Goal: Task Accomplishment & Management: Manage account settings

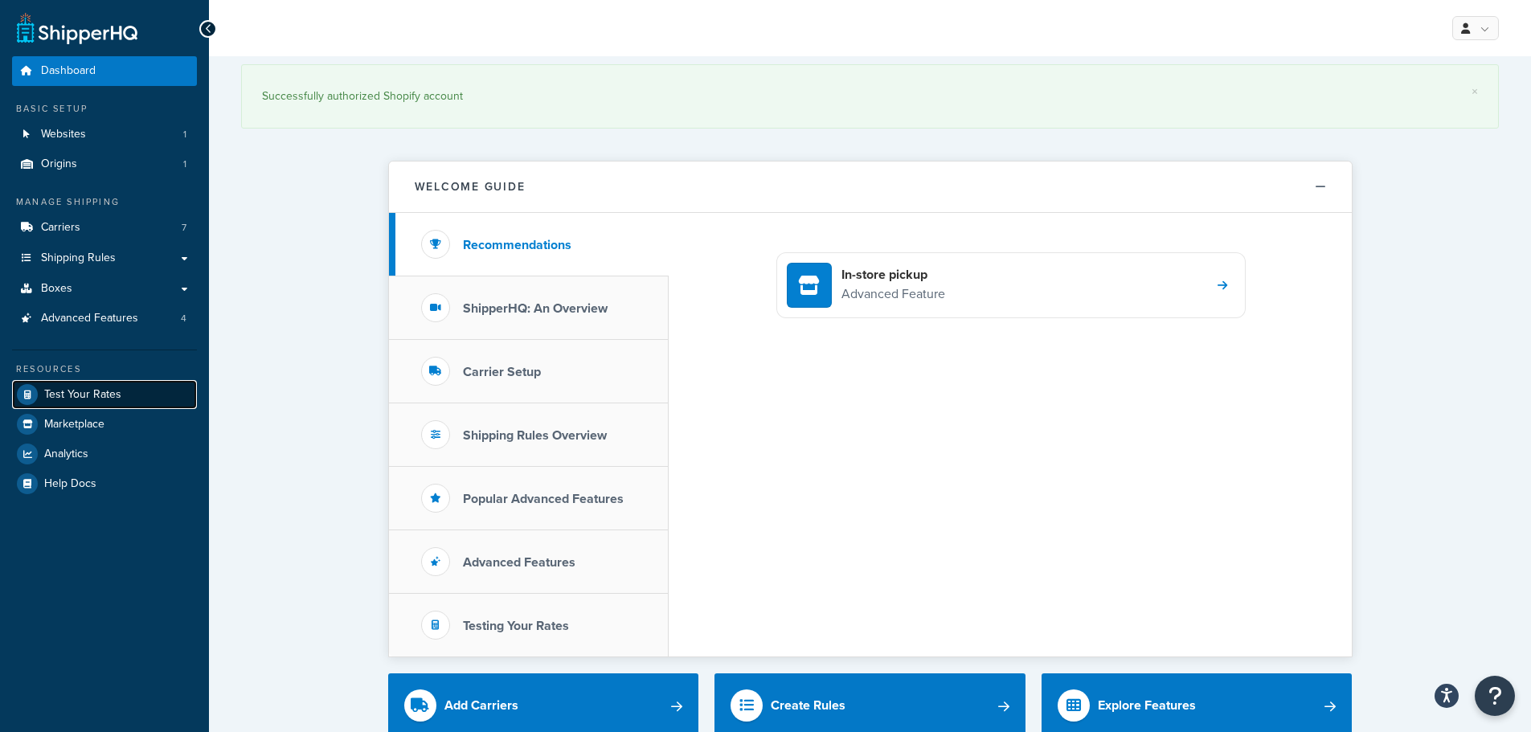
click at [65, 396] on span "Test Your Rates" at bounding box center [82, 395] width 77 height 14
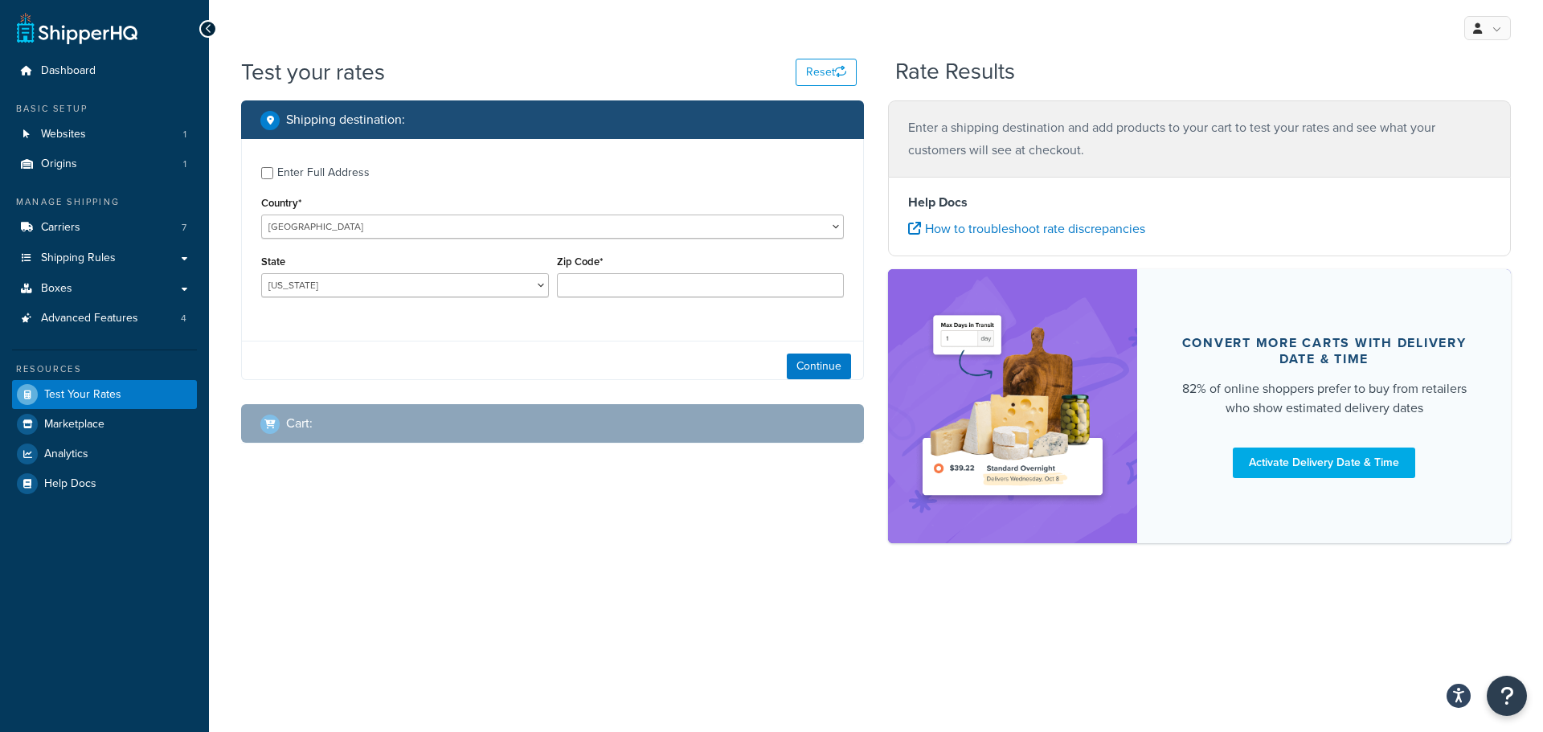
click at [312, 166] on div "Enter Full Address" at bounding box center [323, 173] width 92 height 23
click at [273, 167] on input "Enter Full Address" at bounding box center [267, 173] width 12 height 12
checkbox input "true"
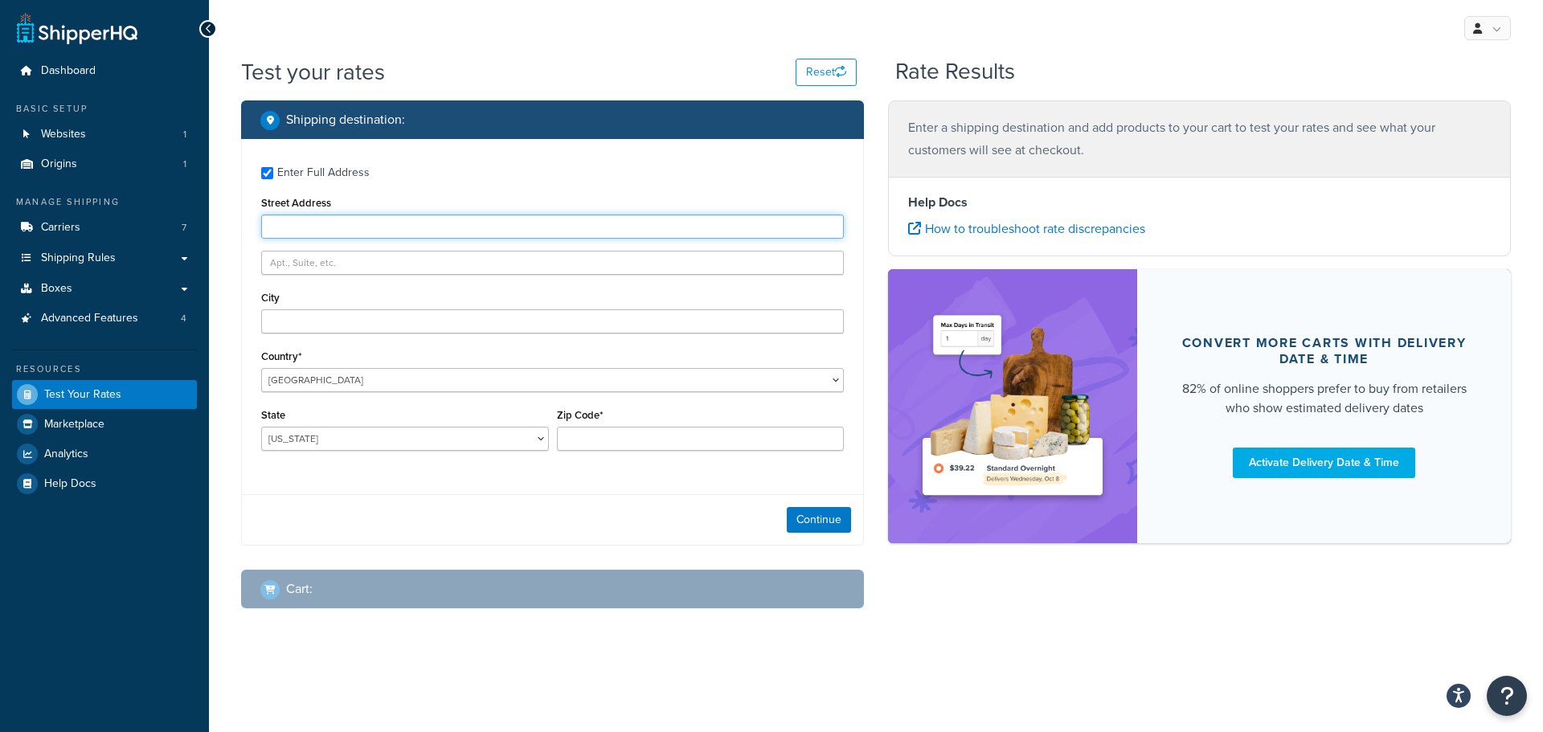
click at [370, 232] on input "Street Address" at bounding box center [552, 227] width 583 height 24
type input "833 county road 1705"
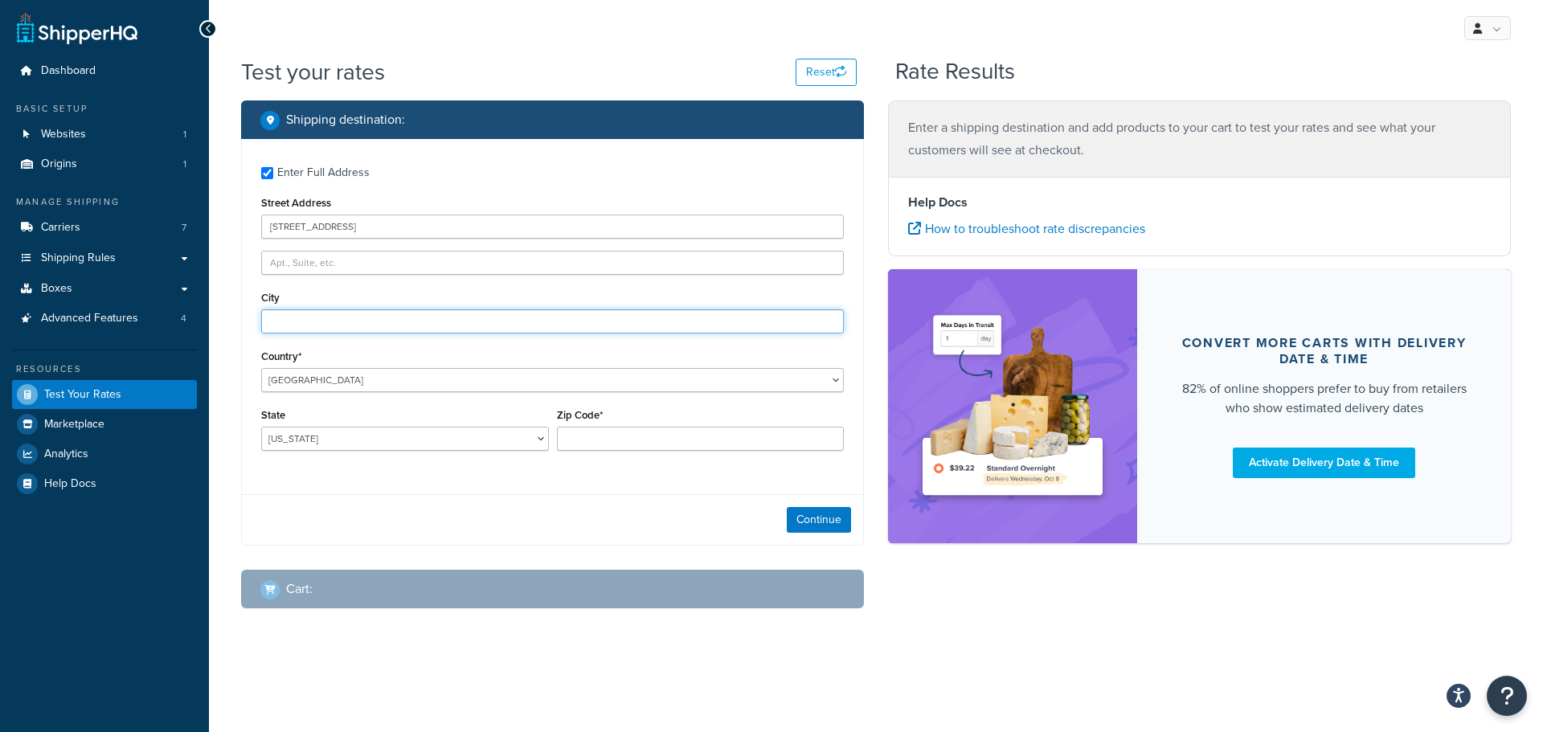
click at [356, 316] on input "City" at bounding box center [552, 321] width 583 height 24
type input "Grapeland"
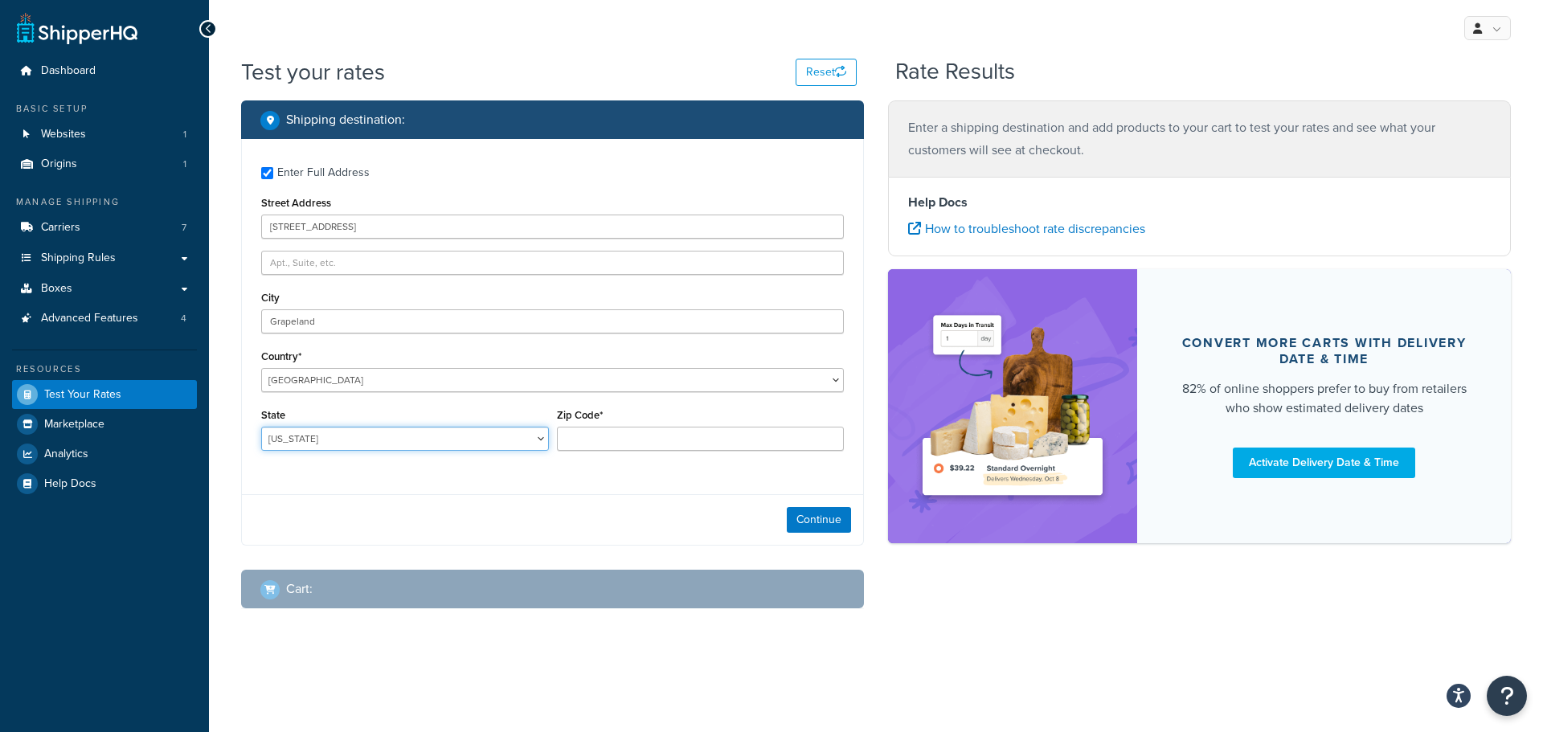
click at [359, 444] on select "Alabama Alaska American Samoa Arizona Arkansas Armed Forces Americas Armed Forc…" at bounding box center [405, 439] width 288 height 24
select select "TX"
click at [261, 427] on select "Alabama Alaska American Samoa Arizona Arkansas Armed Forces Americas Armed Forc…" at bounding box center [405, 439] width 288 height 24
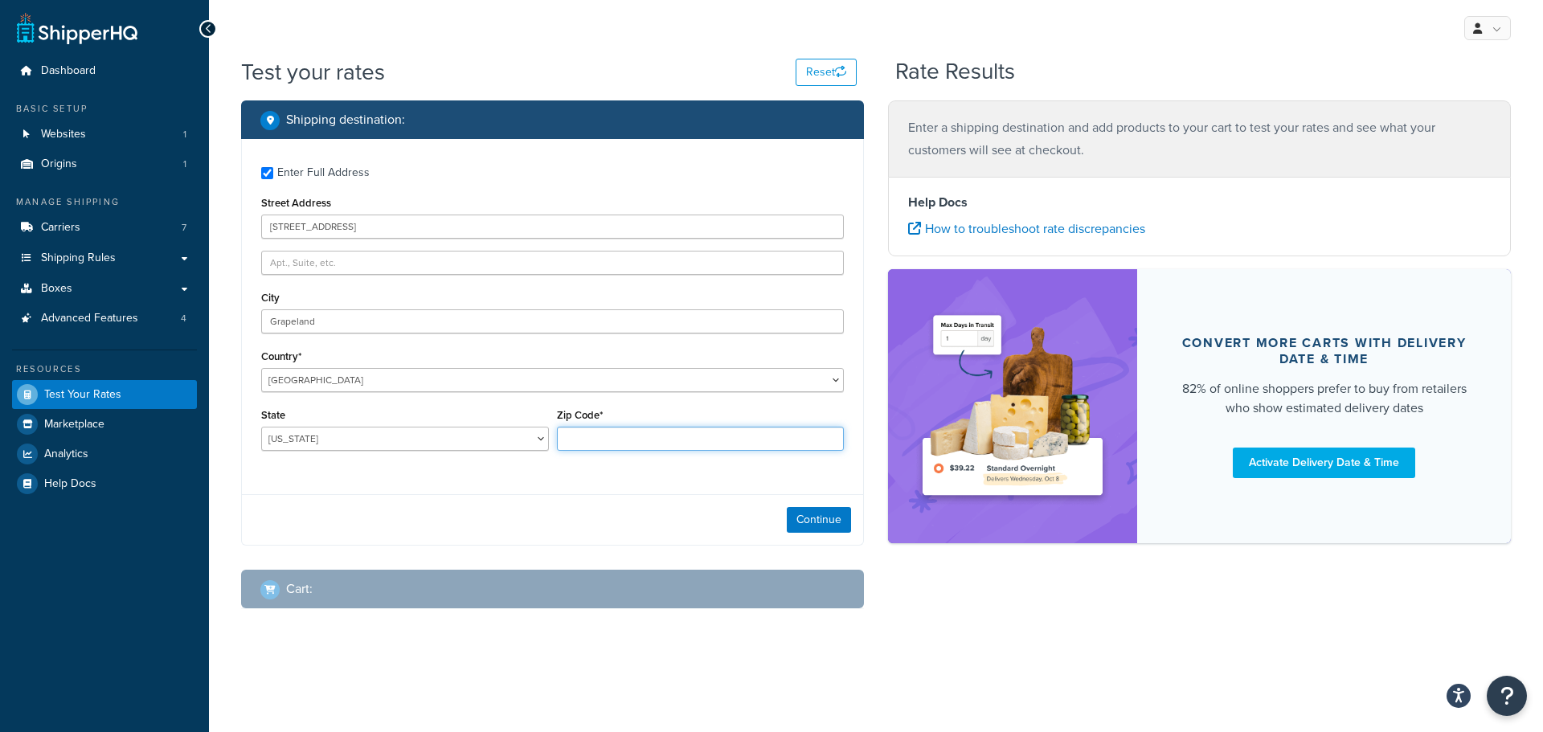
click at [619, 431] on input "Zip Code*" at bounding box center [701, 439] width 288 height 24
type input "75844"
click at [817, 521] on button "Continue" at bounding box center [819, 520] width 64 height 26
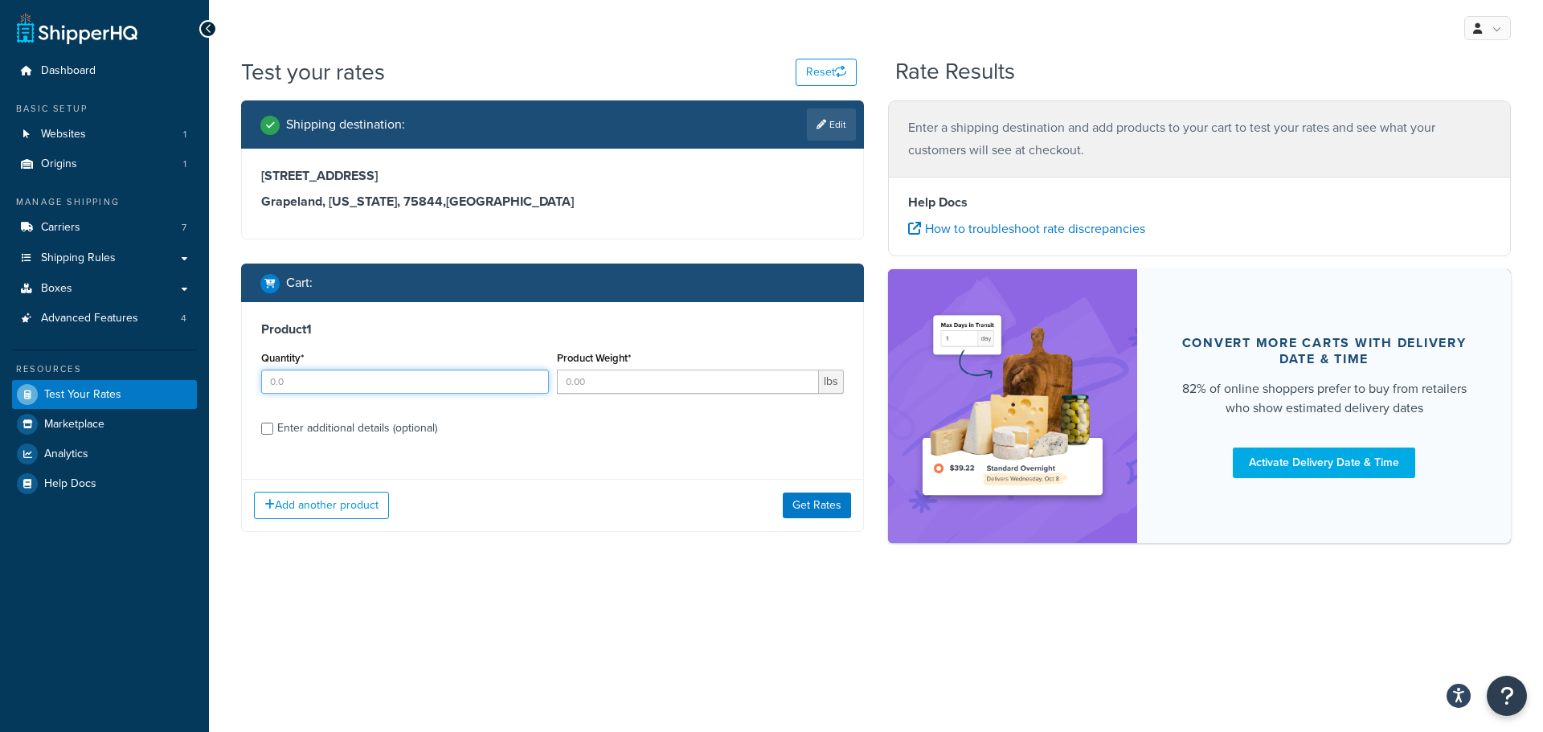
click at [351, 382] on input "Quantity*" at bounding box center [405, 382] width 288 height 24
type input "1"
click at [603, 385] on input "Product Weight*" at bounding box center [688, 382] width 263 height 24
type input "600"
click at [416, 425] on div "Enter additional details (optional)" at bounding box center [357, 428] width 160 height 23
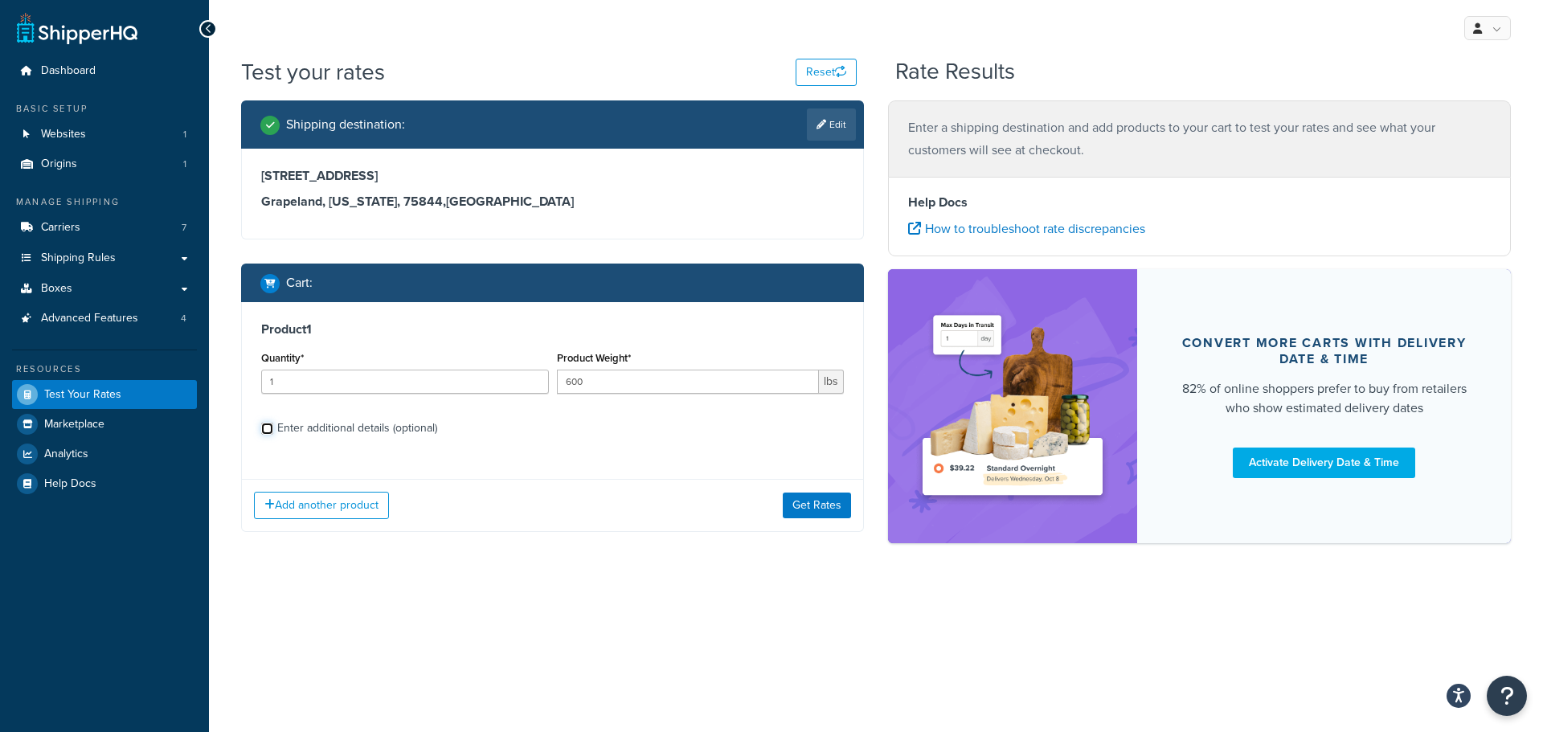
click at [273, 425] on input "Enter additional details (optional)" at bounding box center [267, 429] width 12 height 12
checkbox input "true"
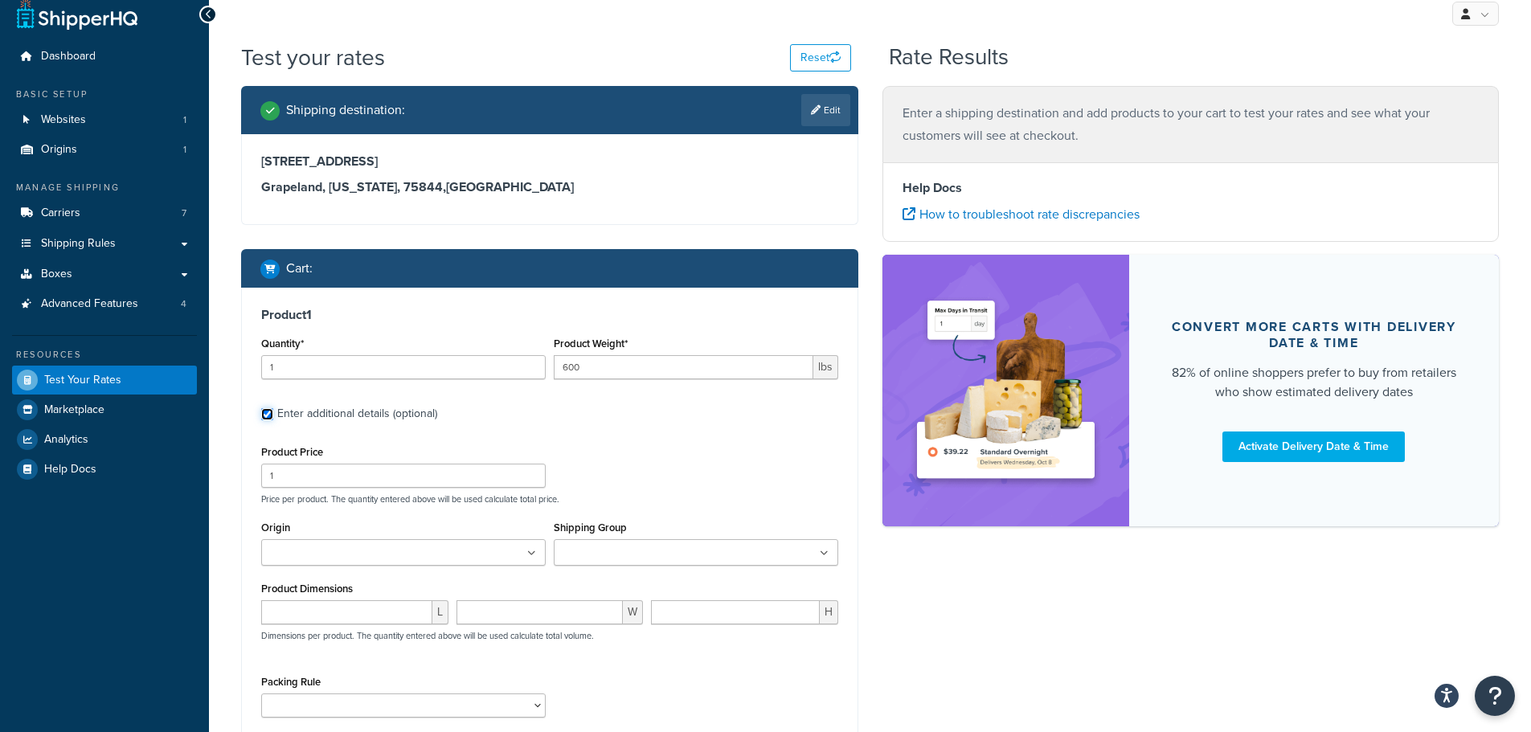
scroll to position [18, 0]
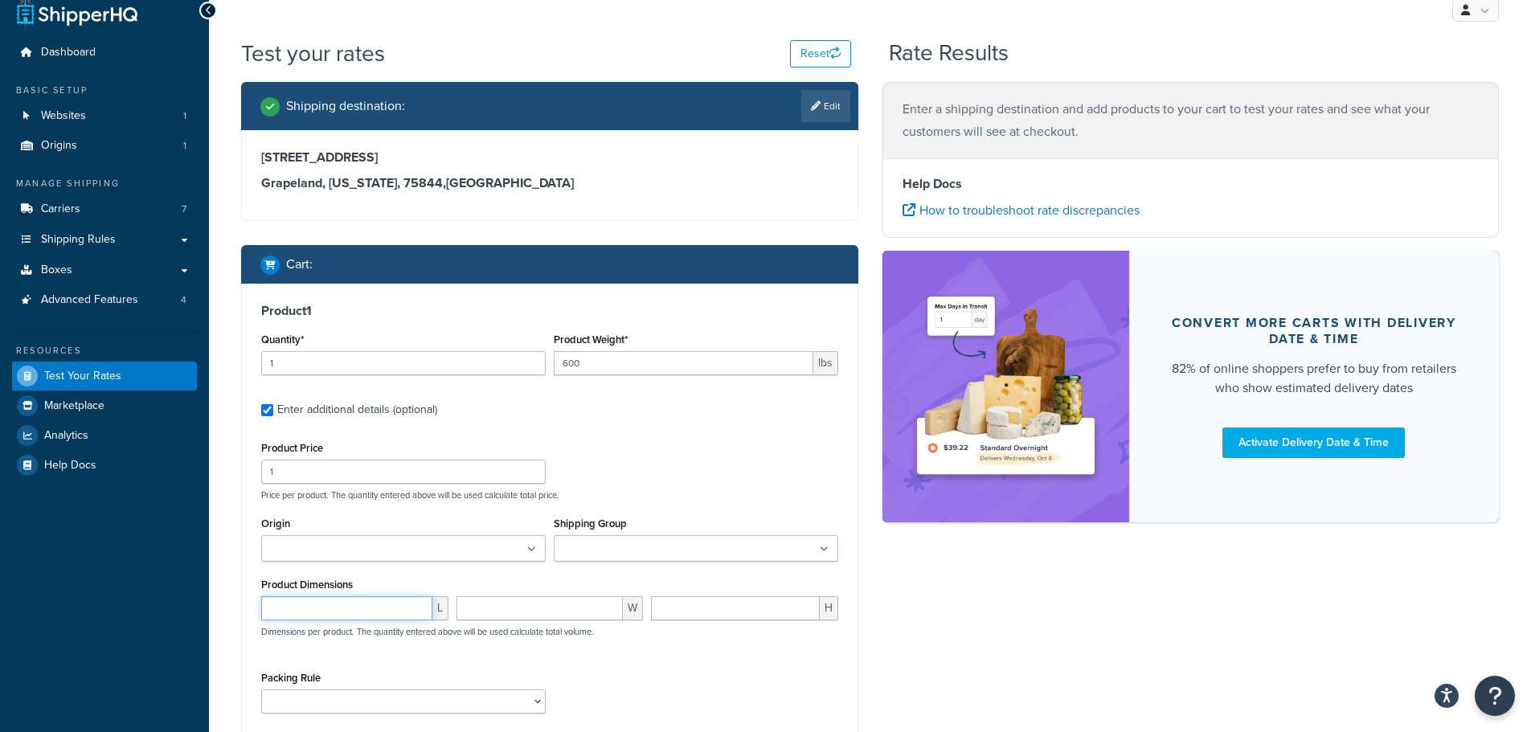
click at [297, 615] on input "number" at bounding box center [346, 608] width 171 height 24
type input "90"
click at [497, 608] on input "number" at bounding box center [540, 608] width 167 height 24
type input "32"
click at [687, 612] on input "number" at bounding box center [735, 608] width 169 height 24
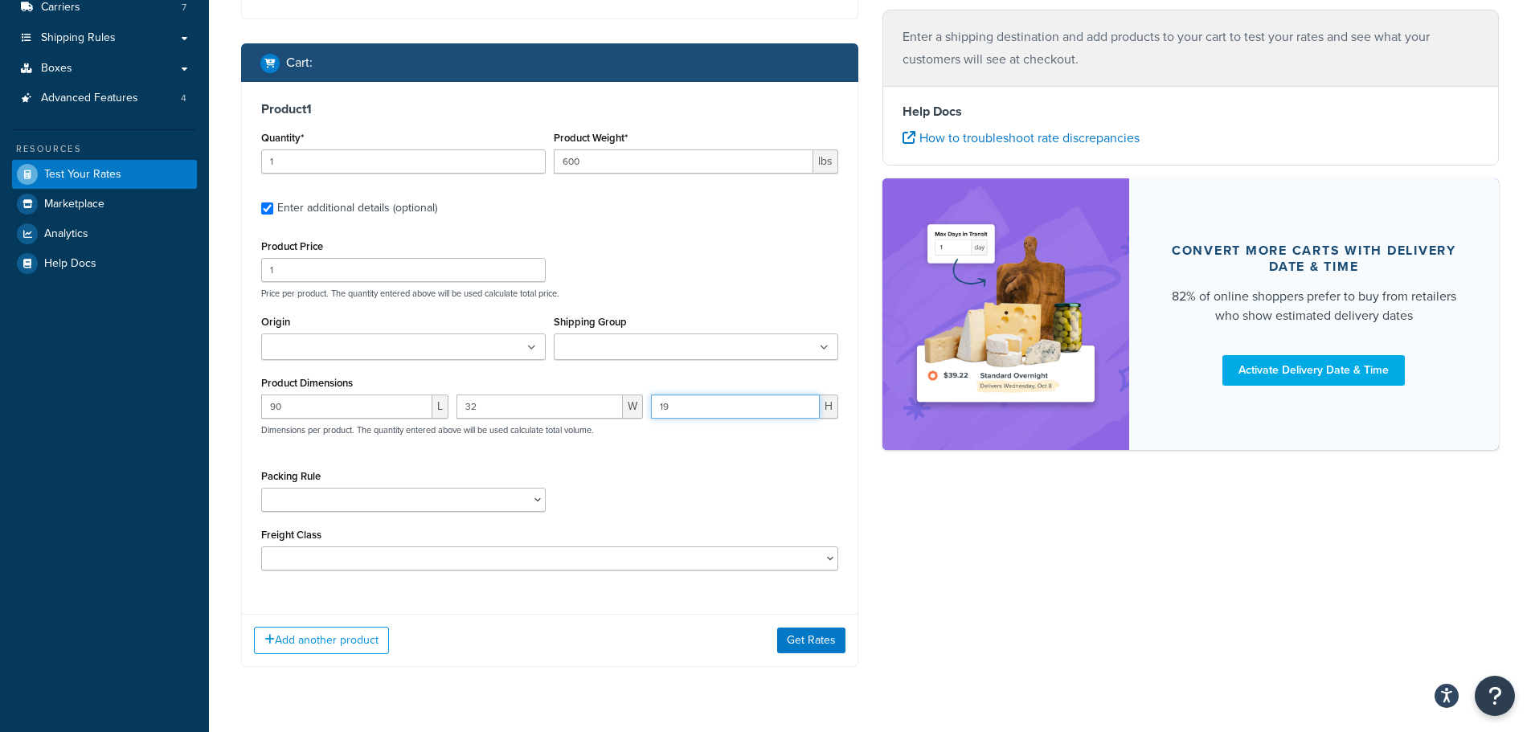
type input "19"
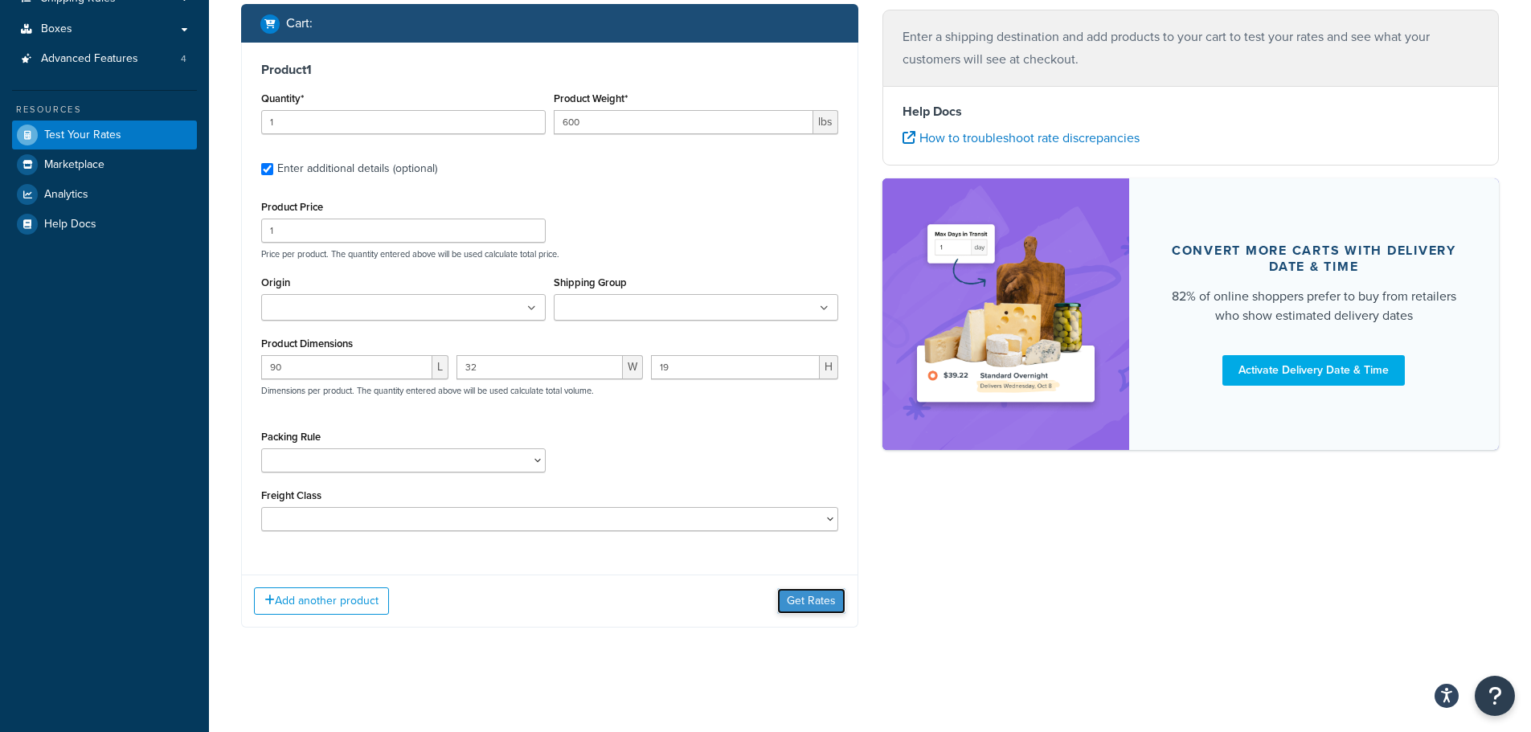
click at [793, 602] on button "Get Rates" at bounding box center [811, 601] width 68 height 26
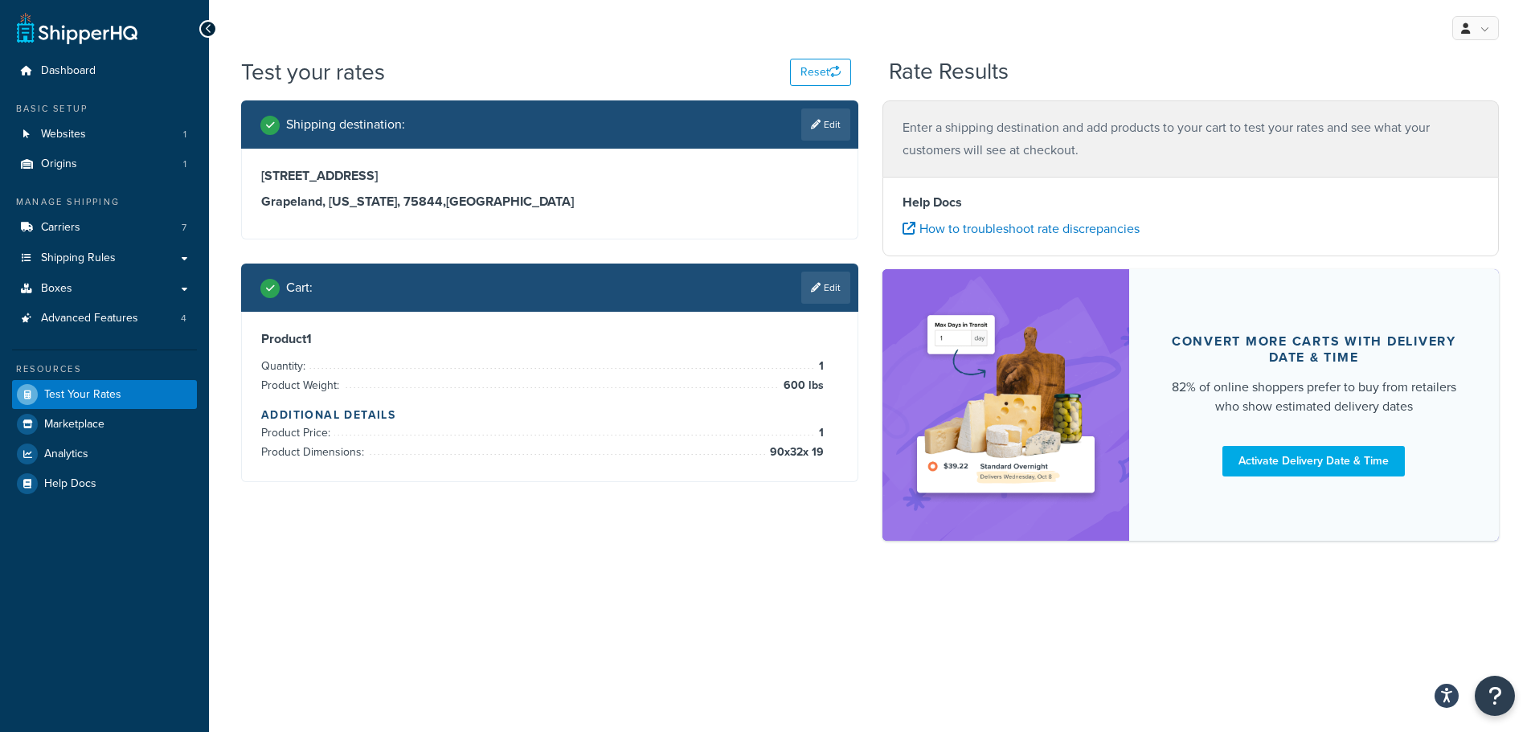
scroll to position [0, 0]
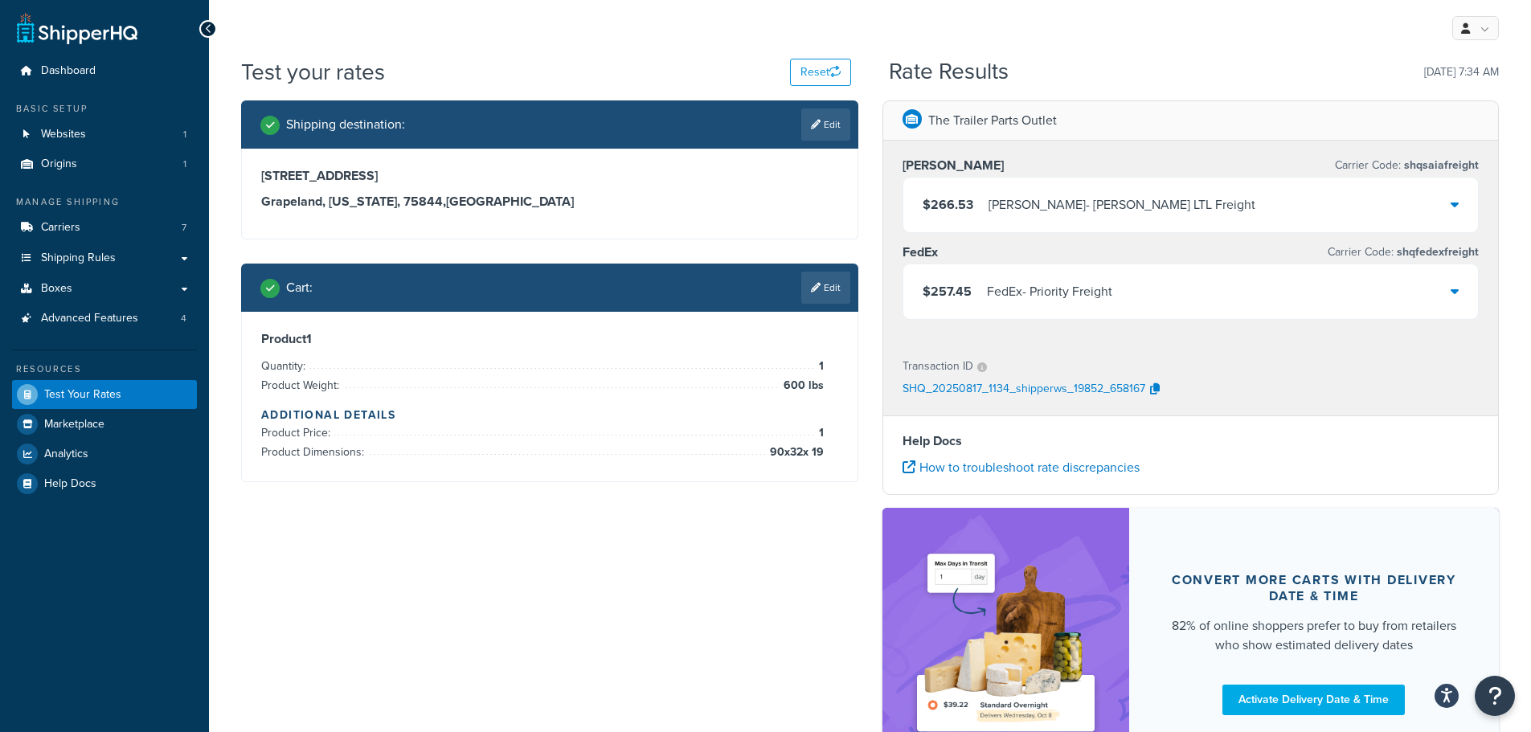
click at [1129, 296] on div "$257.45 FedEx - Priority Freight" at bounding box center [1192, 291] width 576 height 55
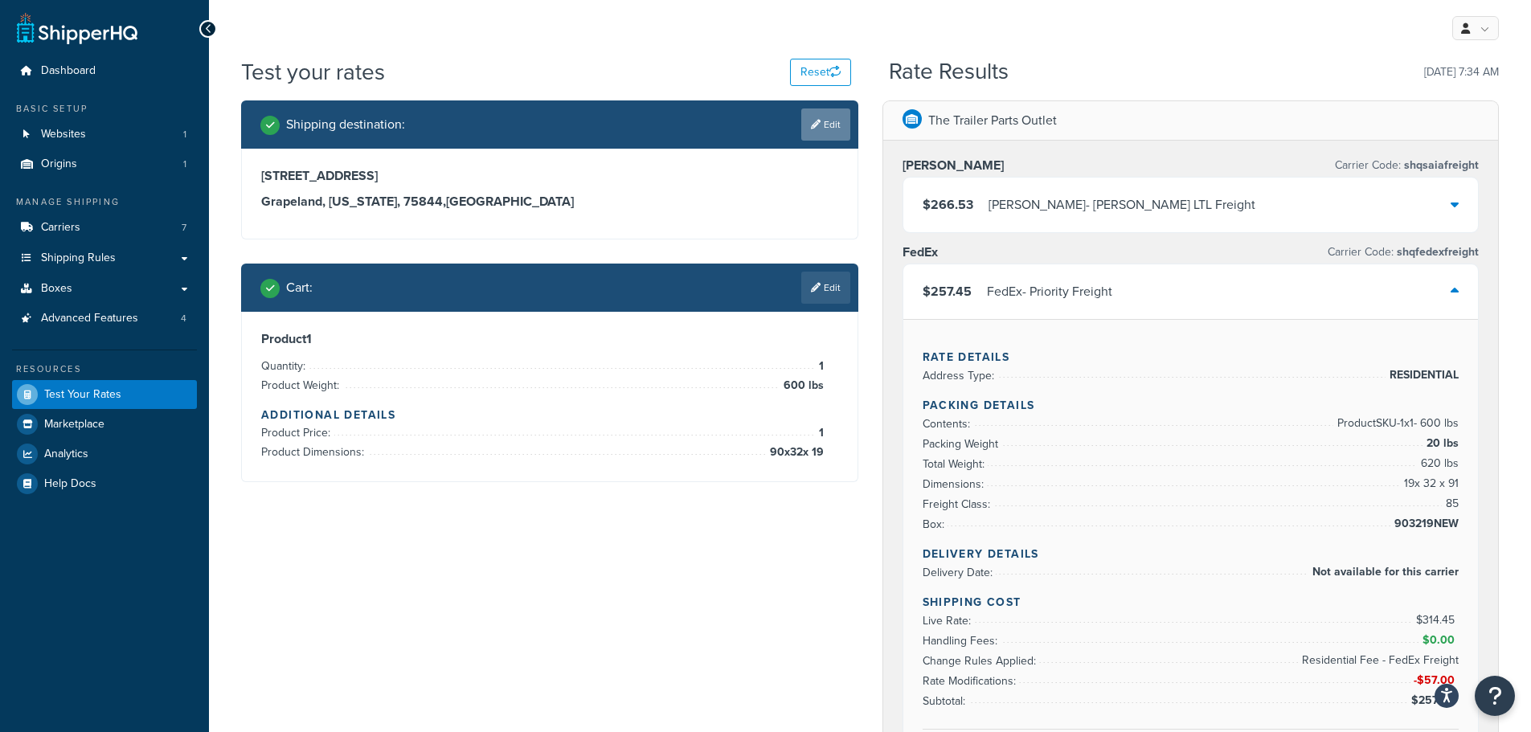
click at [836, 118] on link "Edit" at bounding box center [825, 125] width 49 height 32
select select "TX"
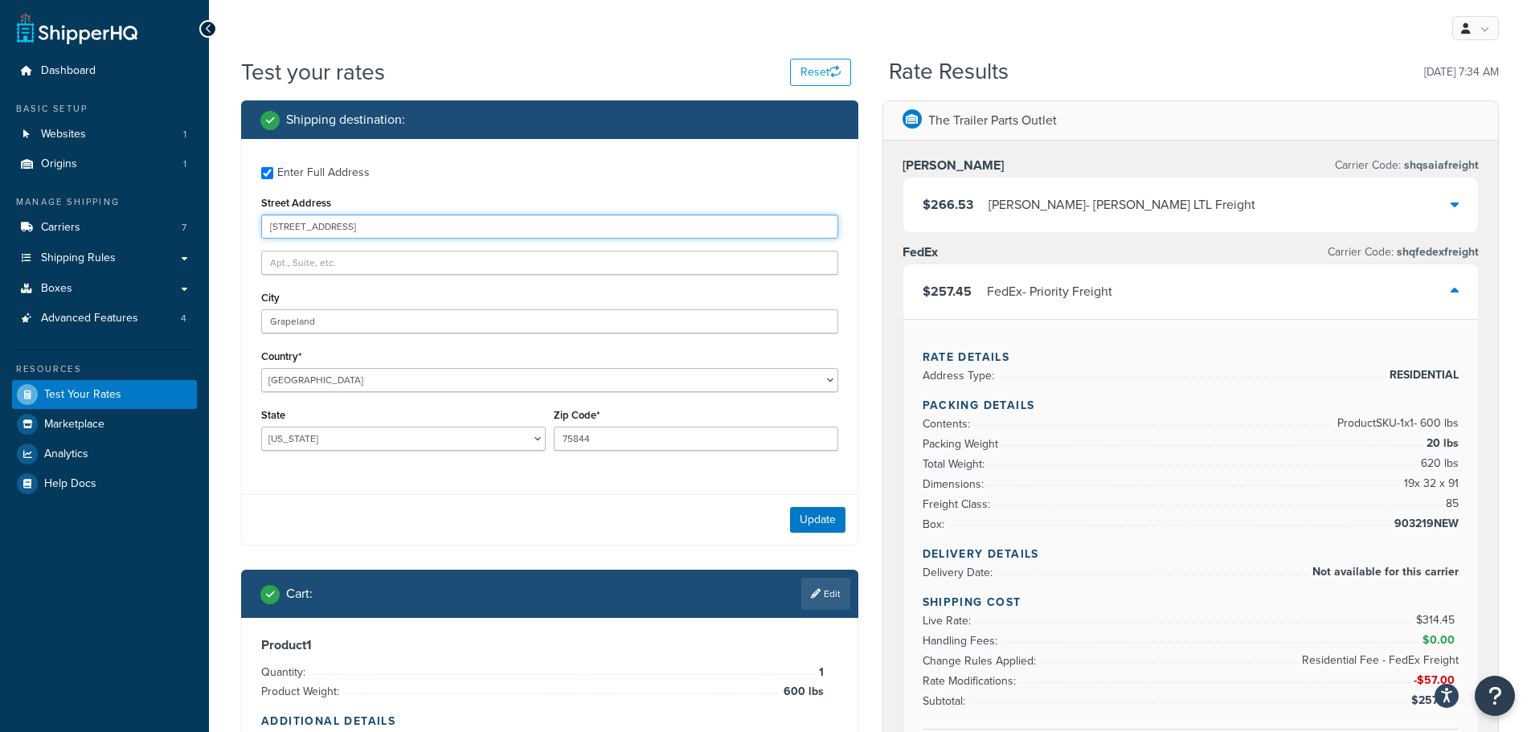
drag, startPoint x: 391, startPoint y: 232, endPoint x: 256, endPoint y: 221, distance: 135.5
click at [256, 221] on div "Enter Full Address Street Address 833 county road 1705 City Grapeland Country* …" at bounding box center [550, 310] width 616 height 343
paste input "4202 County Road 99 Chancellor Alabama 36316"
drag, startPoint x: 368, startPoint y: 226, endPoint x: 410, endPoint y: 232, distance: 42.2
click at [410, 232] on input "4202 County Road 99 Chancellor Alabama 36316" at bounding box center [549, 227] width 577 height 24
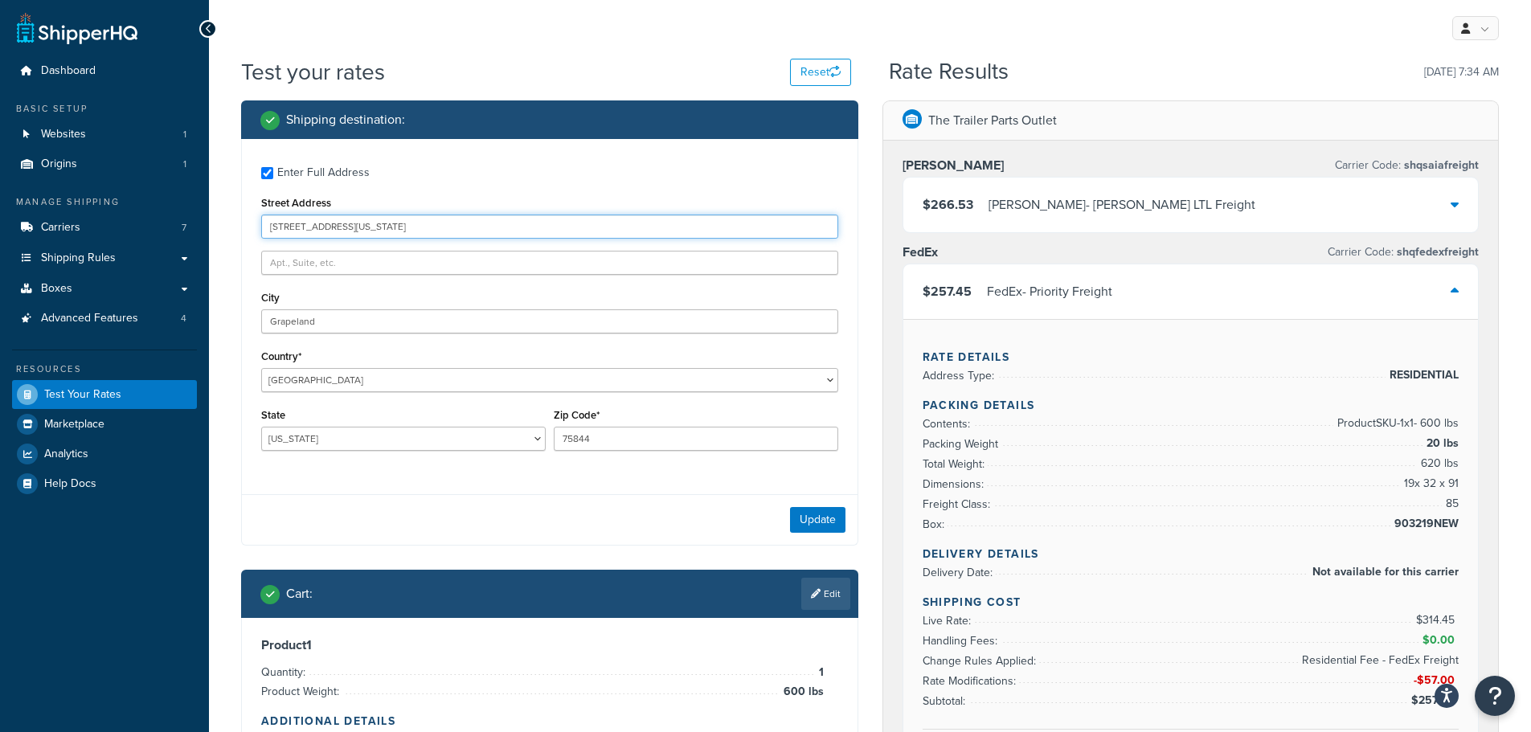
type input "4202 County Road 99 Chancellor Alabama 36316"
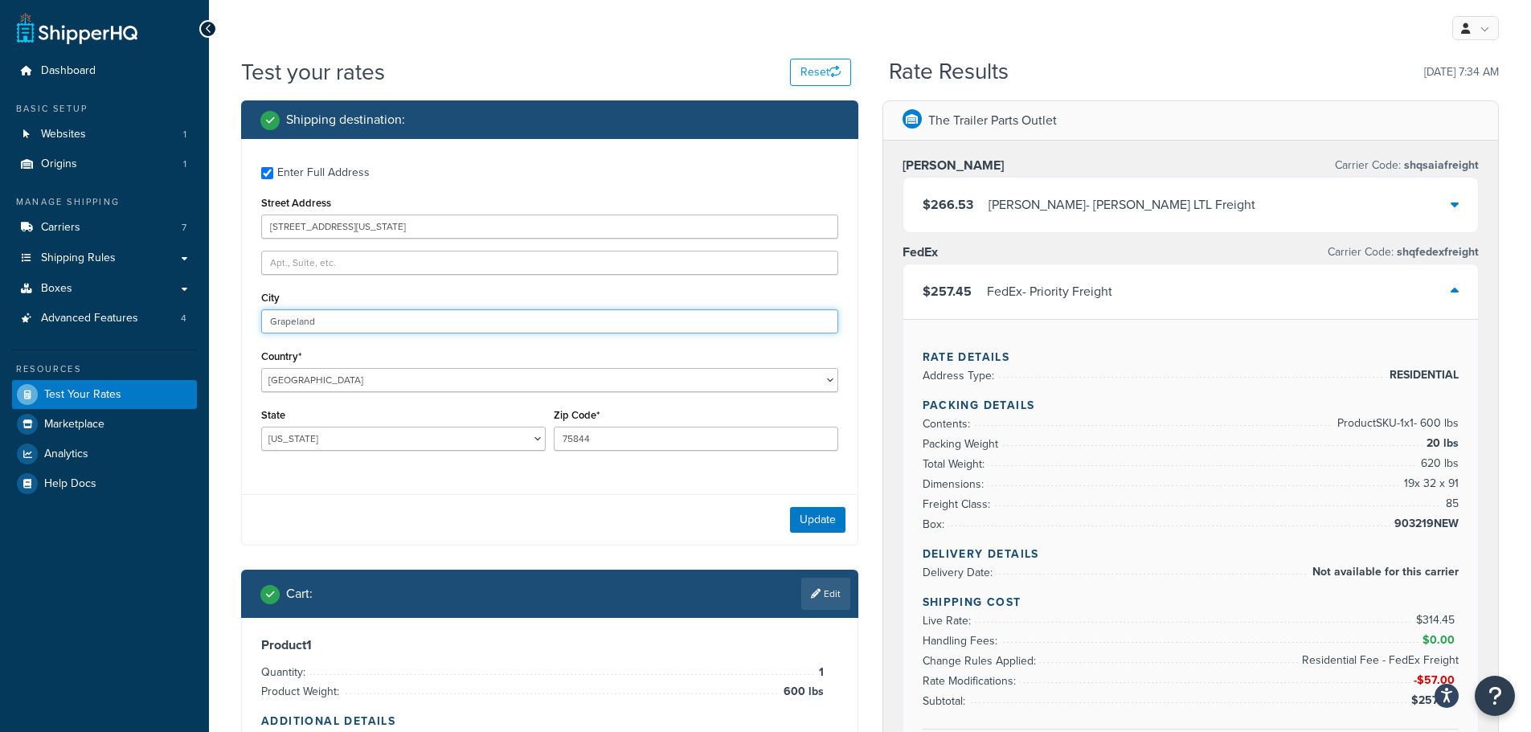
paste input "Chancellor"
drag, startPoint x: 326, startPoint y: 312, endPoint x: 249, endPoint y: 319, distance: 76.7
click at [249, 319] on div "Enter Full Address Street Address 4202 County Road 99 Chancellor Alabama 36316 …" at bounding box center [550, 310] width 616 height 343
type input "Chancellor"
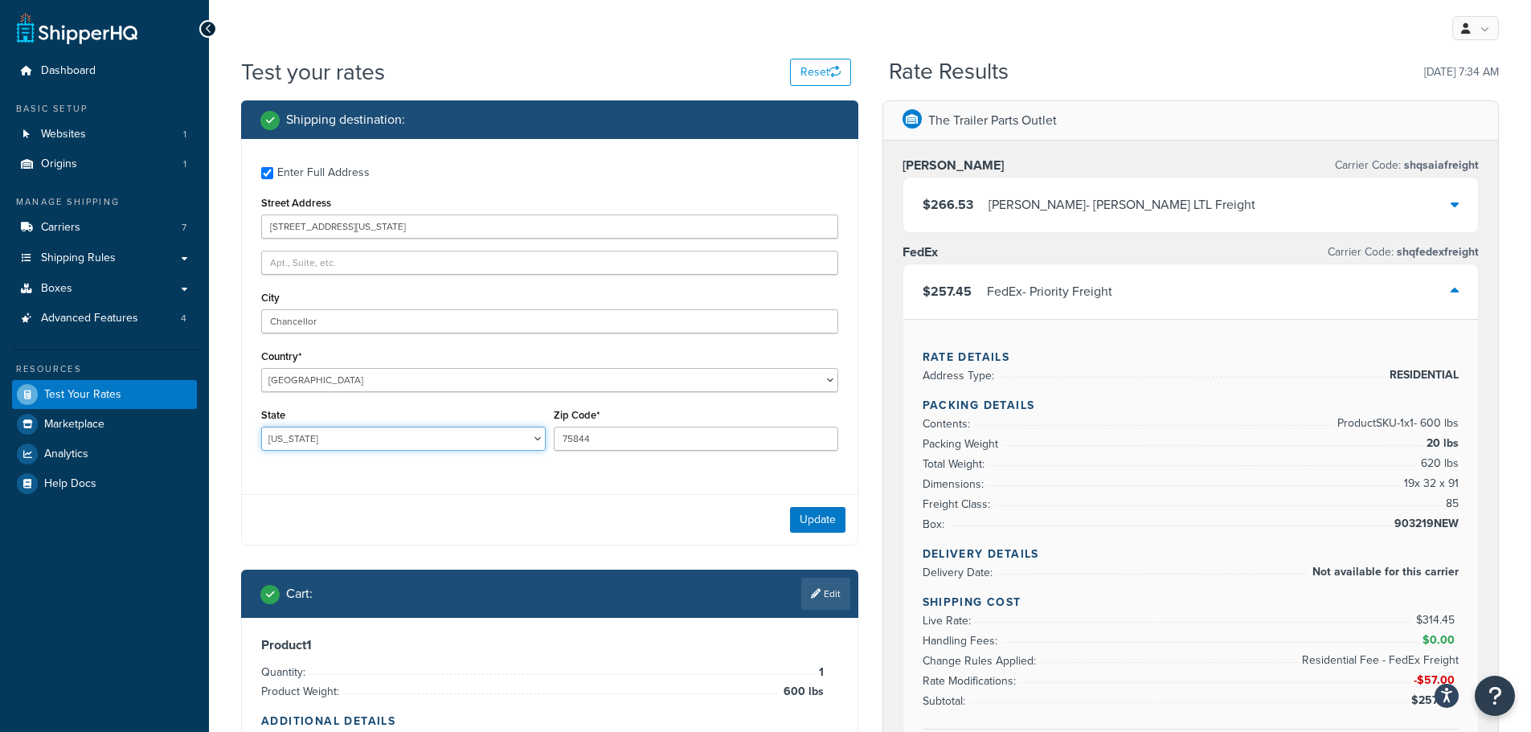
click at [333, 441] on select "Alabama Alaska American Samoa Arizona Arkansas Armed Forces Americas Armed Forc…" at bounding box center [403, 439] width 285 height 24
select select "AL"
click at [261, 427] on select "Alabama Alaska American Samoa Arizona Arkansas Armed Forces Americas Armed Forc…" at bounding box center [403, 439] width 285 height 24
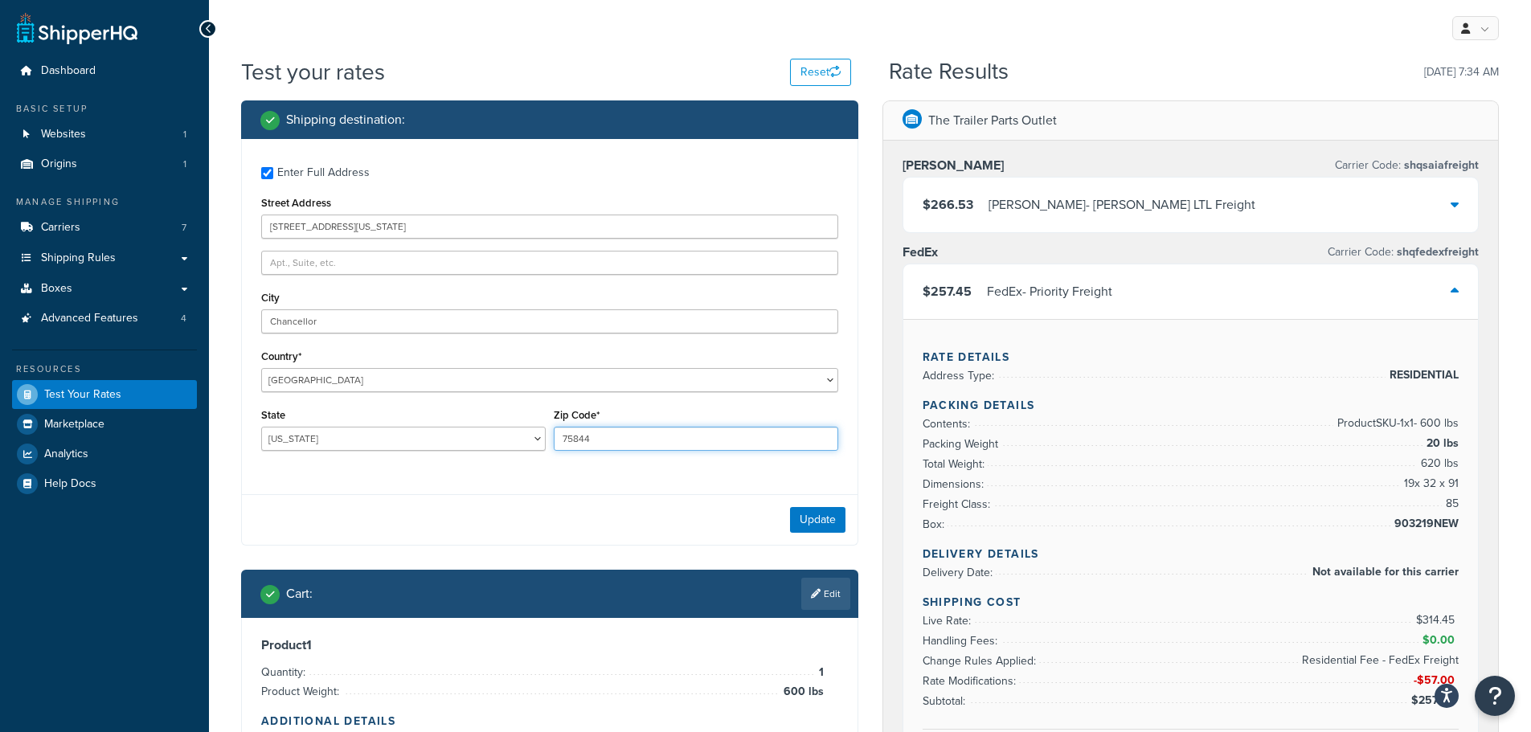
drag, startPoint x: 600, startPoint y: 430, endPoint x: 557, endPoint y: 429, distance: 42.6
click at [557, 429] on input "75844" at bounding box center [696, 439] width 285 height 24
type input "36316"
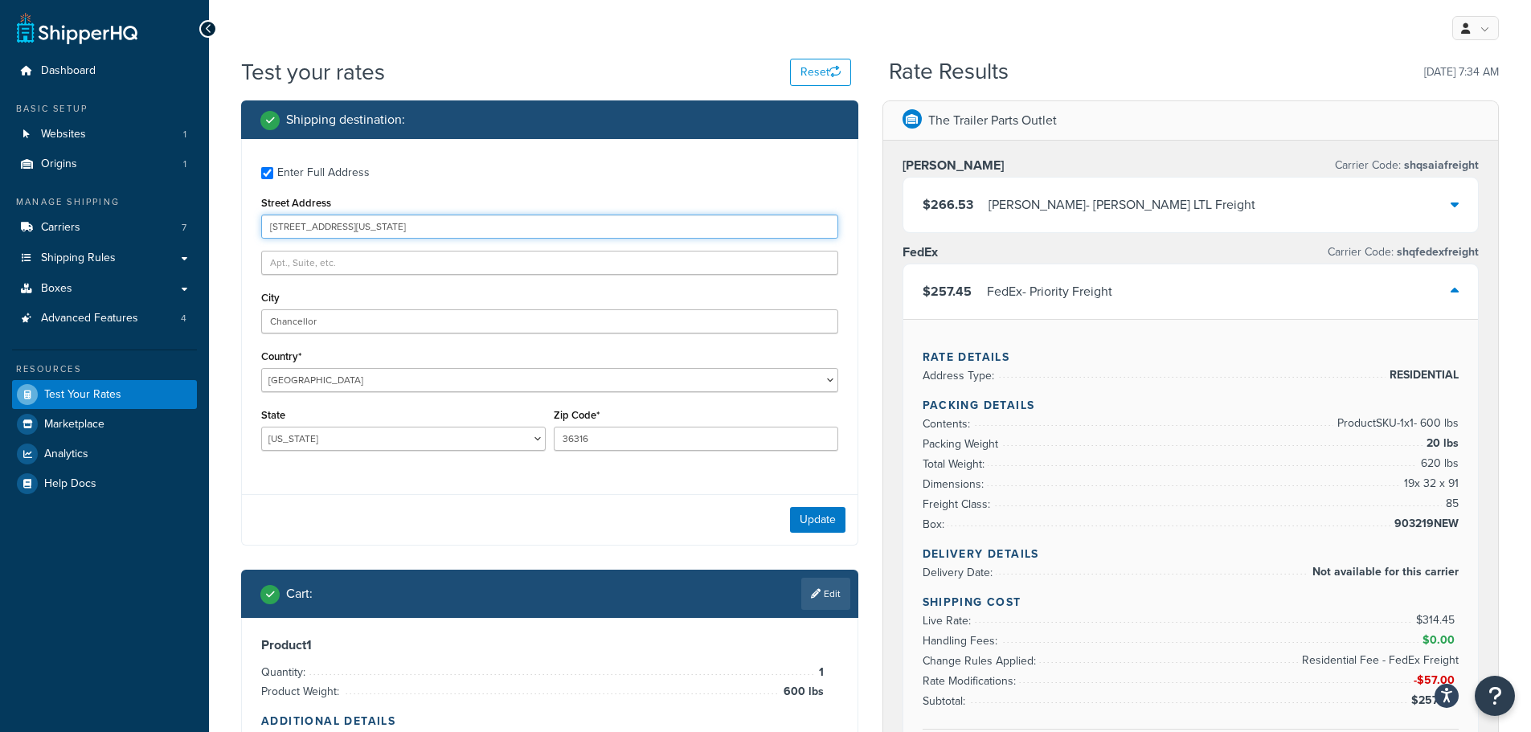
drag, startPoint x: 498, startPoint y: 223, endPoint x: 366, endPoint y: 235, distance: 133.2
click at [366, 235] on input "4202 County Road 99 Chancellor Alabama 36316" at bounding box center [549, 227] width 577 height 24
type input "4202 County Road 99"
click at [824, 517] on button "Update" at bounding box center [817, 520] width 55 height 26
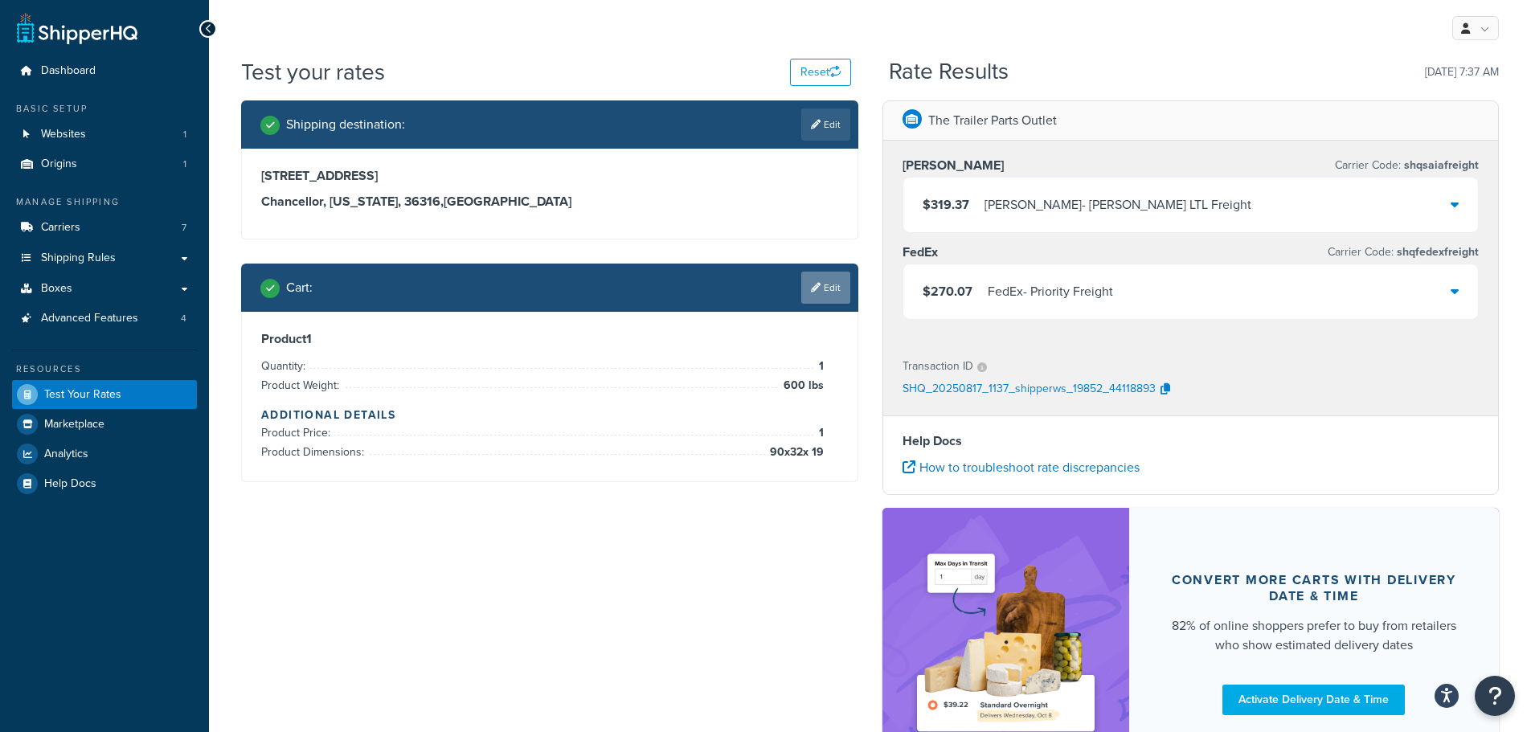
click at [822, 295] on link "Edit" at bounding box center [825, 288] width 49 height 32
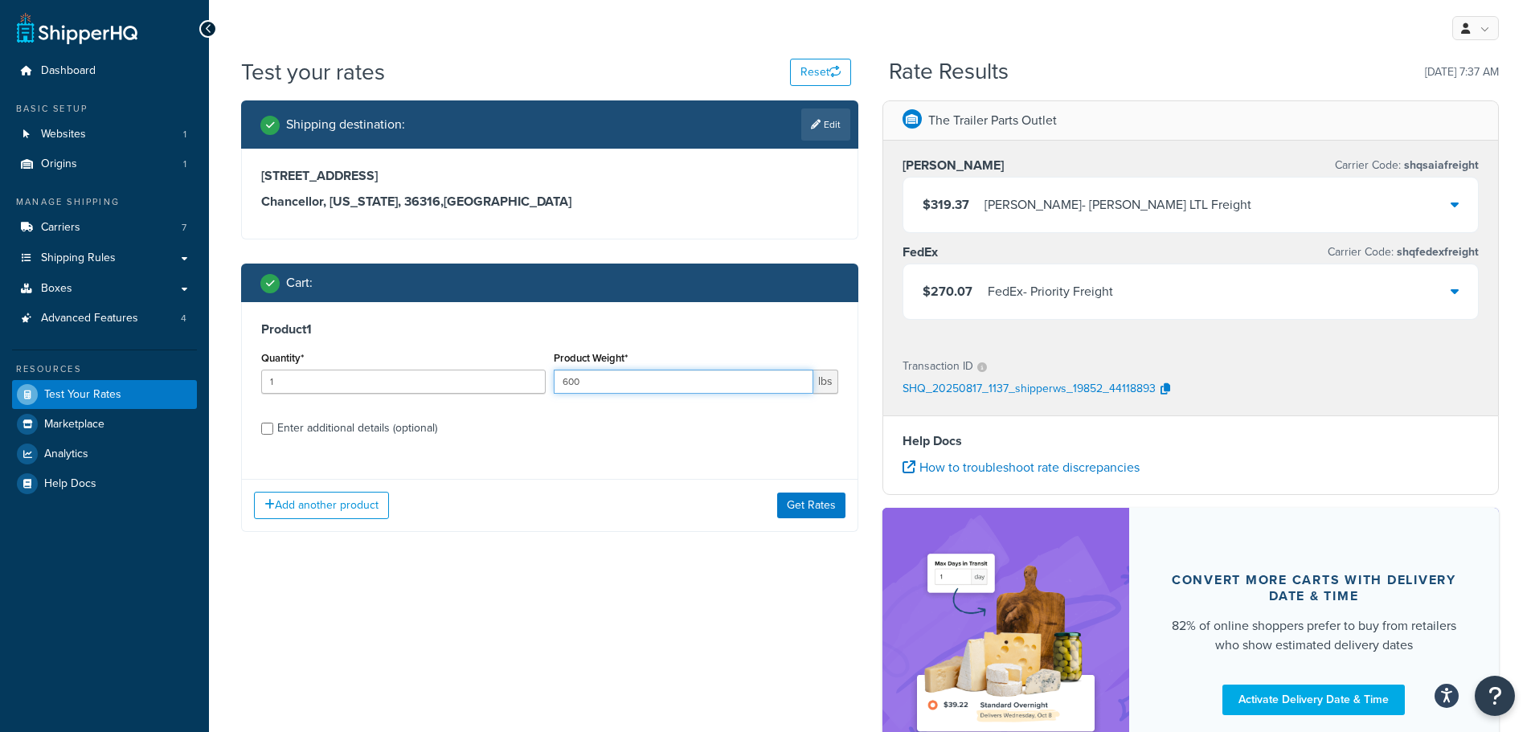
drag, startPoint x: 584, startPoint y: 381, endPoint x: 550, endPoint y: 377, distance: 34.0
click at [550, 377] on div "Product Weight* 600 lbs" at bounding box center [696, 376] width 293 height 59
type input "875"
click at [391, 421] on div "Enter additional details (optional)" at bounding box center [357, 428] width 160 height 23
click at [273, 423] on input "Enter additional details (optional)" at bounding box center [267, 429] width 12 height 12
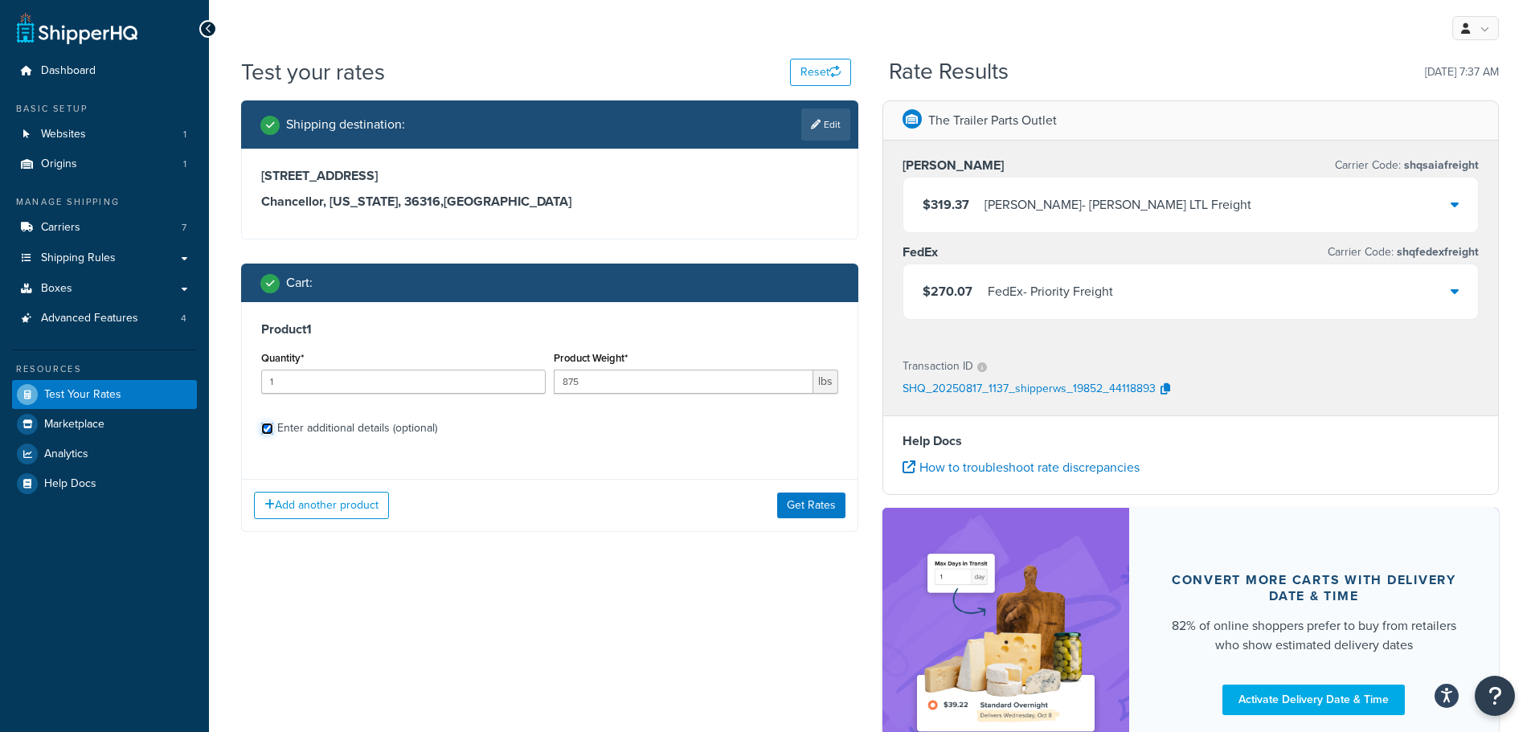
checkbox input "true"
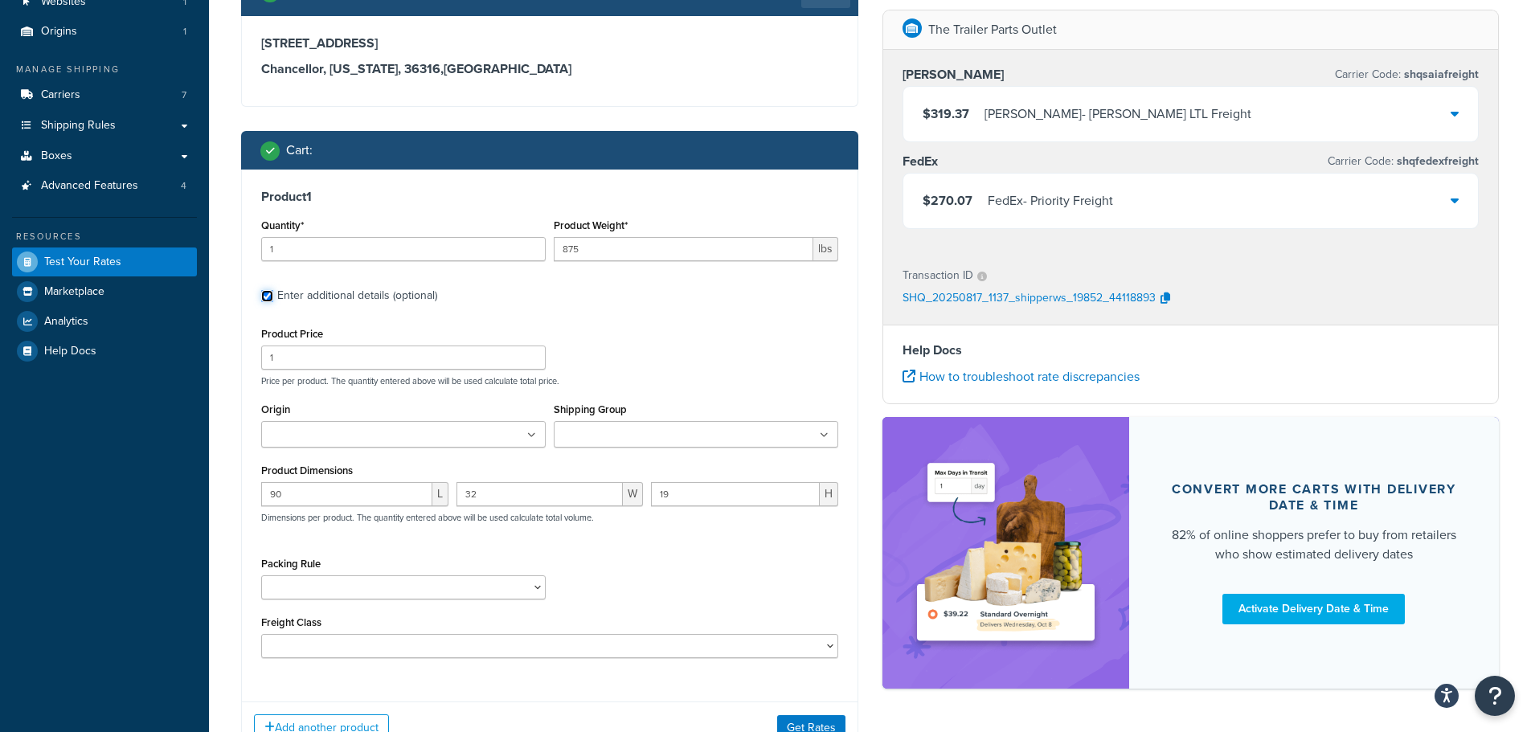
scroll to position [144, 0]
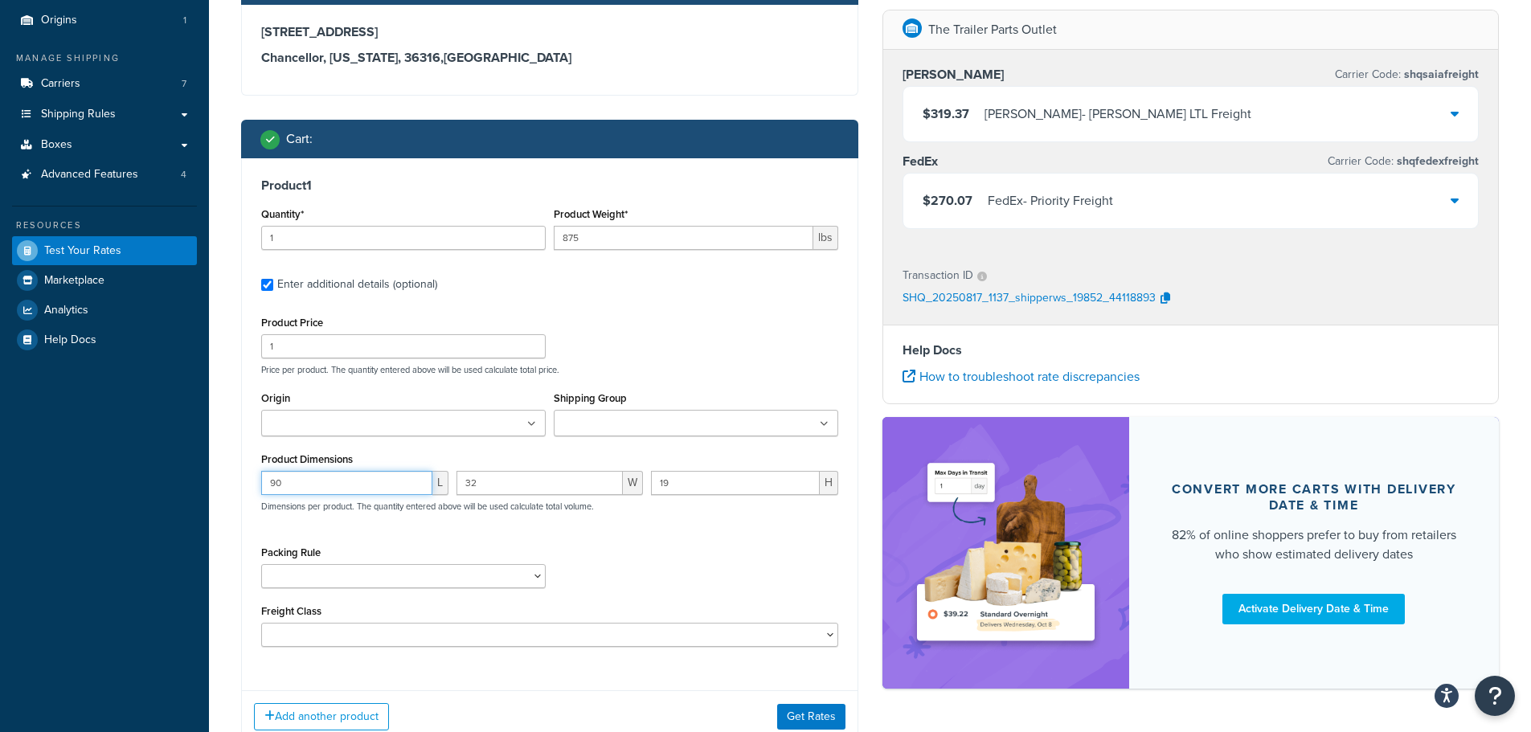
drag, startPoint x: 273, startPoint y: 487, endPoint x: 260, endPoint y: 488, distance: 13.7
click at [260, 488] on div "90 L" at bounding box center [354, 489] width 195 height 36
type input "105"
click at [807, 713] on button "Get Rates" at bounding box center [811, 717] width 68 height 26
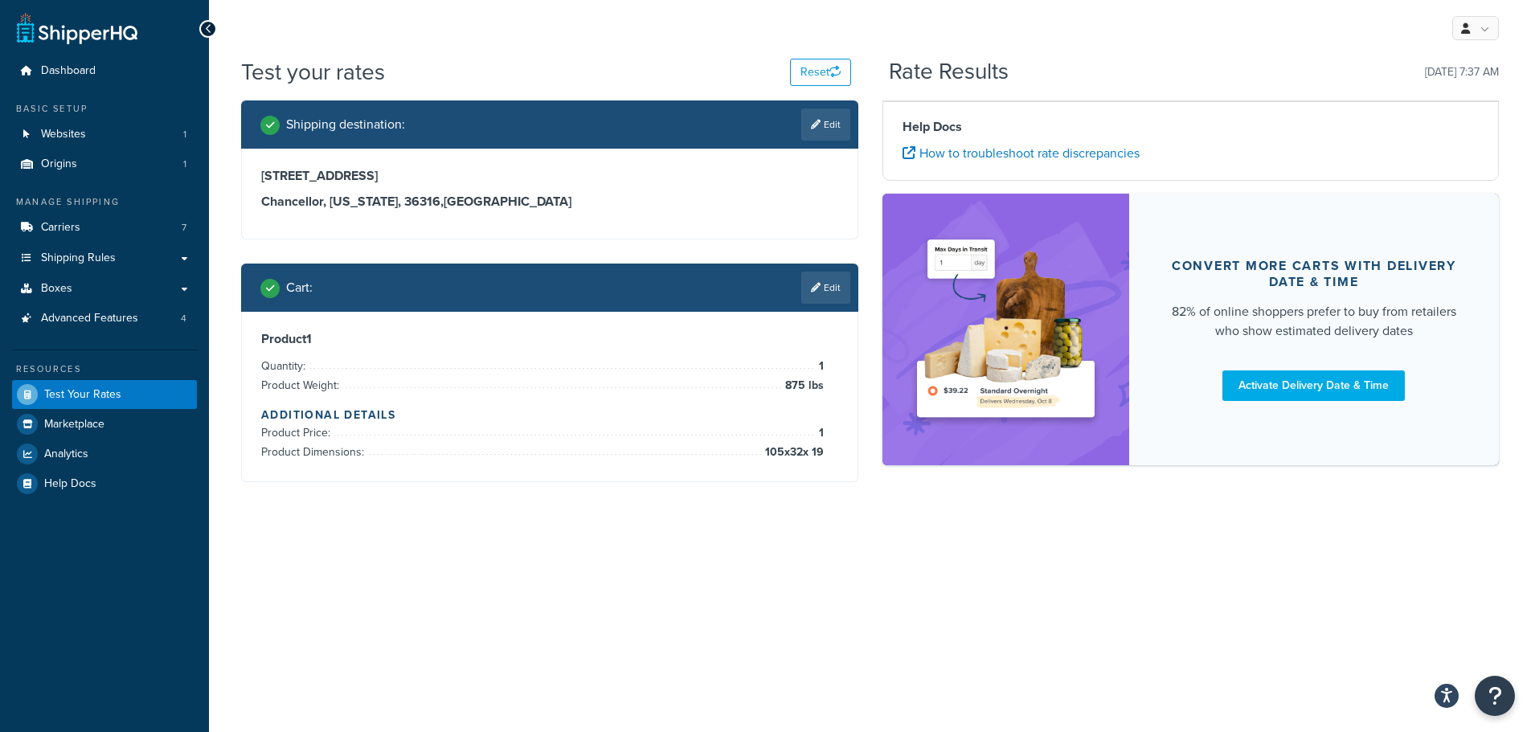
scroll to position [0, 0]
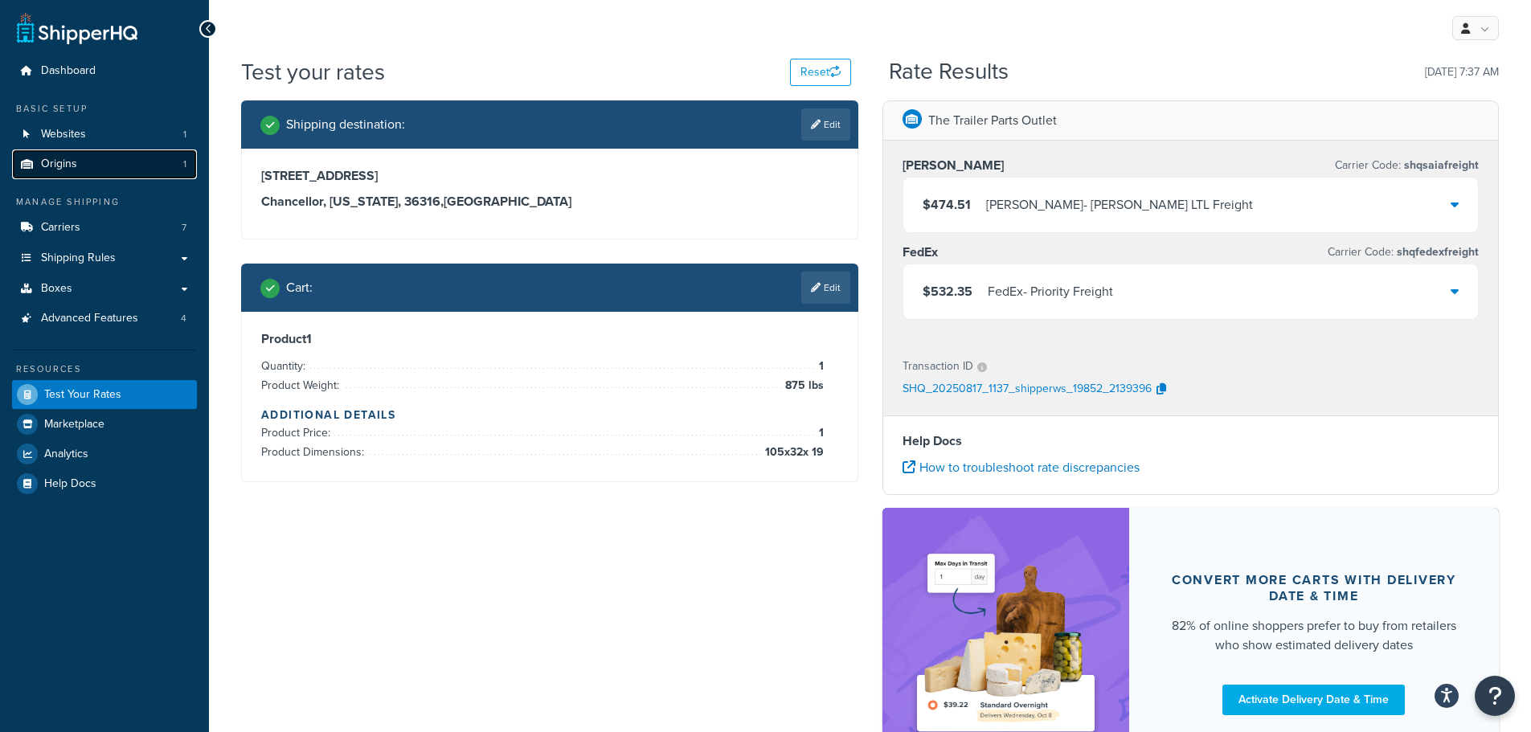
click at [70, 158] on span "Origins" at bounding box center [59, 165] width 36 height 14
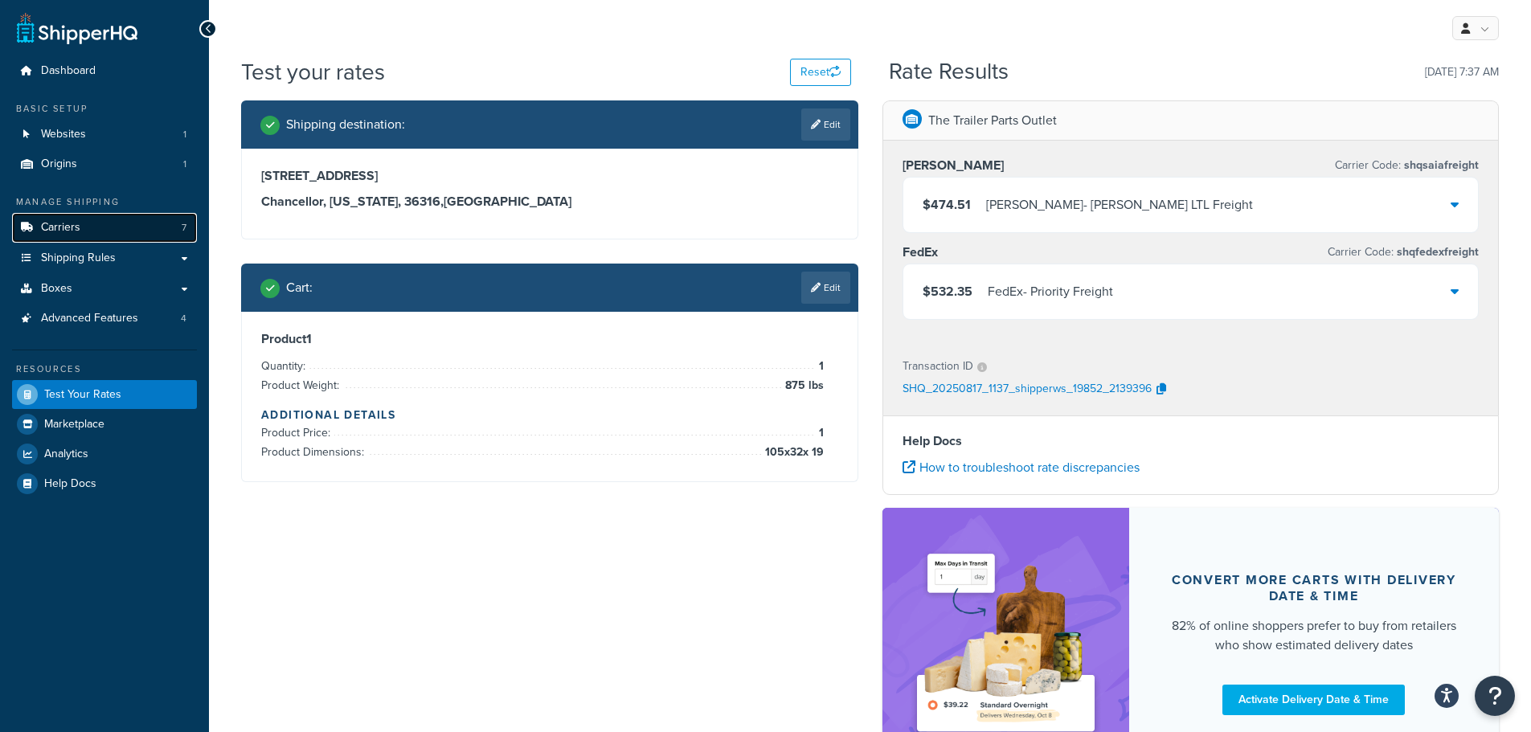
click at [72, 227] on span "Carriers" at bounding box center [60, 228] width 39 height 14
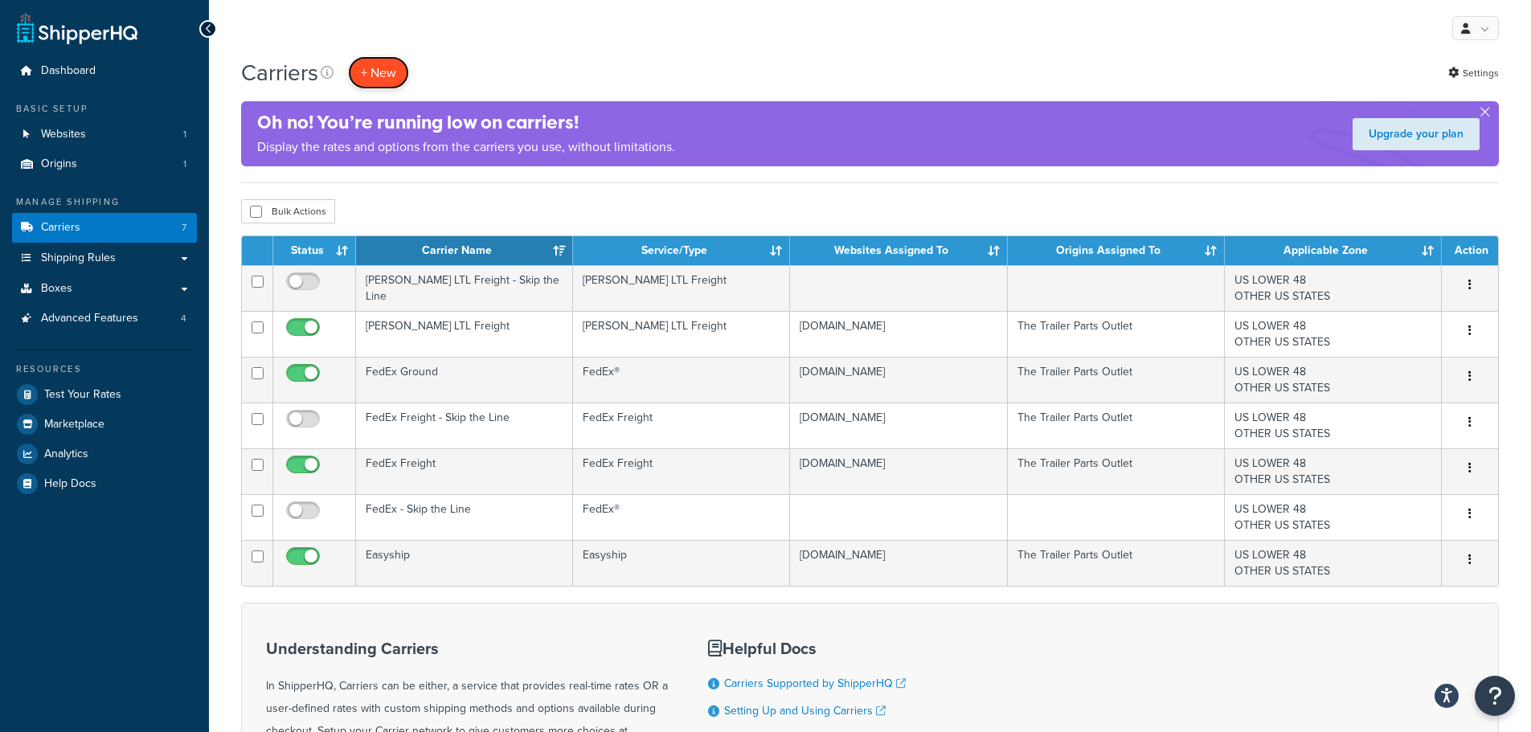
click at [400, 64] on button "+ New" at bounding box center [378, 72] width 61 height 33
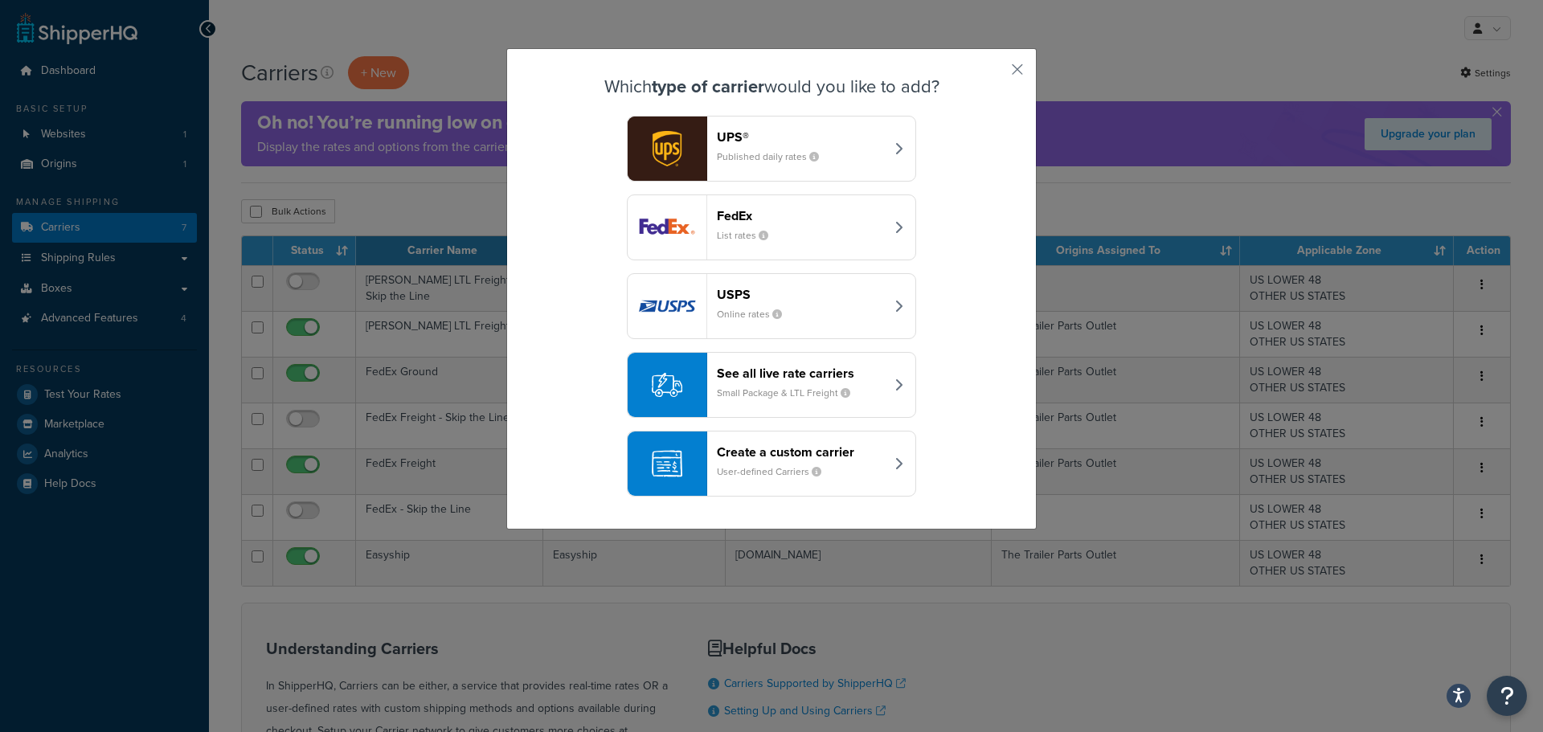
click at [829, 156] on div "UPS® Published daily rates" at bounding box center [801, 148] width 168 height 39
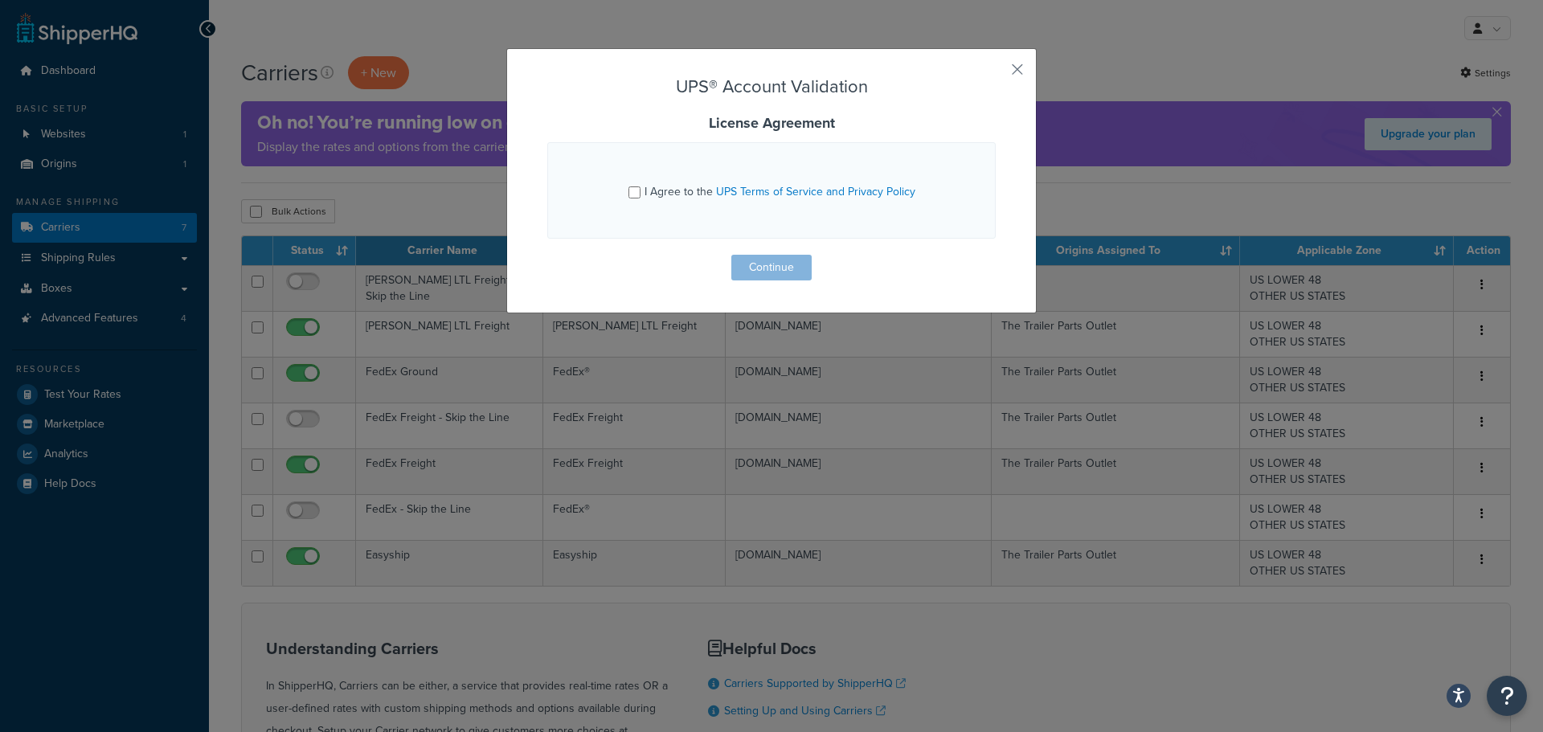
click at [662, 198] on span "I Agree to the UPS Terms of Service and Privacy Policy" at bounding box center [780, 191] width 271 height 17
click at [641, 198] on input "I Agree to the UPS Terms of Service and Privacy Policy" at bounding box center [635, 192] width 12 height 12
checkbox input "true"
click at [789, 276] on button "Continue" at bounding box center [772, 268] width 80 height 26
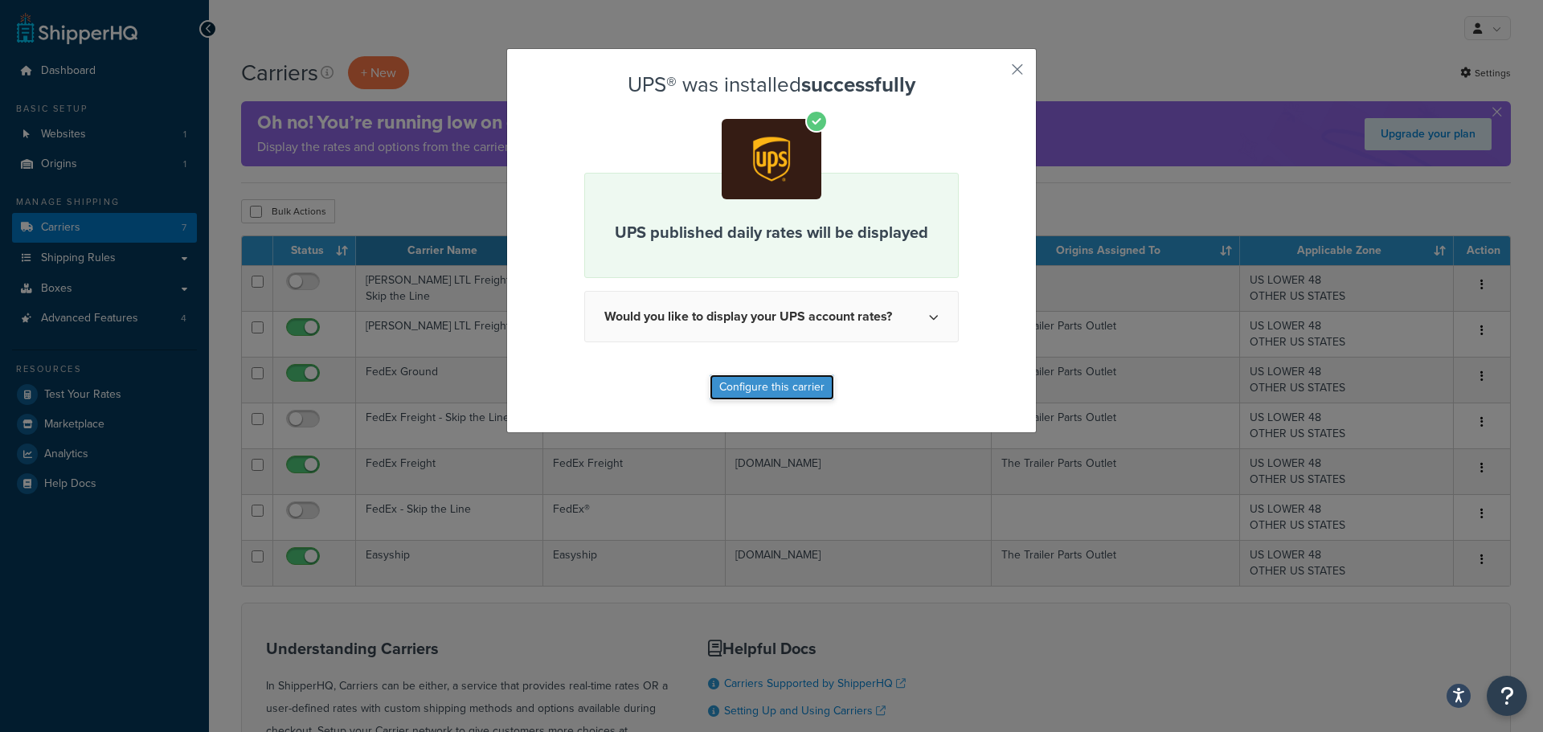
click at [781, 391] on button "Configure this carrier" at bounding box center [772, 388] width 125 height 26
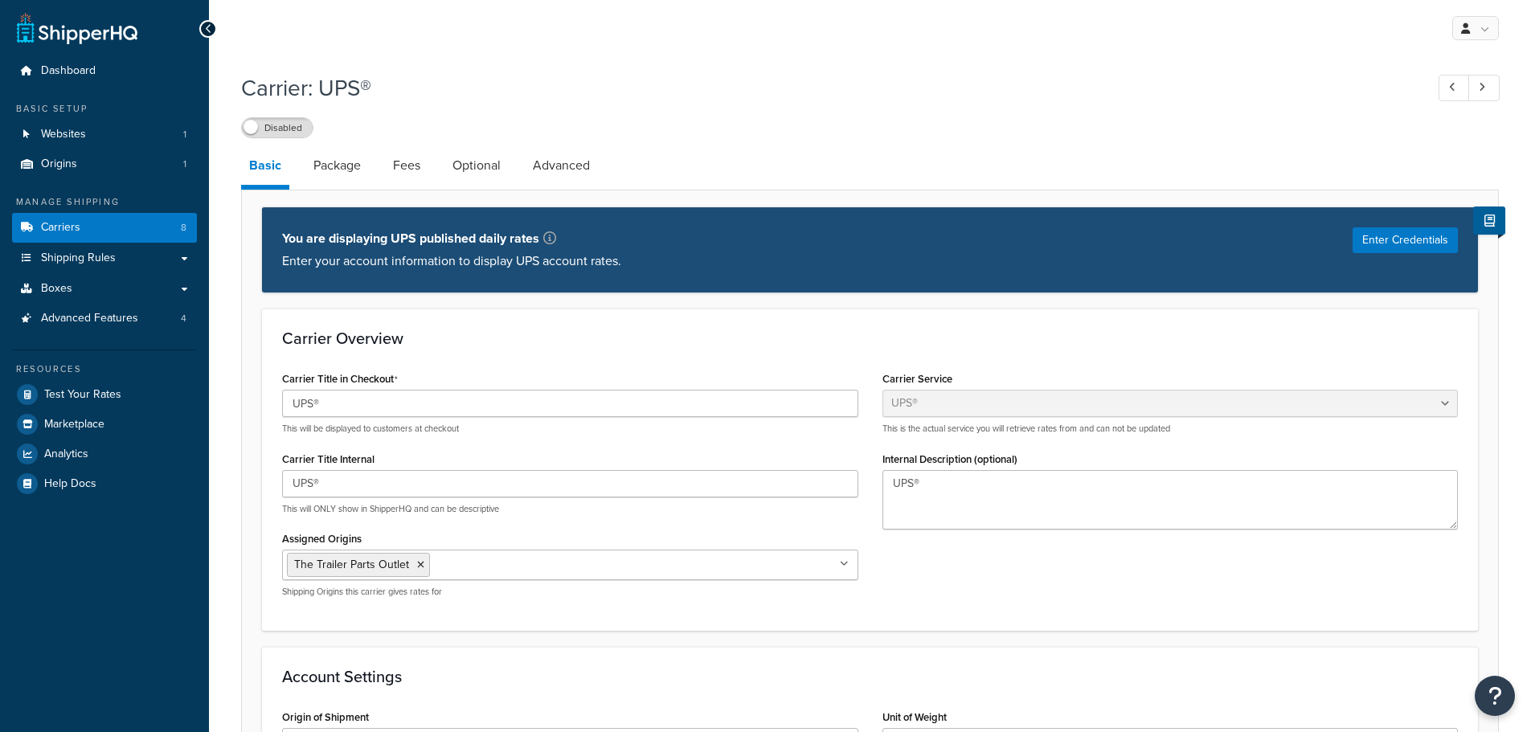
select select "ups"
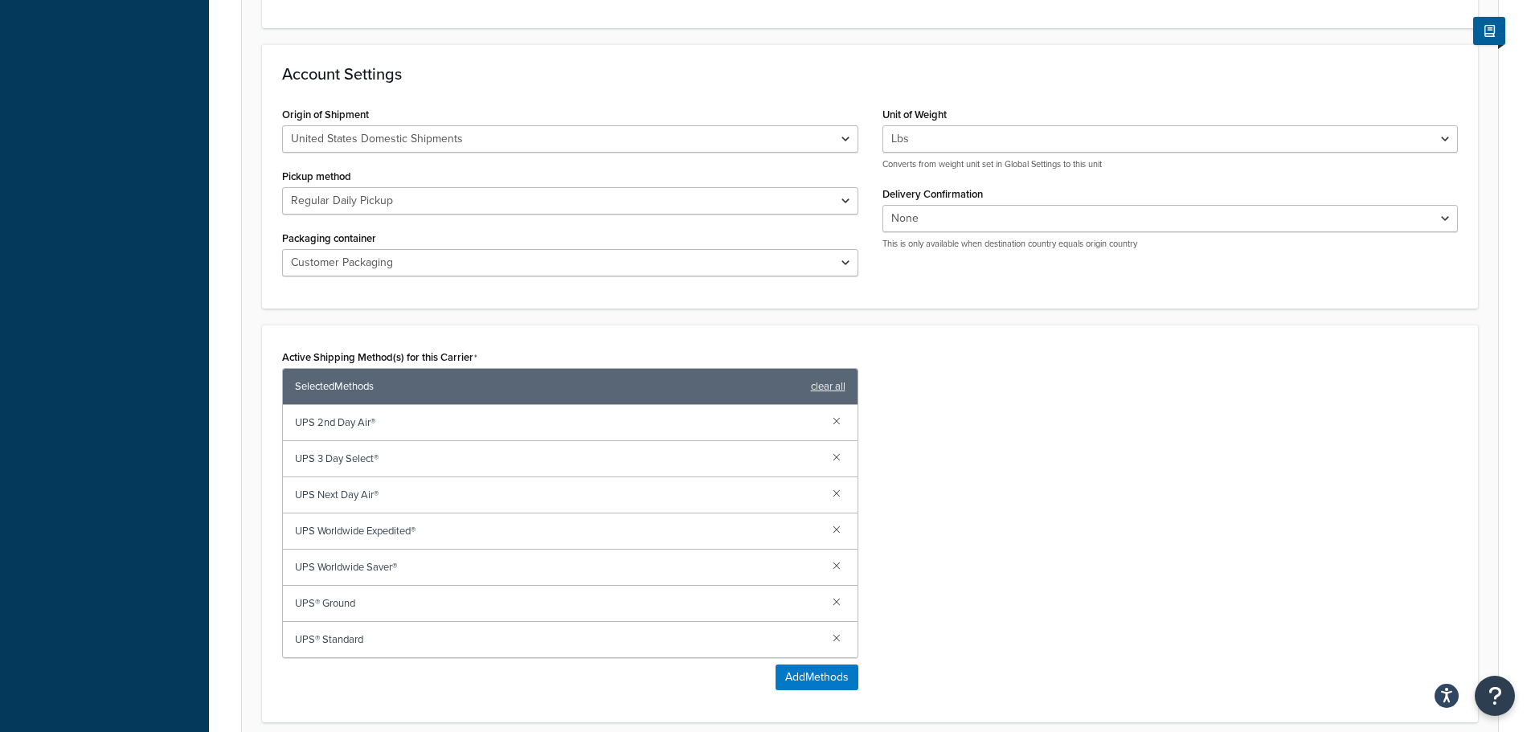
scroll to position [643, 0]
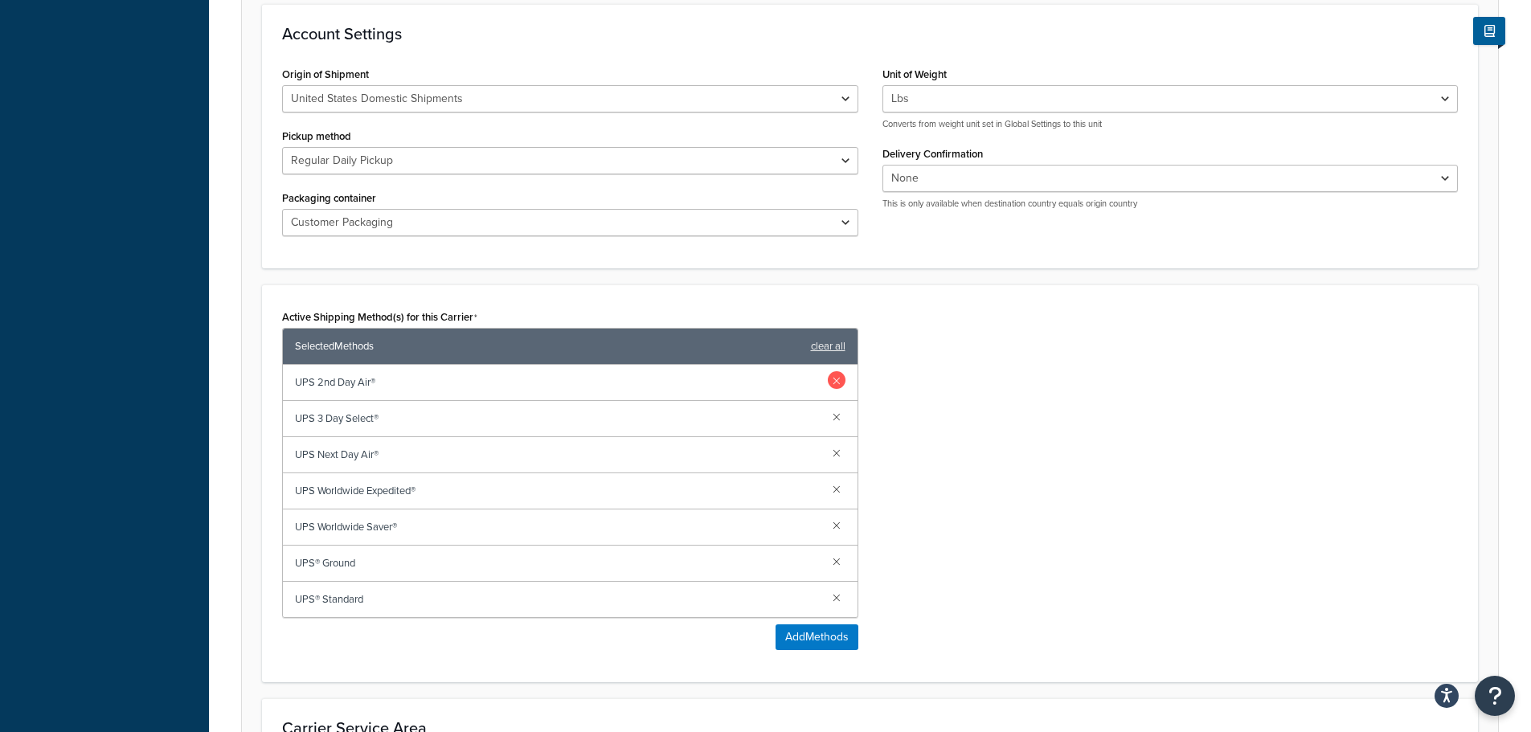
click at [838, 383] on link at bounding box center [837, 380] width 18 height 18
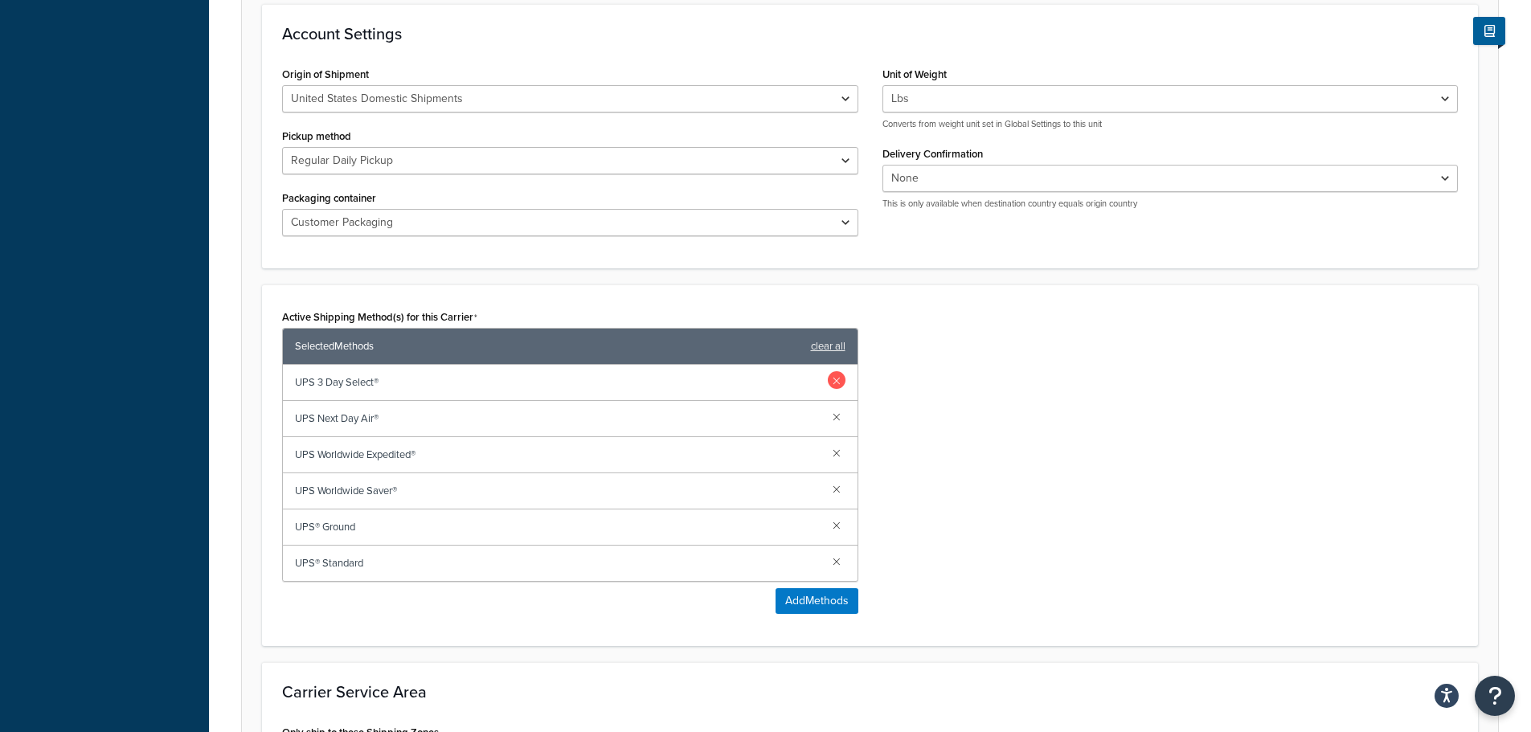
click at [839, 383] on link at bounding box center [837, 380] width 18 height 18
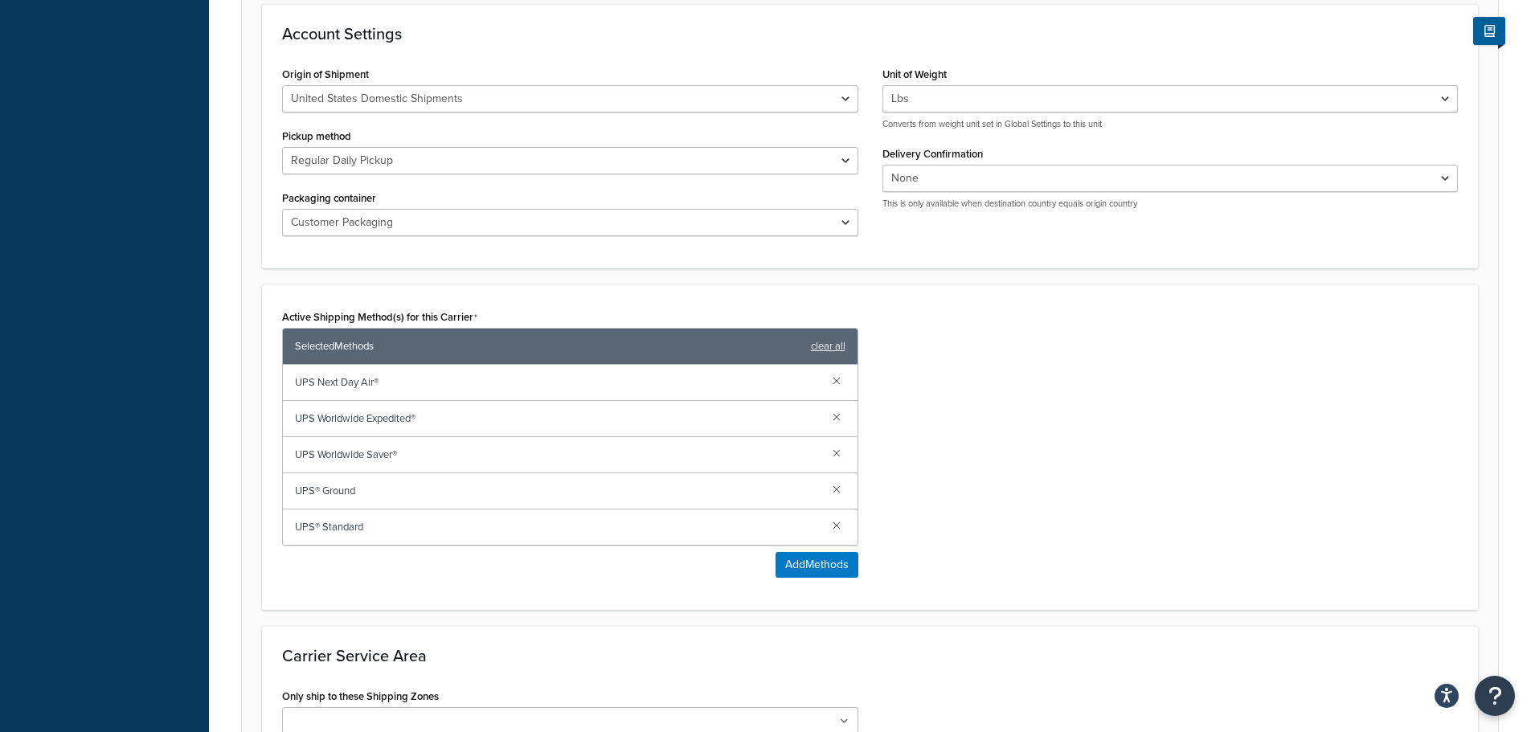
click at [839, 383] on link at bounding box center [837, 380] width 18 height 18
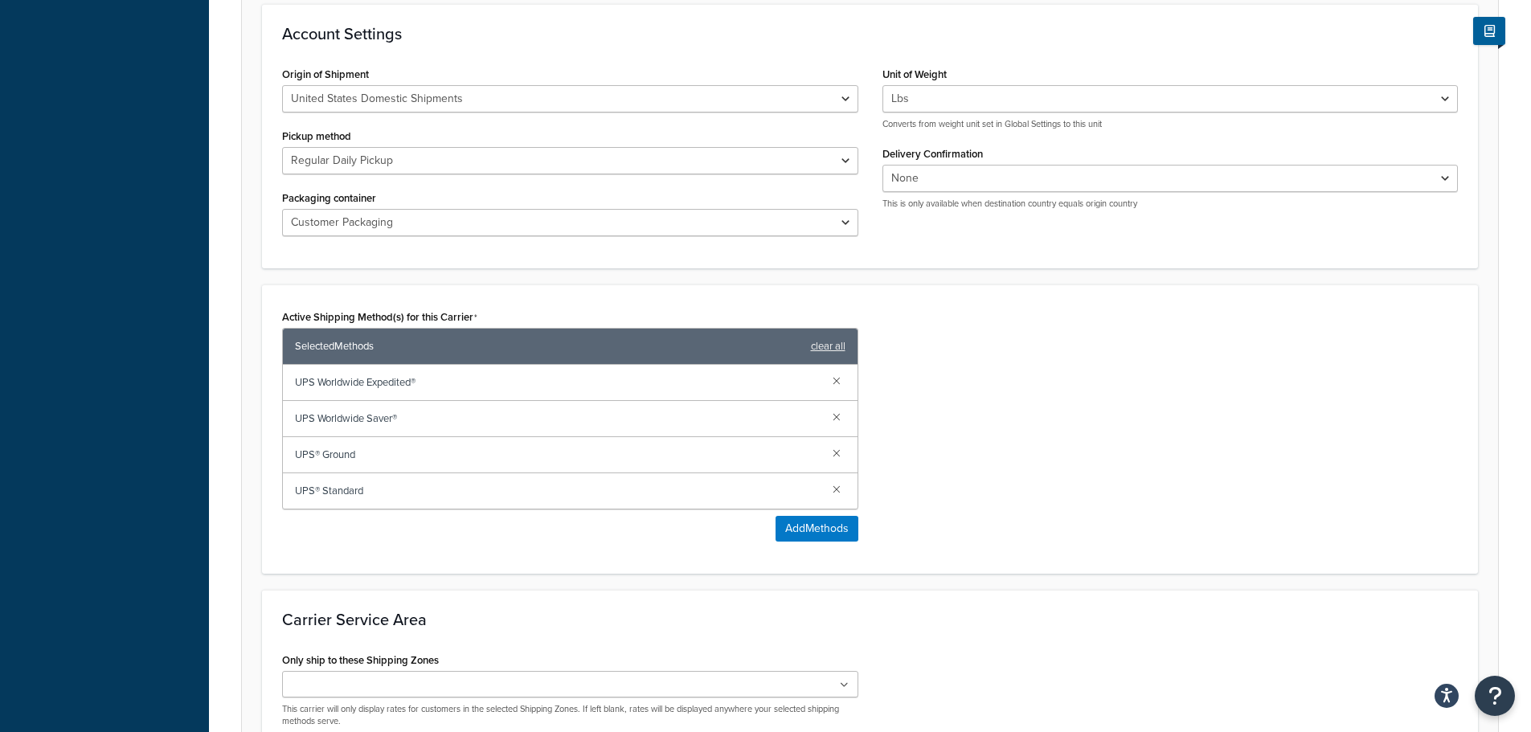
click at [839, 383] on link at bounding box center [837, 380] width 18 height 18
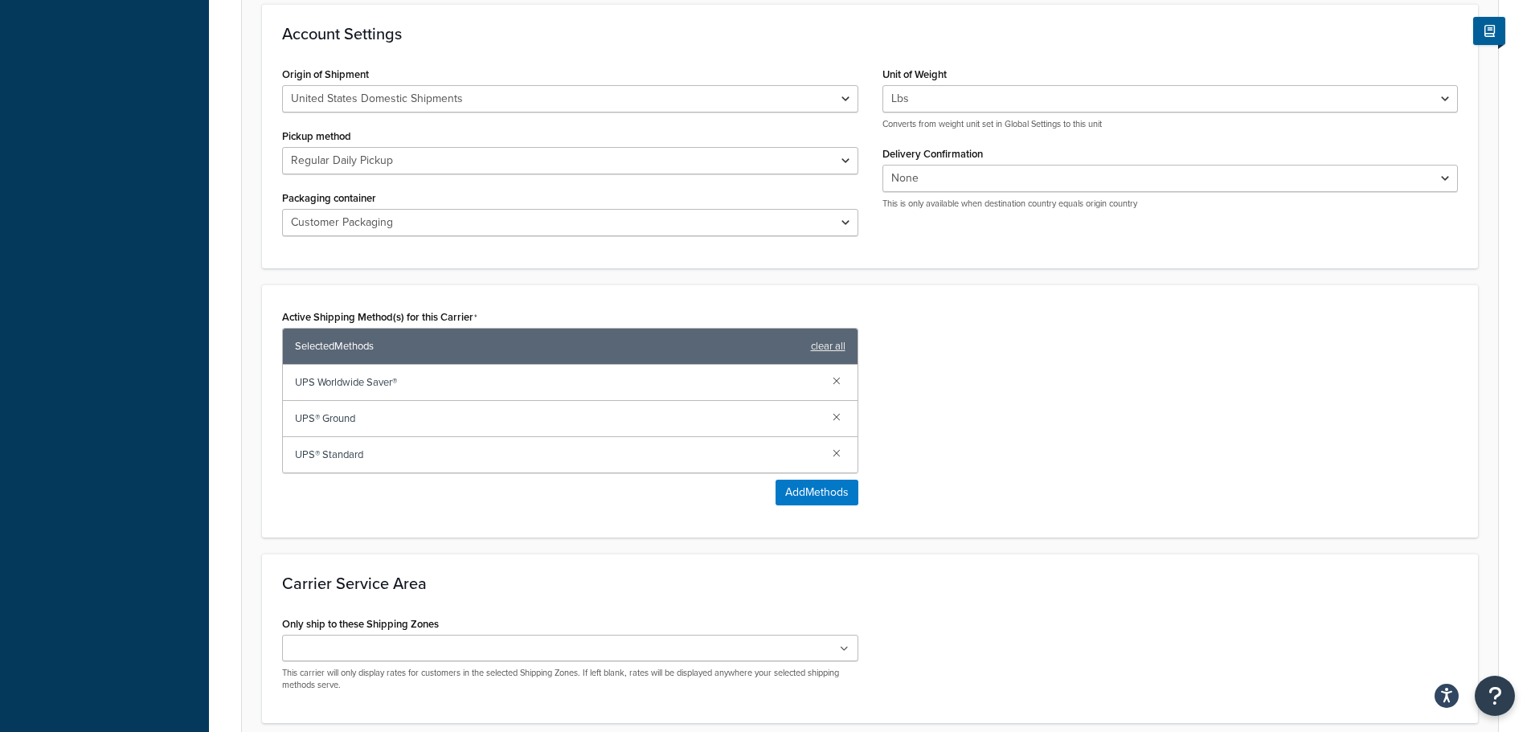
click at [839, 383] on link at bounding box center [837, 380] width 18 height 18
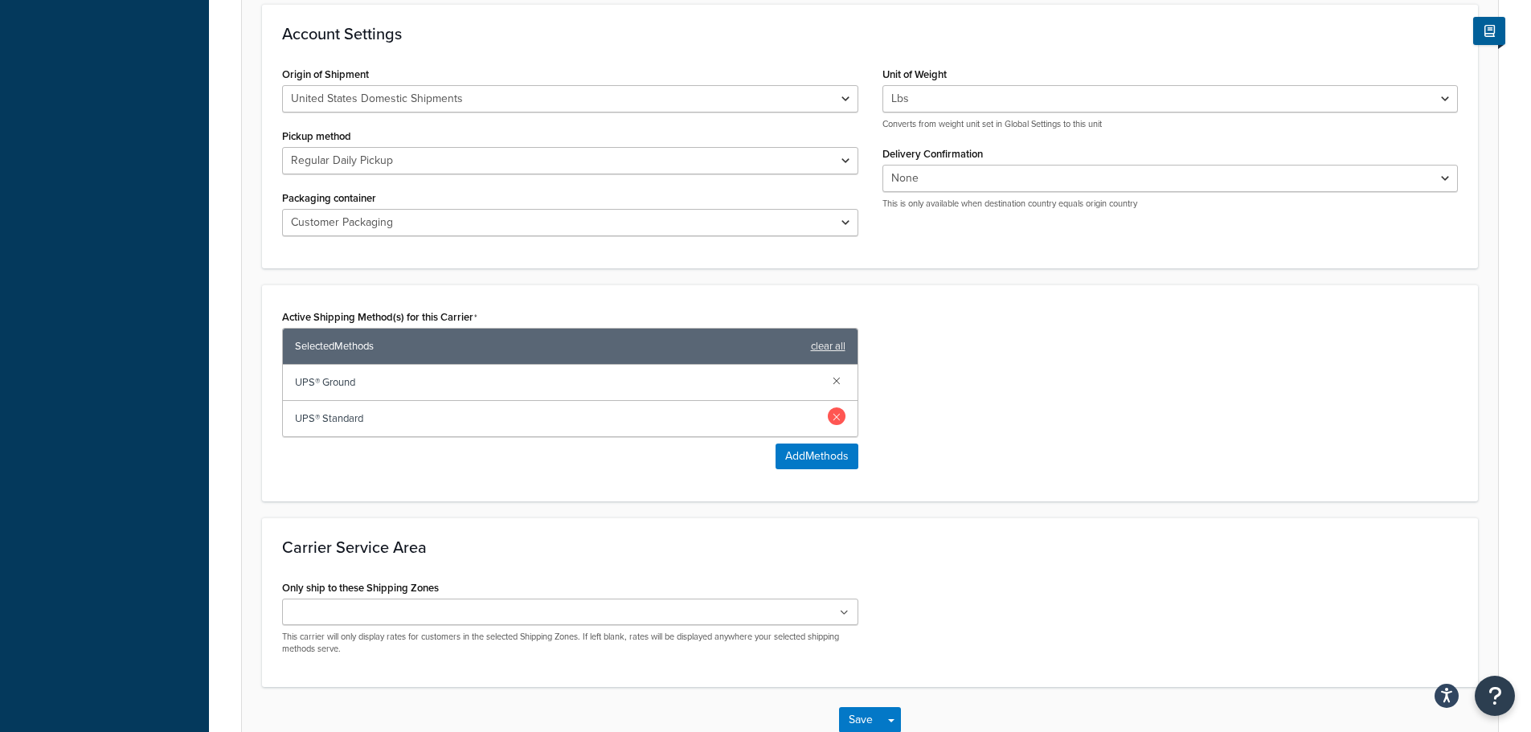
click at [839, 418] on link at bounding box center [837, 417] width 18 height 18
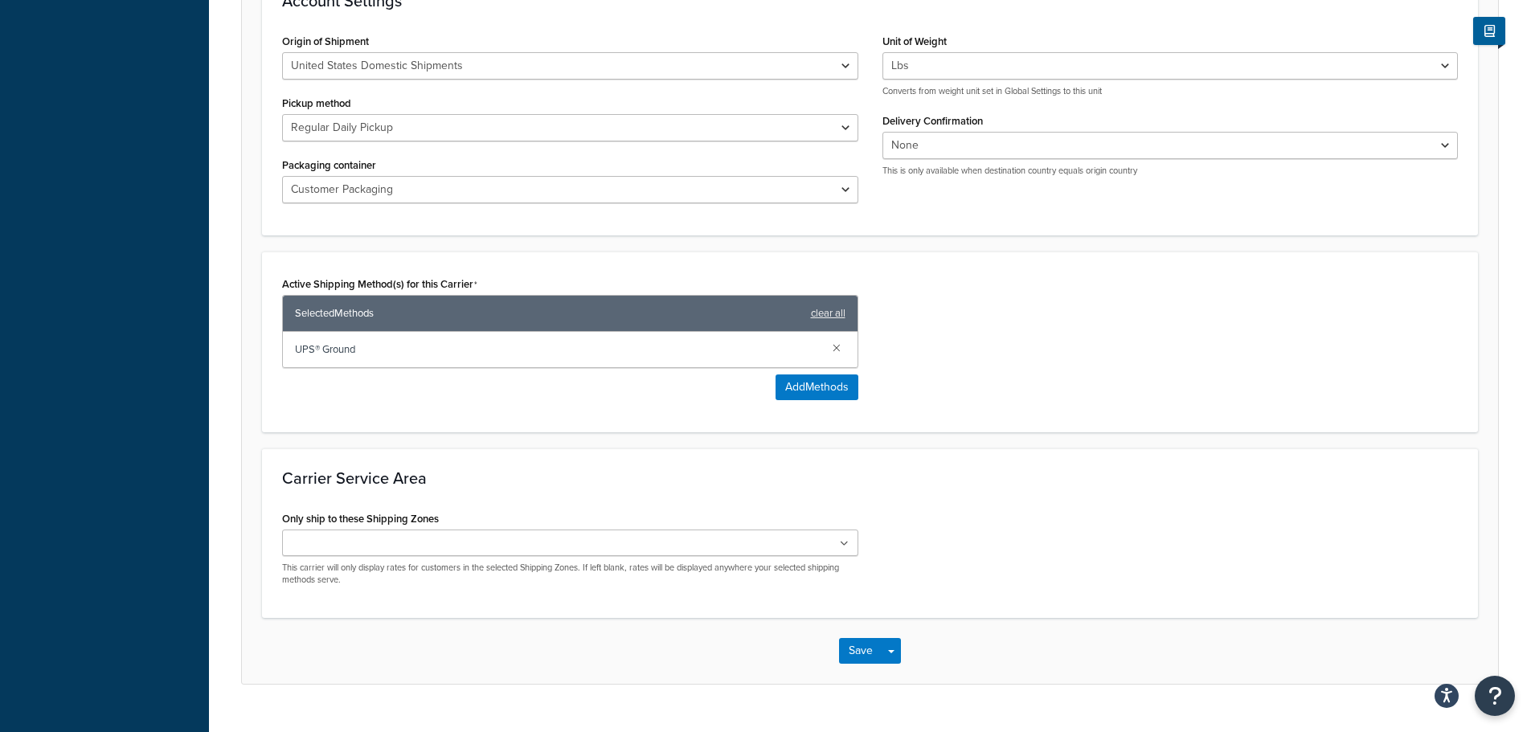
scroll to position [709, 0]
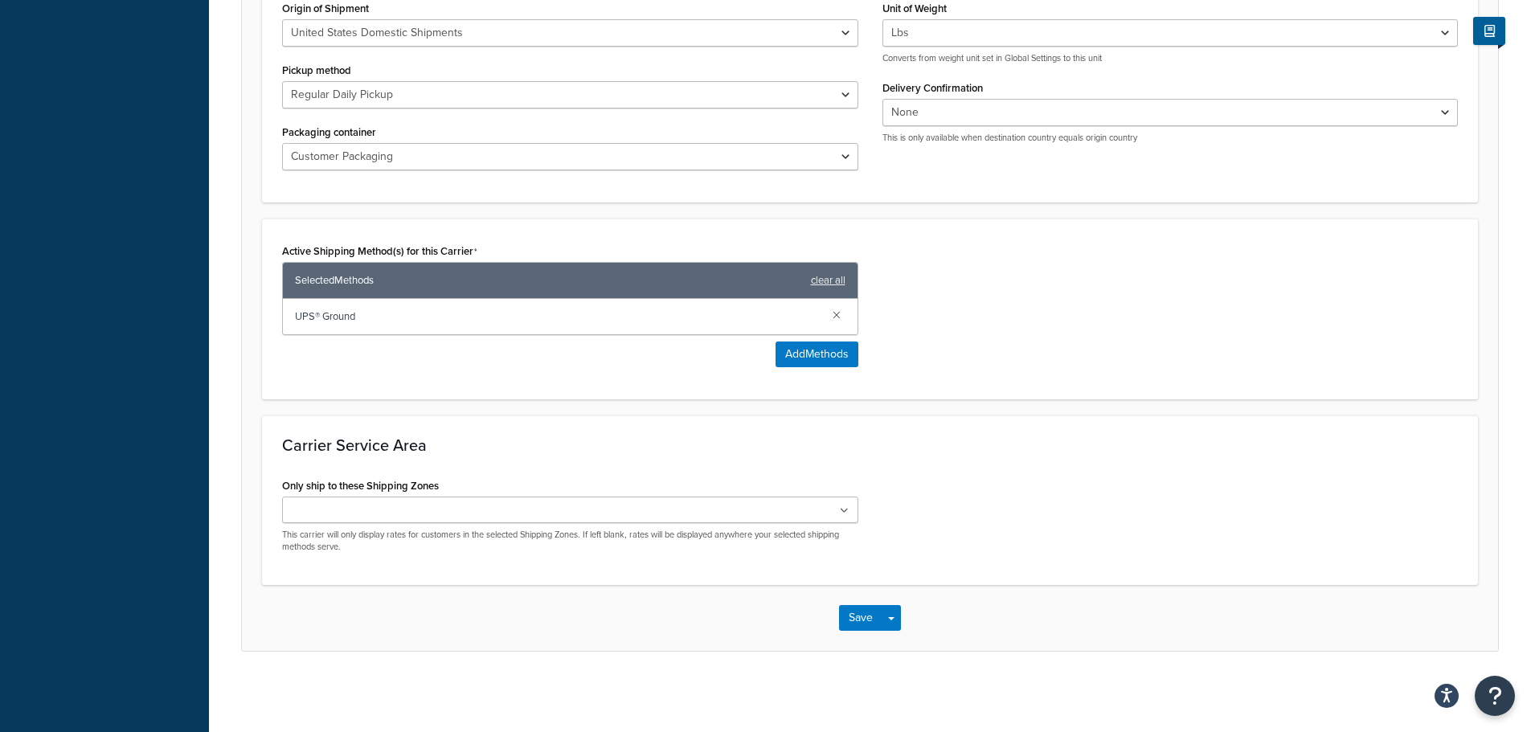
click at [416, 510] on ul at bounding box center [570, 510] width 576 height 27
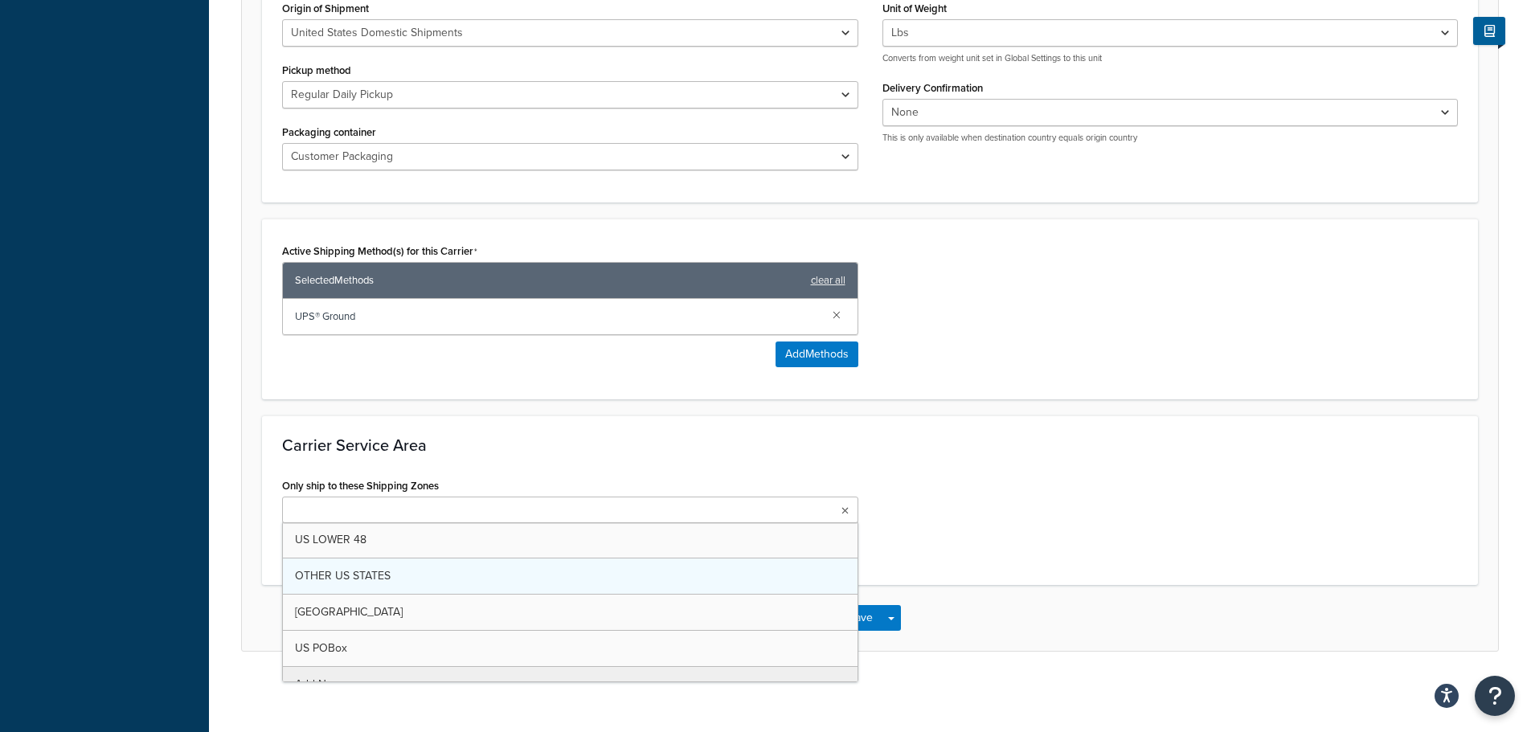
drag, startPoint x: 359, startPoint y: 540, endPoint x: 360, endPoint y: 550, distance: 9.7
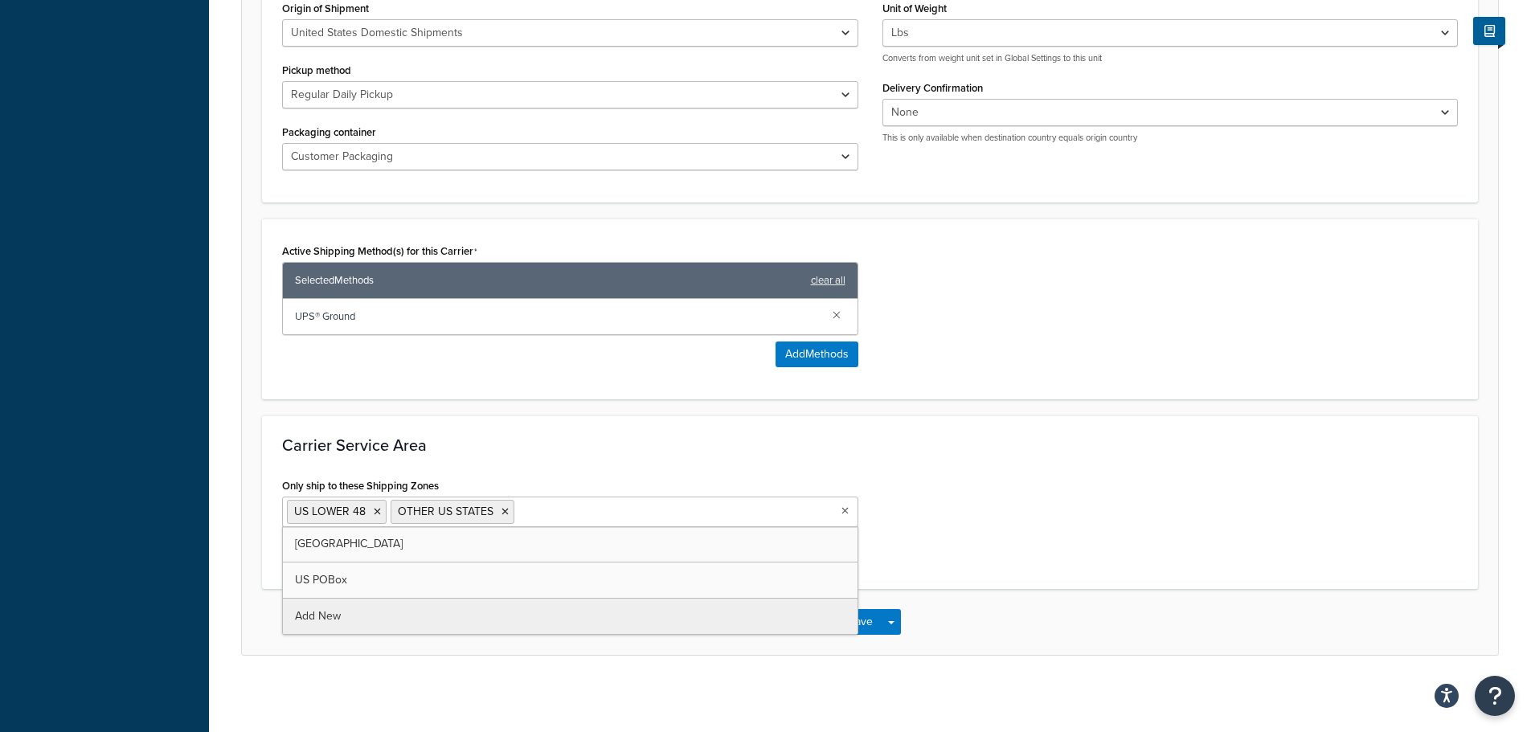
click at [549, 448] on h3 "Carrier Service Area" at bounding box center [870, 446] width 1176 height 18
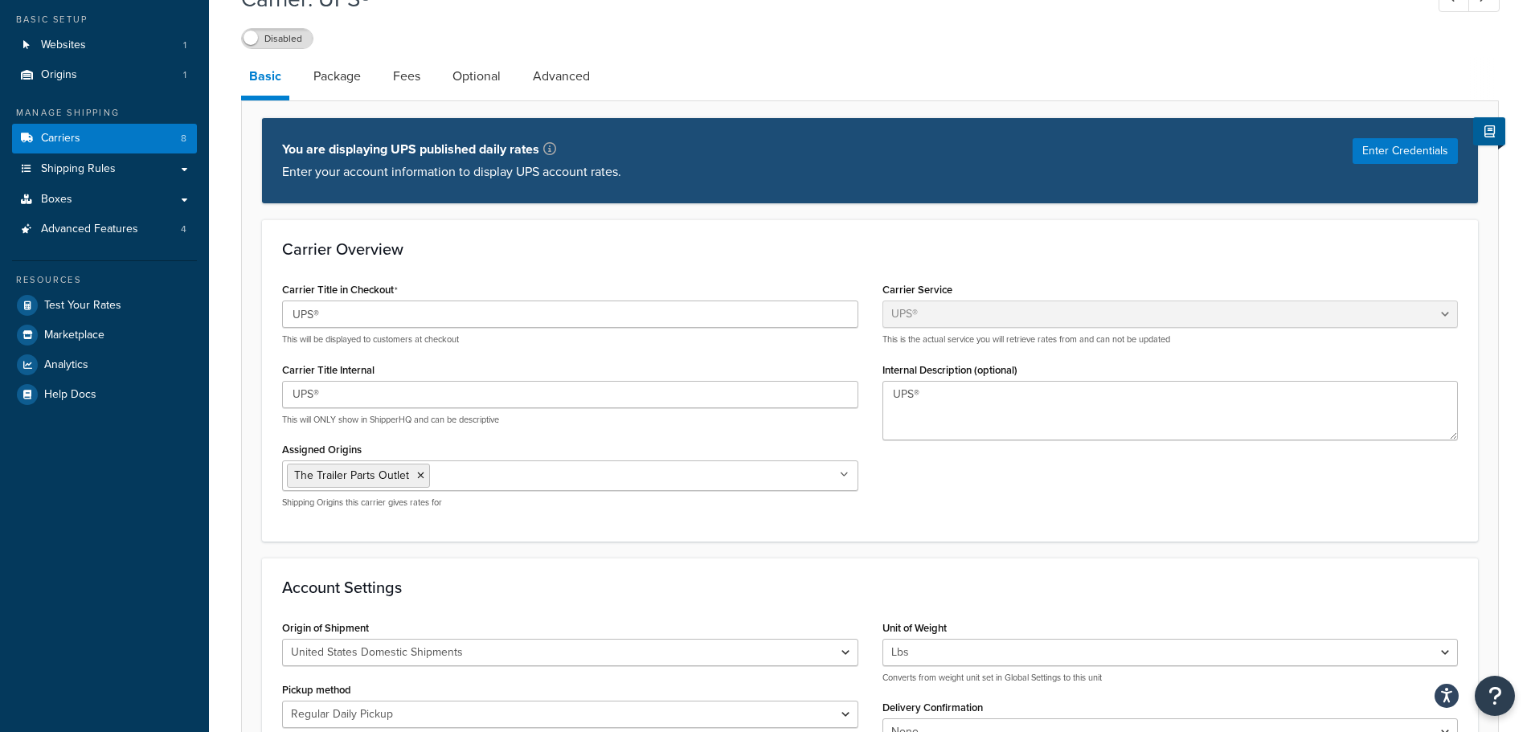
scroll to position [0, 0]
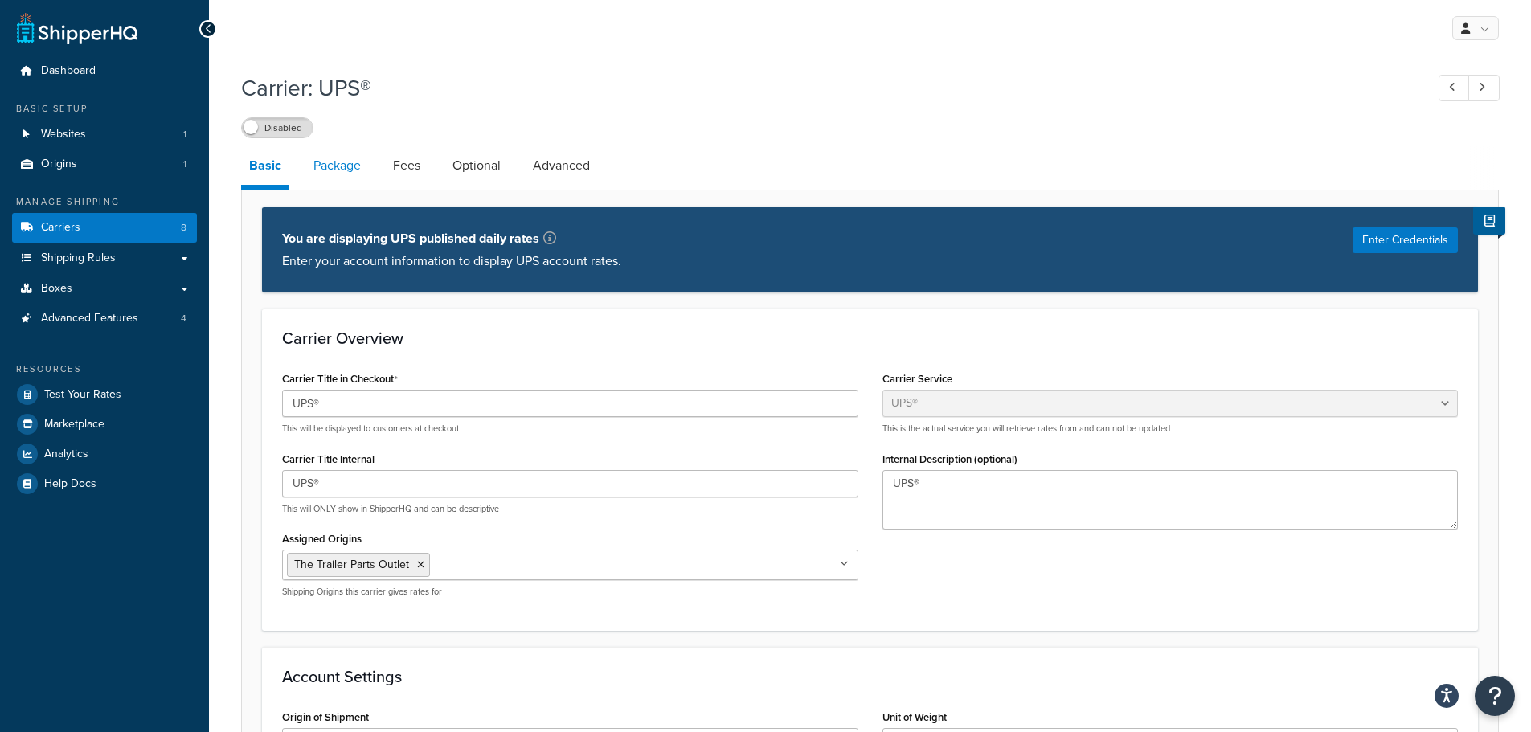
click at [330, 172] on link "Package" at bounding box center [337, 165] width 64 height 39
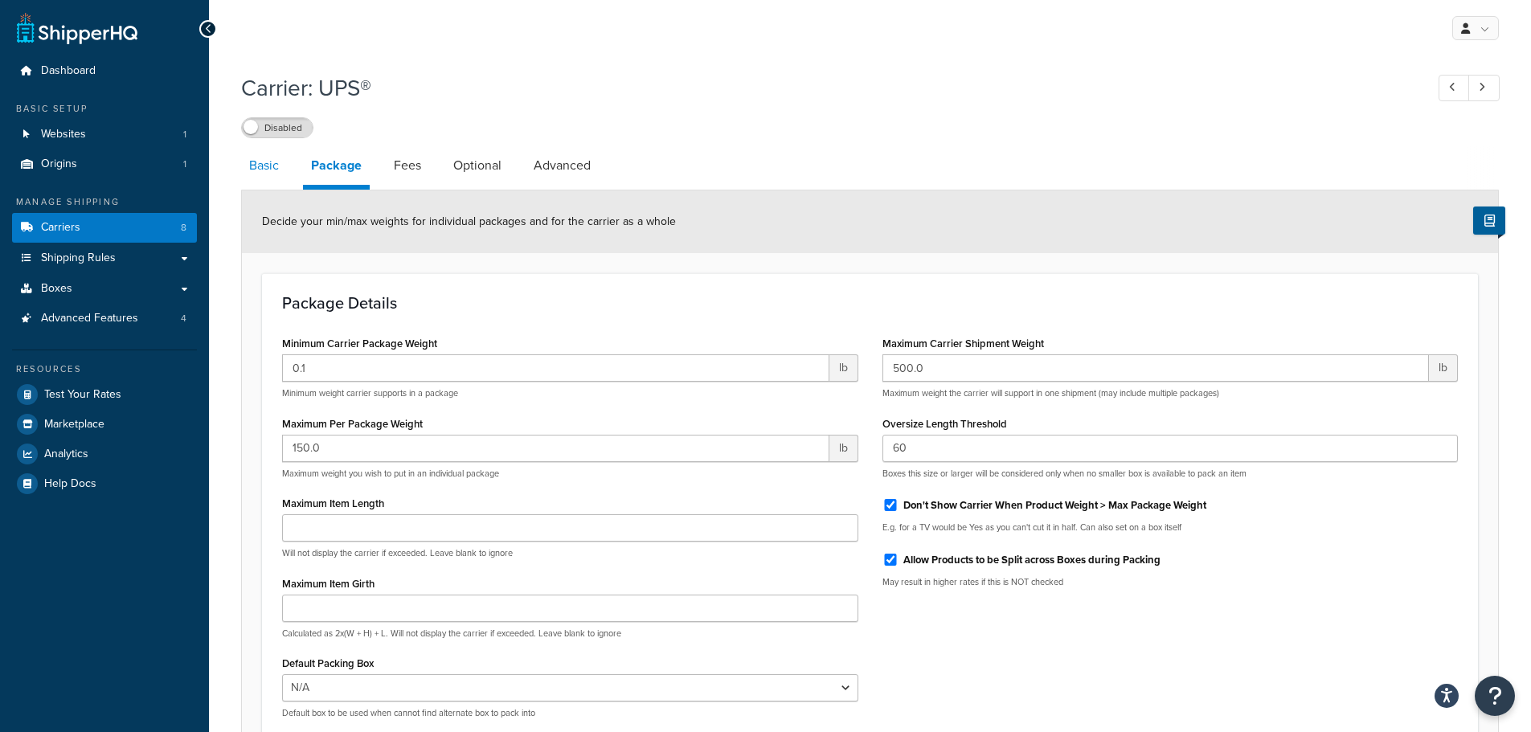
click at [268, 178] on link "Basic" at bounding box center [264, 165] width 46 height 39
select select "ups"
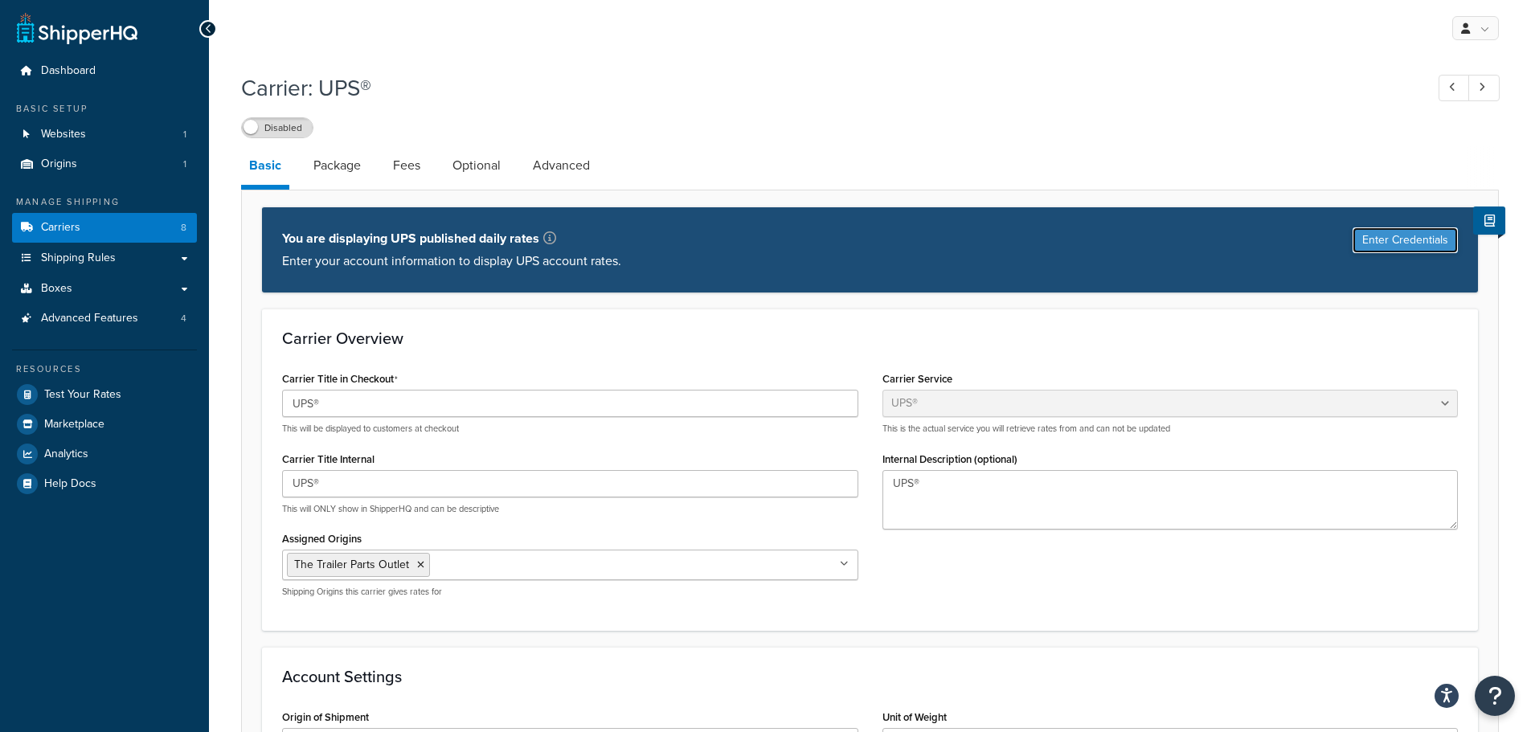
click at [1431, 241] on button "Enter Credentials" at bounding box center [1405, 240] width 105 height 26
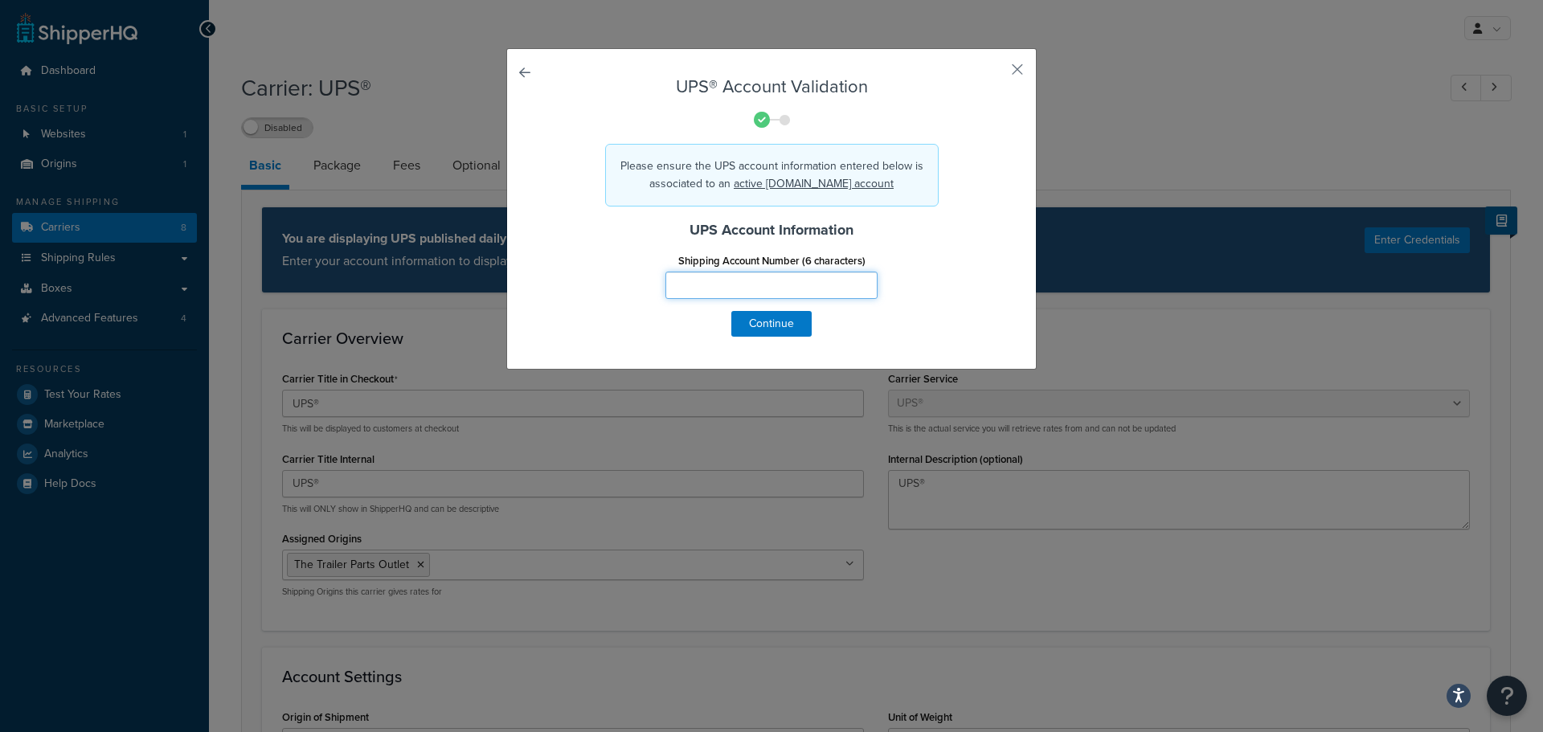
drag, startPoint x: 718, startPoint y: 282, endPoint x: 734, endPoint y: 274, distance: 18.0
click at [718, 282] on input "Shipping Account Number (6 characters)" at bounding box center [772, 285] width 212 height 27
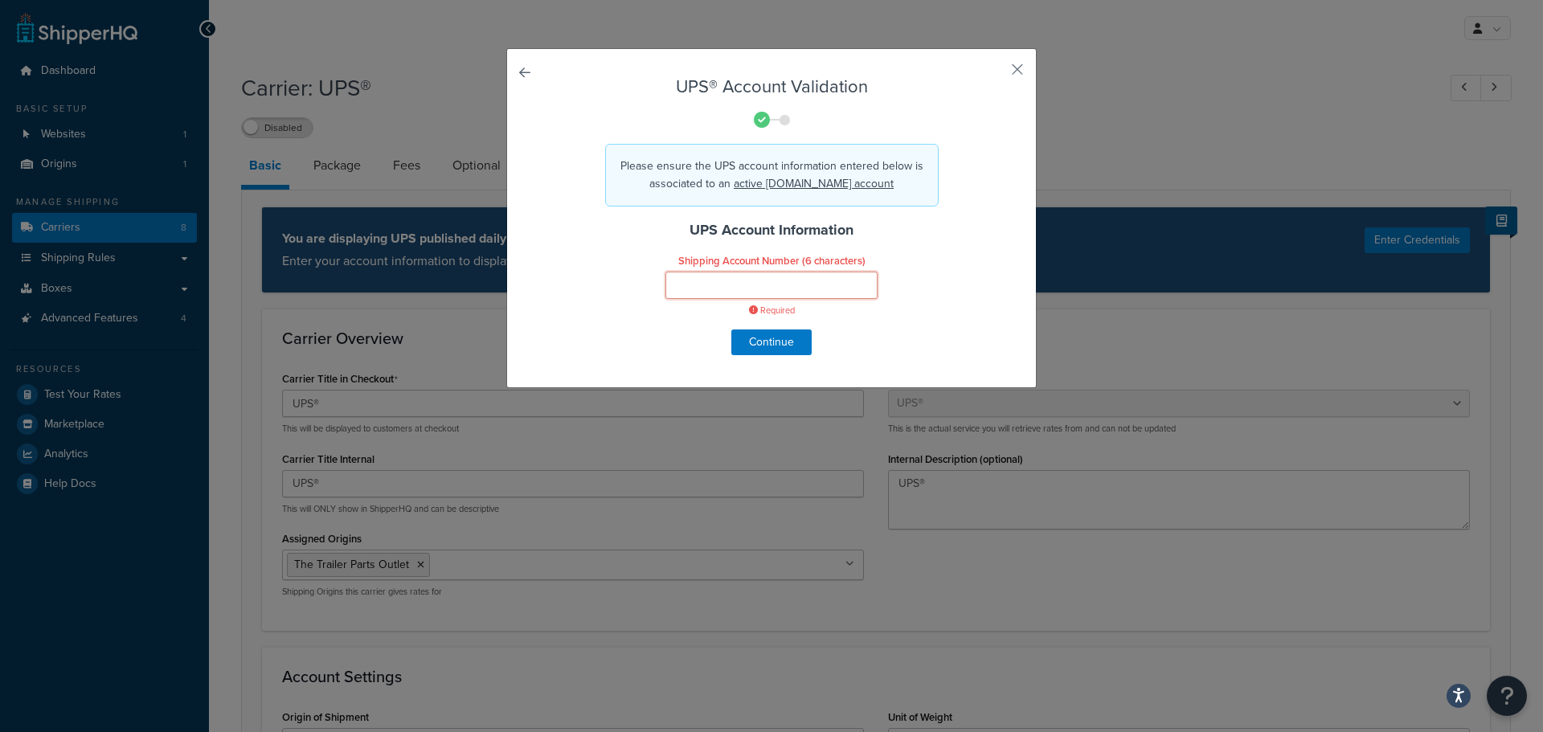
click at [769, 289] on input "Shipping Account Number (6 characters)" at bounding box center [772, 285] width 212 height 27
paste input "01WG08"
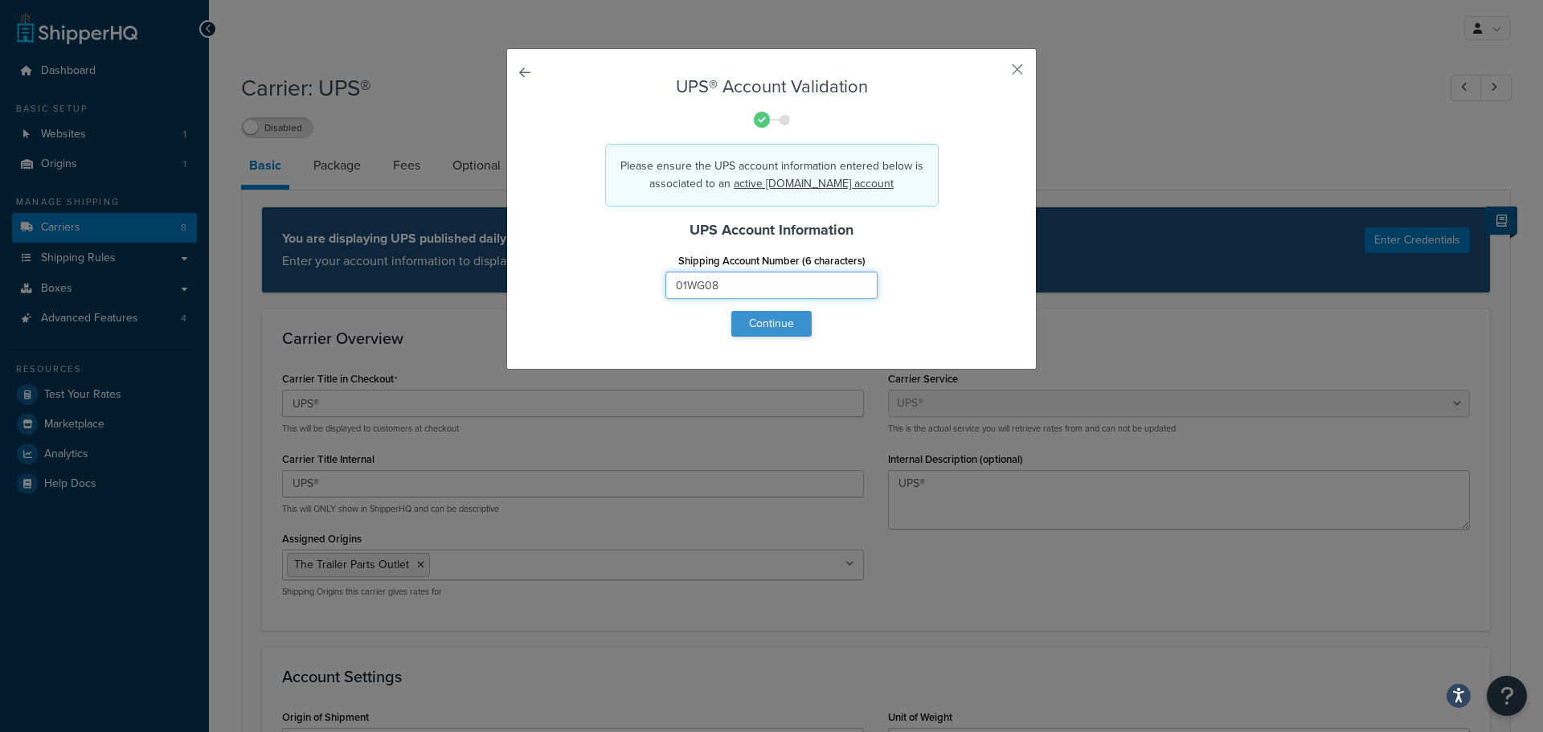
type input "01WG08"
click at [771, 330] on button "Continue" at bounding box center [772, 324] width 80 height 26
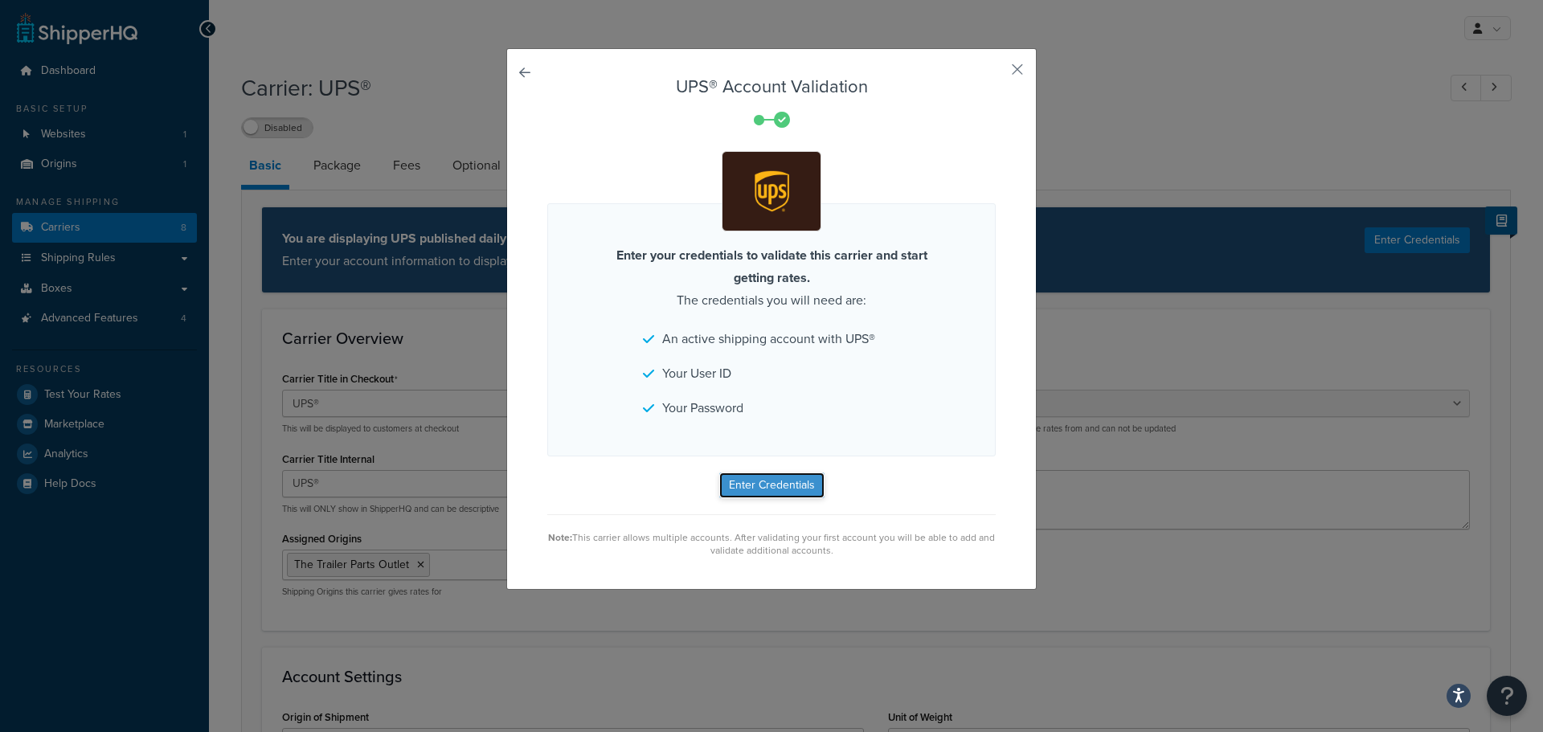
click at [770, 489] on button "Enter Credentials" at bounding box center [771, 486] width 105 height 26
click at [760, 476] on button "Enter Credentials" at bounding box center [771, 486] width 105 height 26
click at [996, 73] on button "button" at bounding box center [994, 75] width 4 height 4
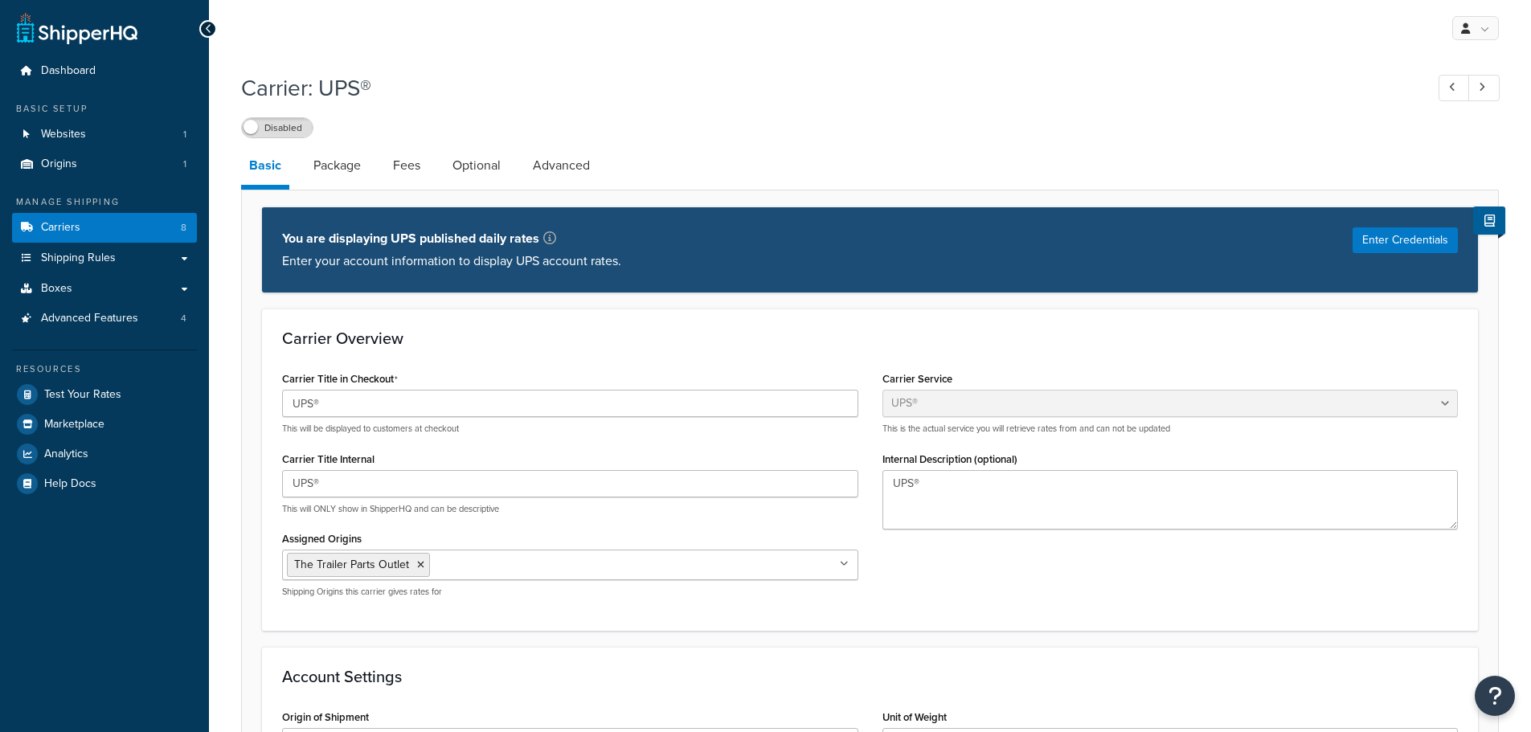
select select "ups"
click at [116, 222] on link "Carriers 8" at bounding box center [104, 228] width 185 height 30
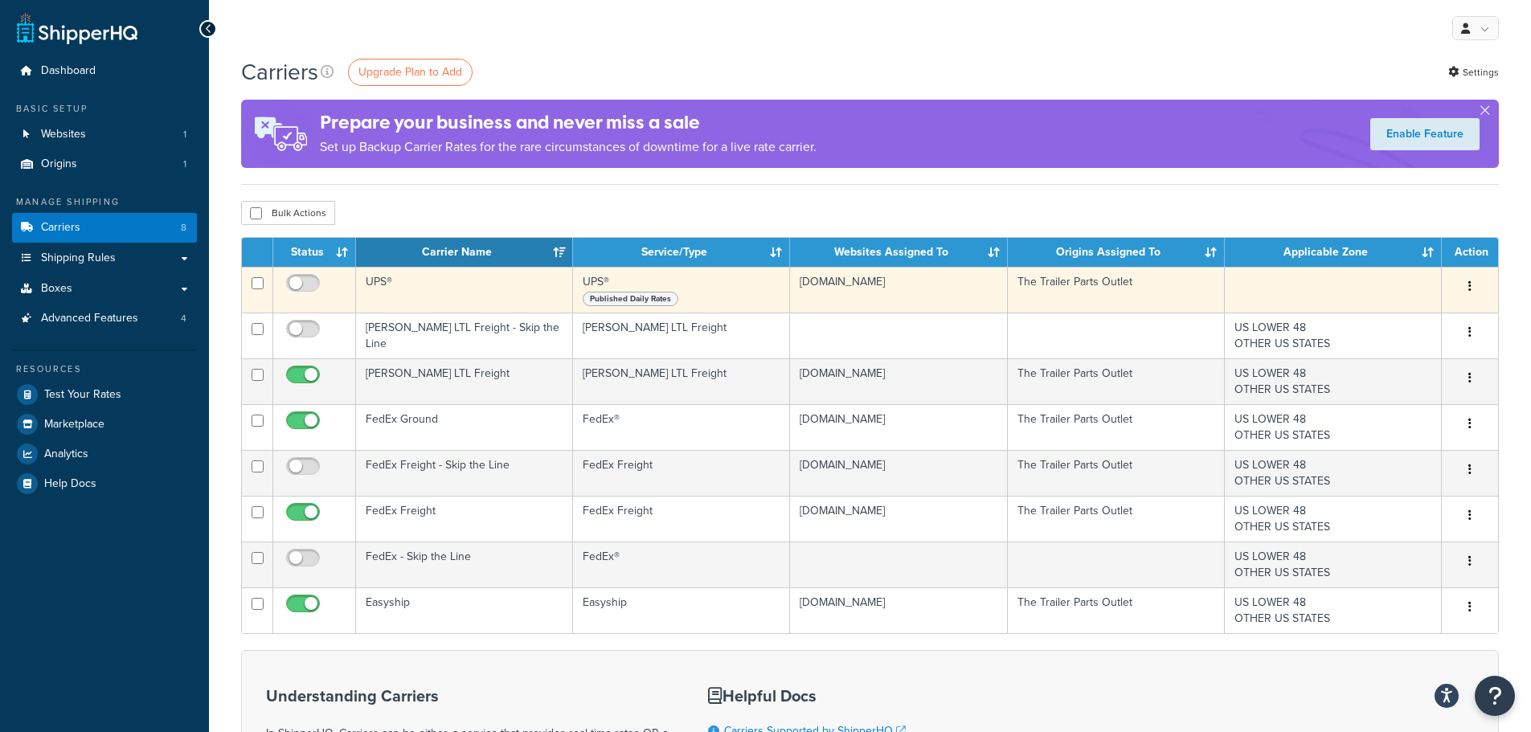
click at [1465, 286] on button "button" at bounding box center [1470, 287] width 23 height 26
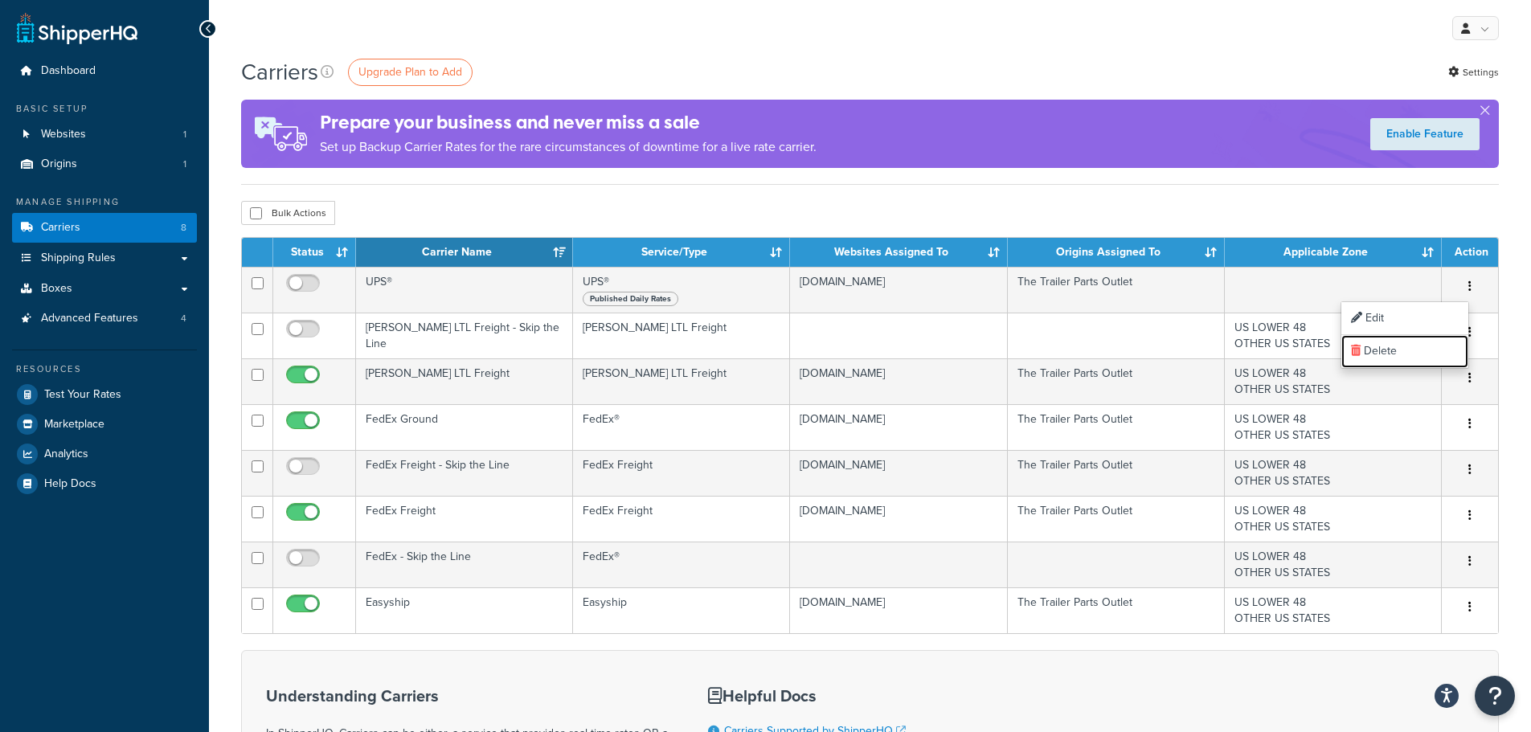
drag, startPoint x: 1366, startPoint y: 354, endPoint x: 860, endPoint y: 52, distance: 588.7
click at [1366, 354] on link "Delete" at bounding box center [1405, 351] width 127 height 33
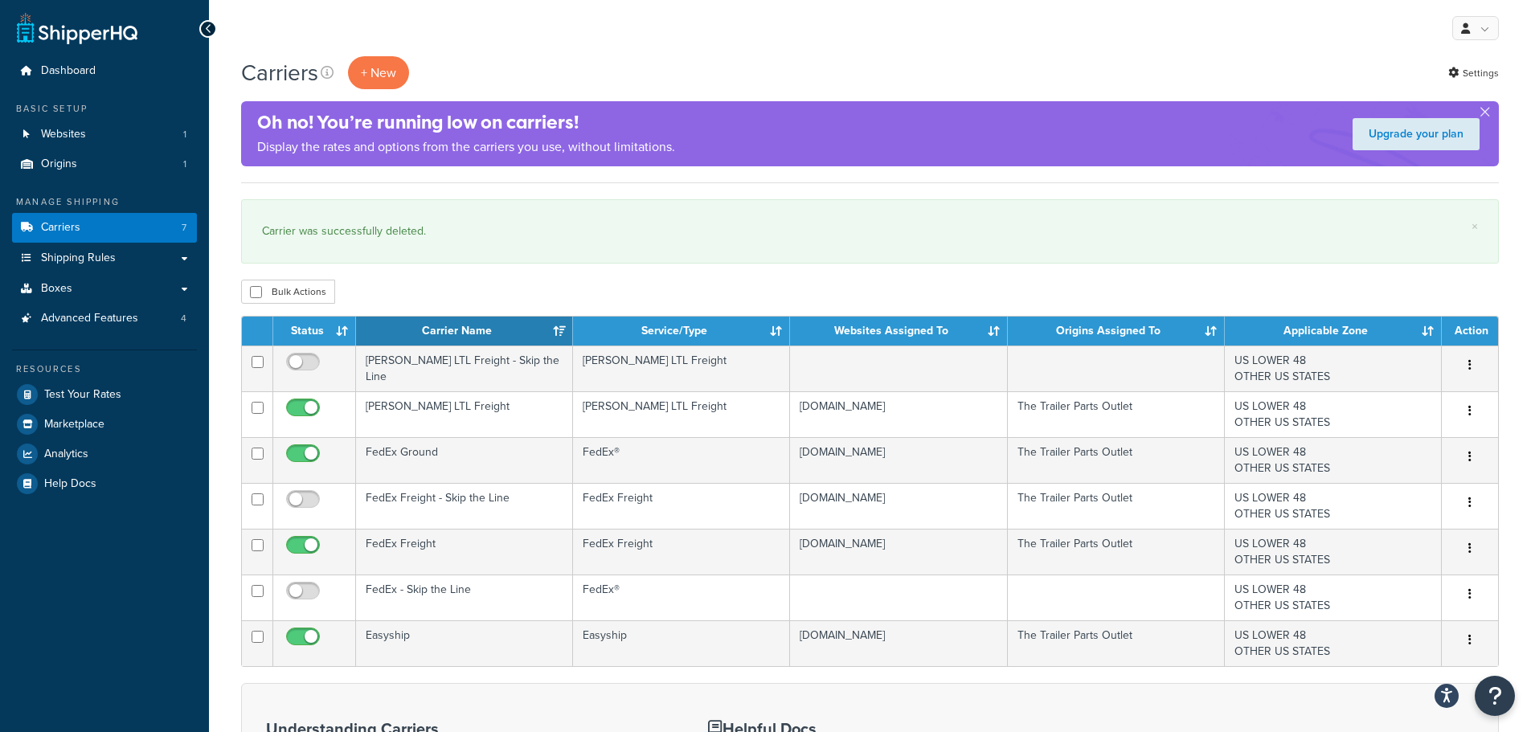
click at [352, 57] on div "+ New" at bounding box center [378, 72] width 61 height 33
click at [370, 68] on button "+ New" at bounding box center [378, 72] width 61 height 33
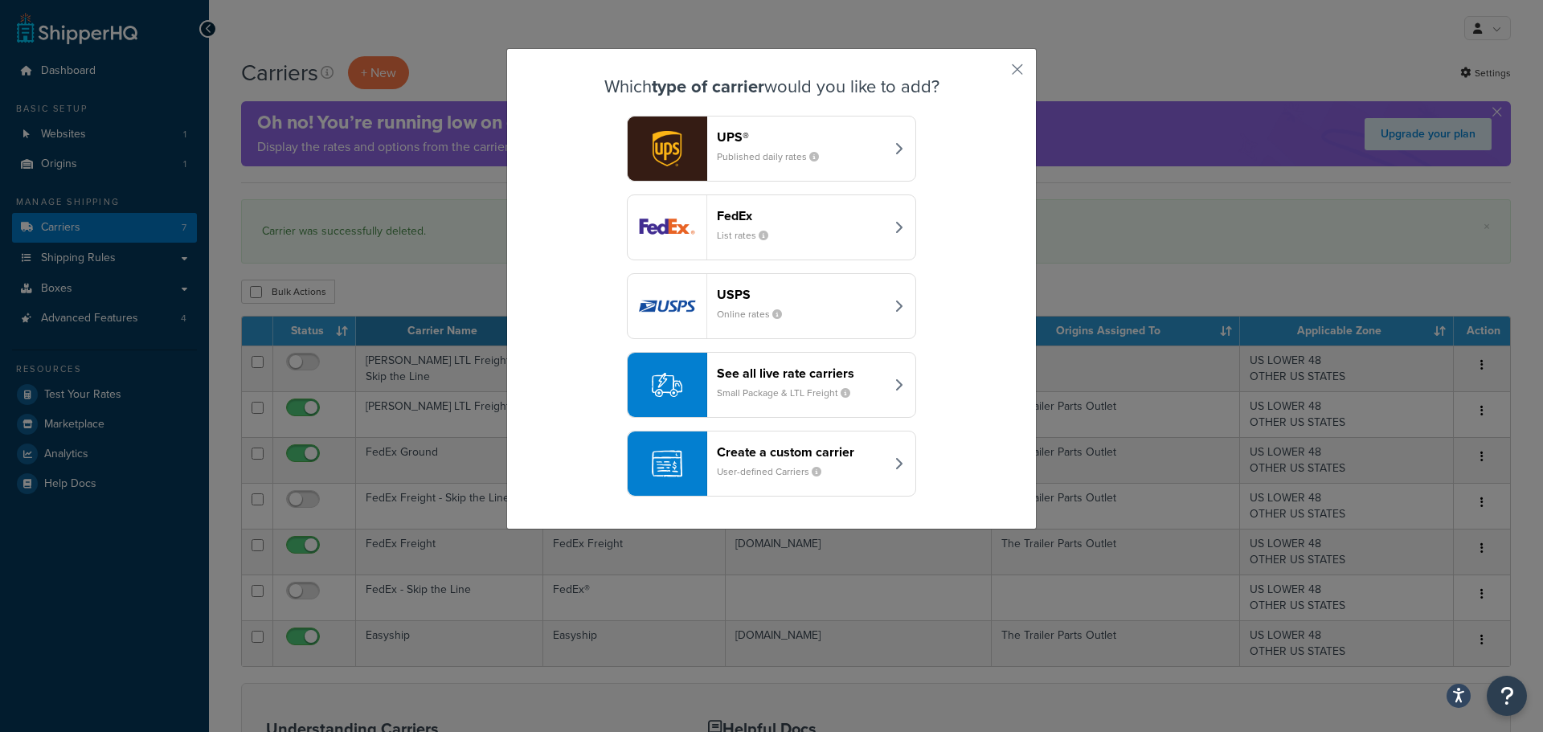
click at [739, 375] on header "See all live rate carriers" at bounding box center [801, 373] width 168 height 15
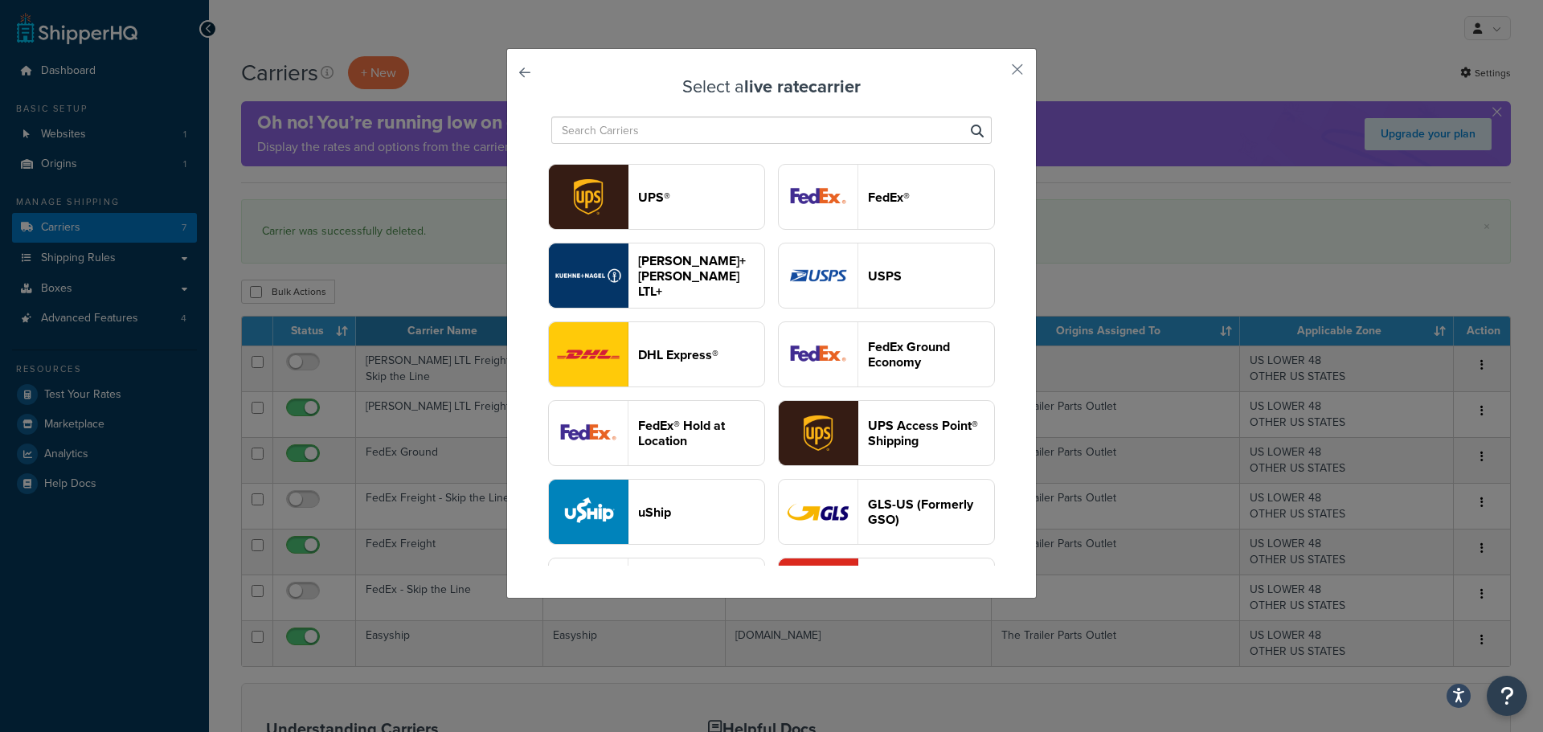
click at [547, 77] on link at bounding box center [547, 77] width 0 height 0
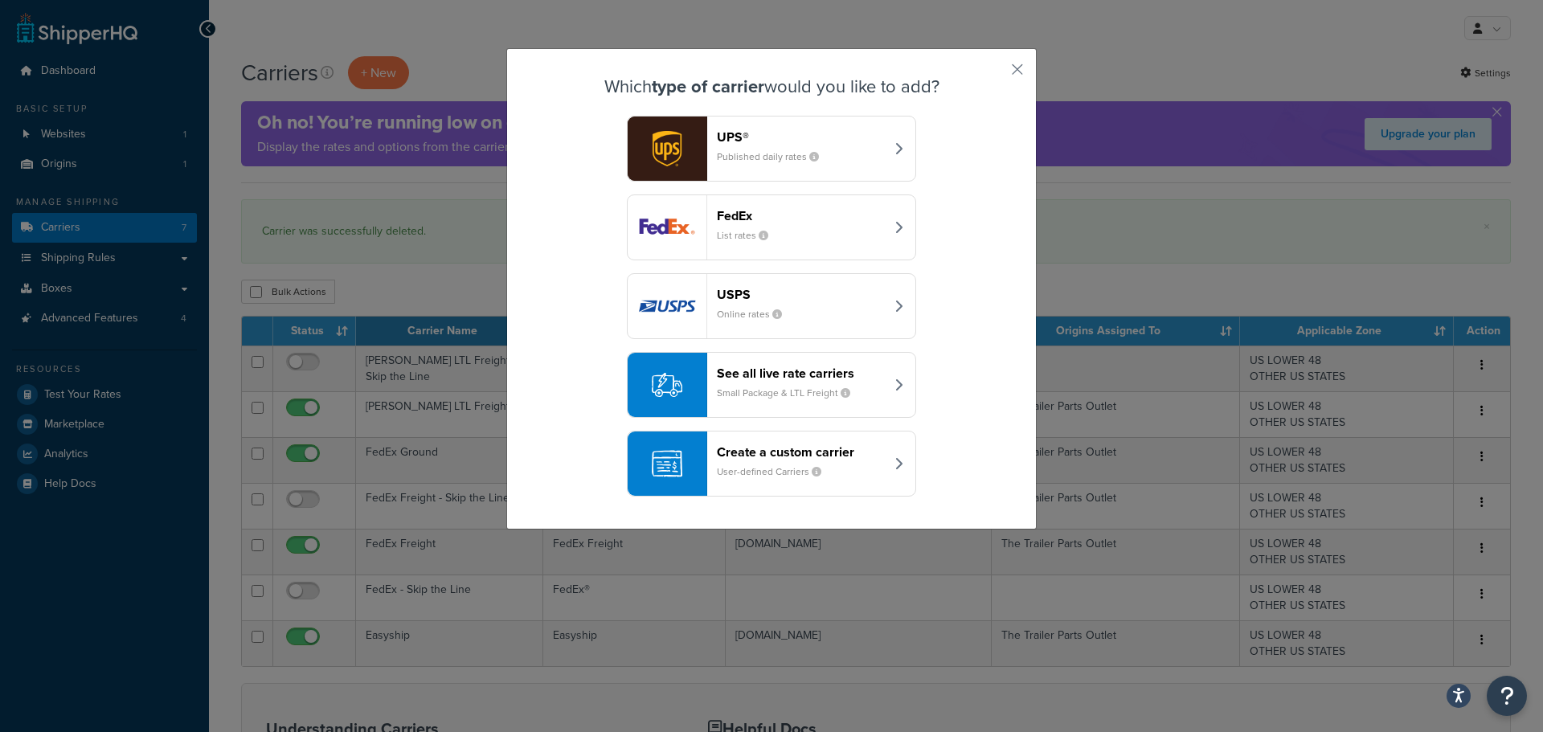
click at [773, 447] on header "Create a custom carrier" at bounding box center [801, 452] width 168 height 15
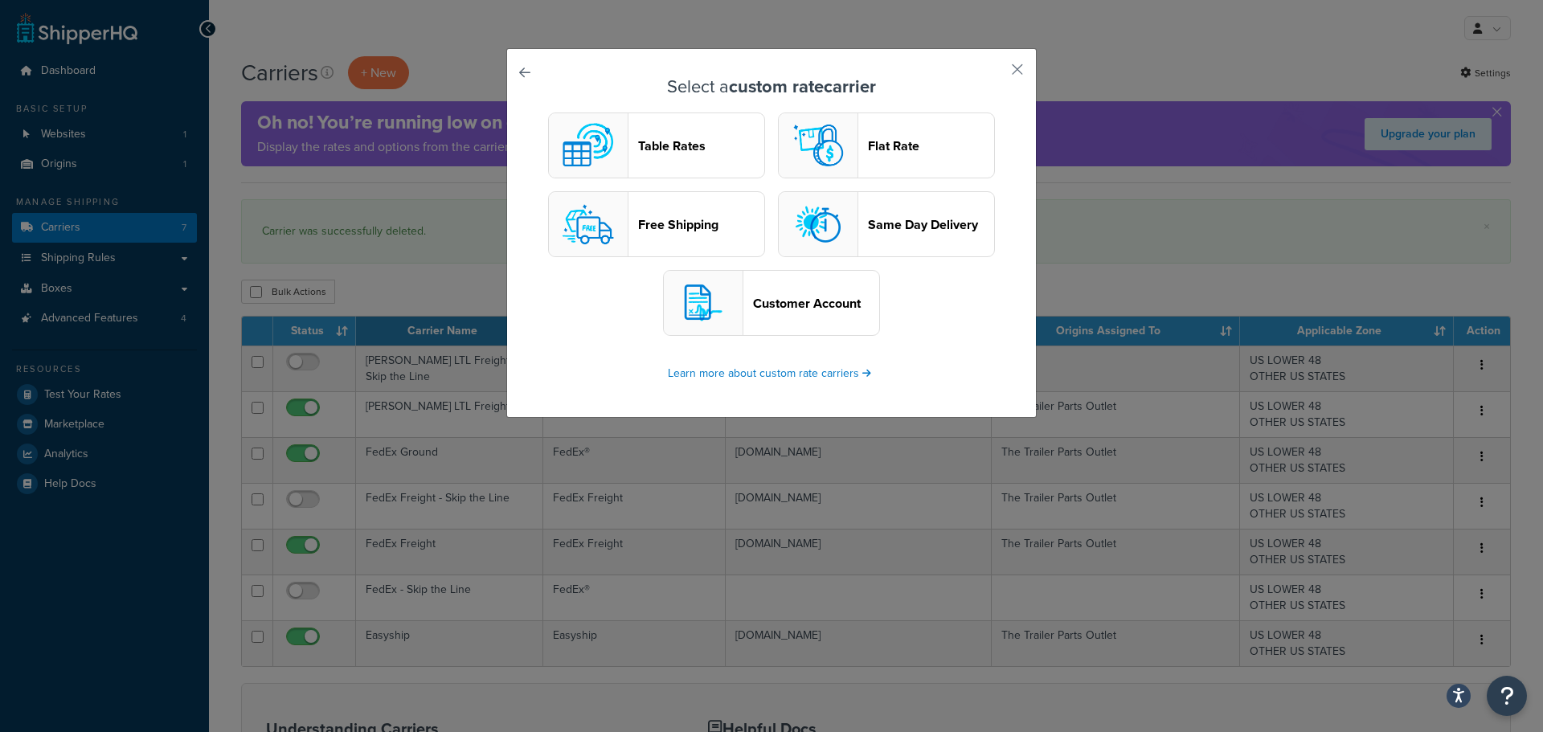
click at [744, 295] on button "Customer Account" at bounding box center [771, 303] width 217 height 66
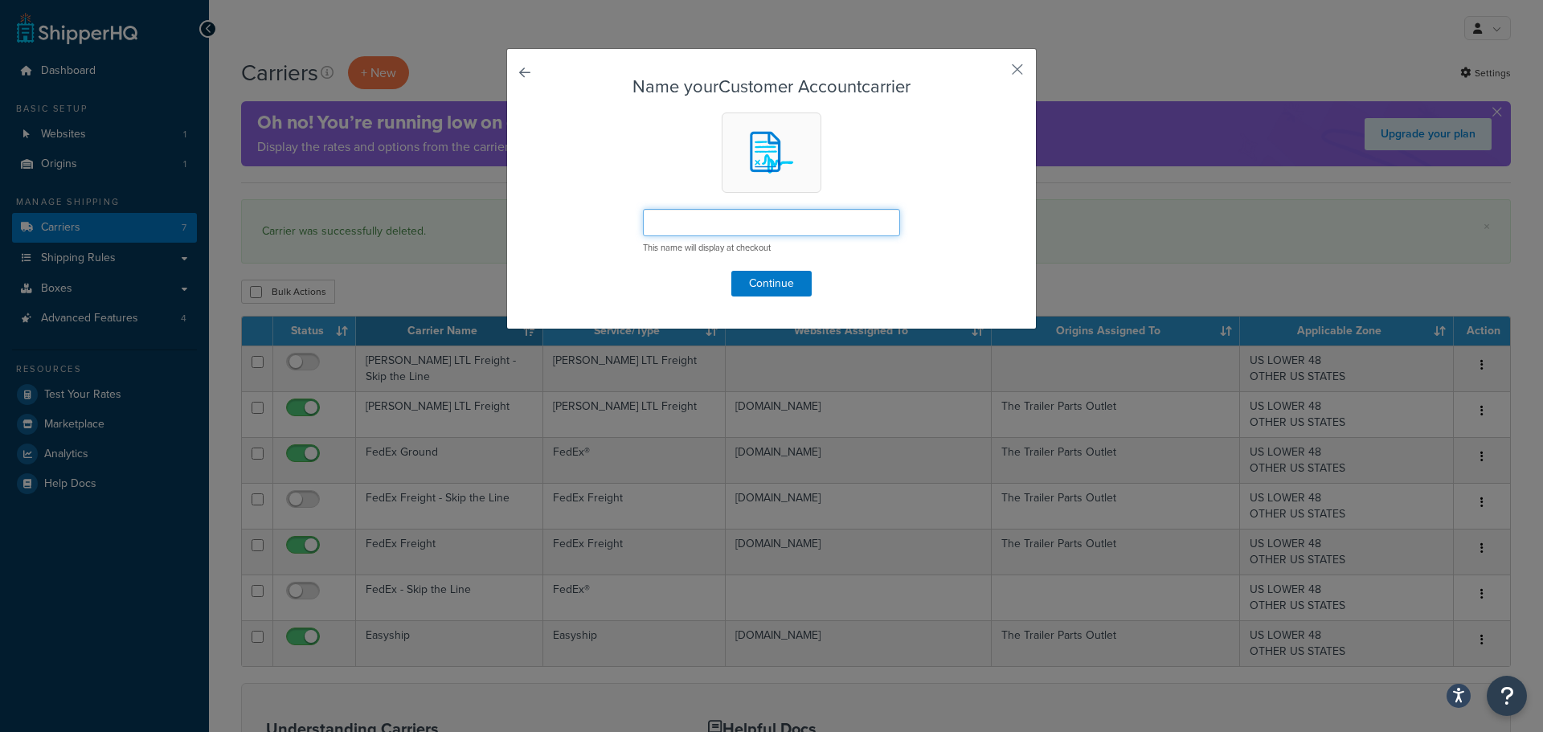
click at [713, 217] on input "text" at bounding box center [771, 222] width 257 height 27
type input "H"
type input "U"
type input "S"
type input "Ship with your Carrier Account #"
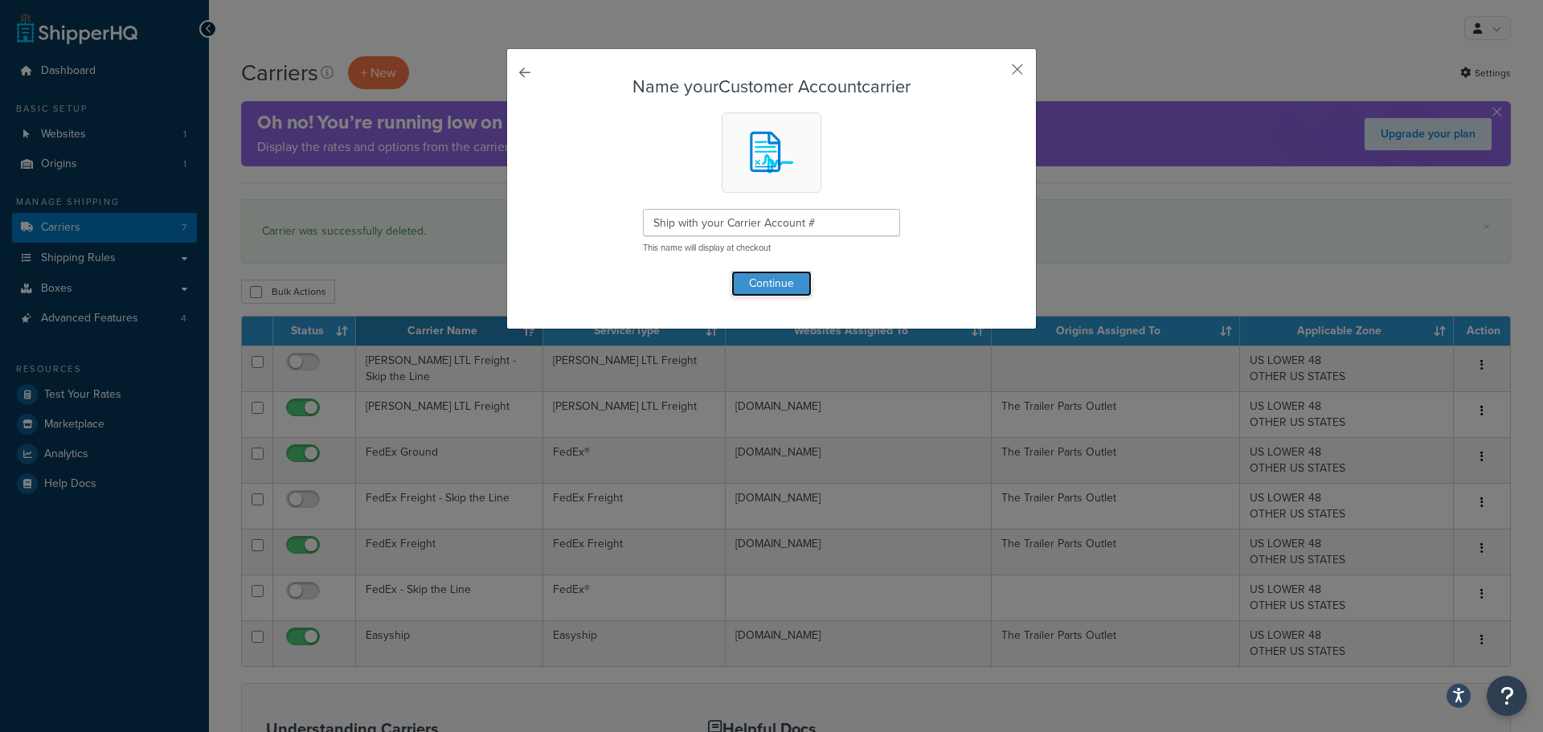
click at [781, 276] on button "Continue" at bounding box center [772, 284] width 80 height 26
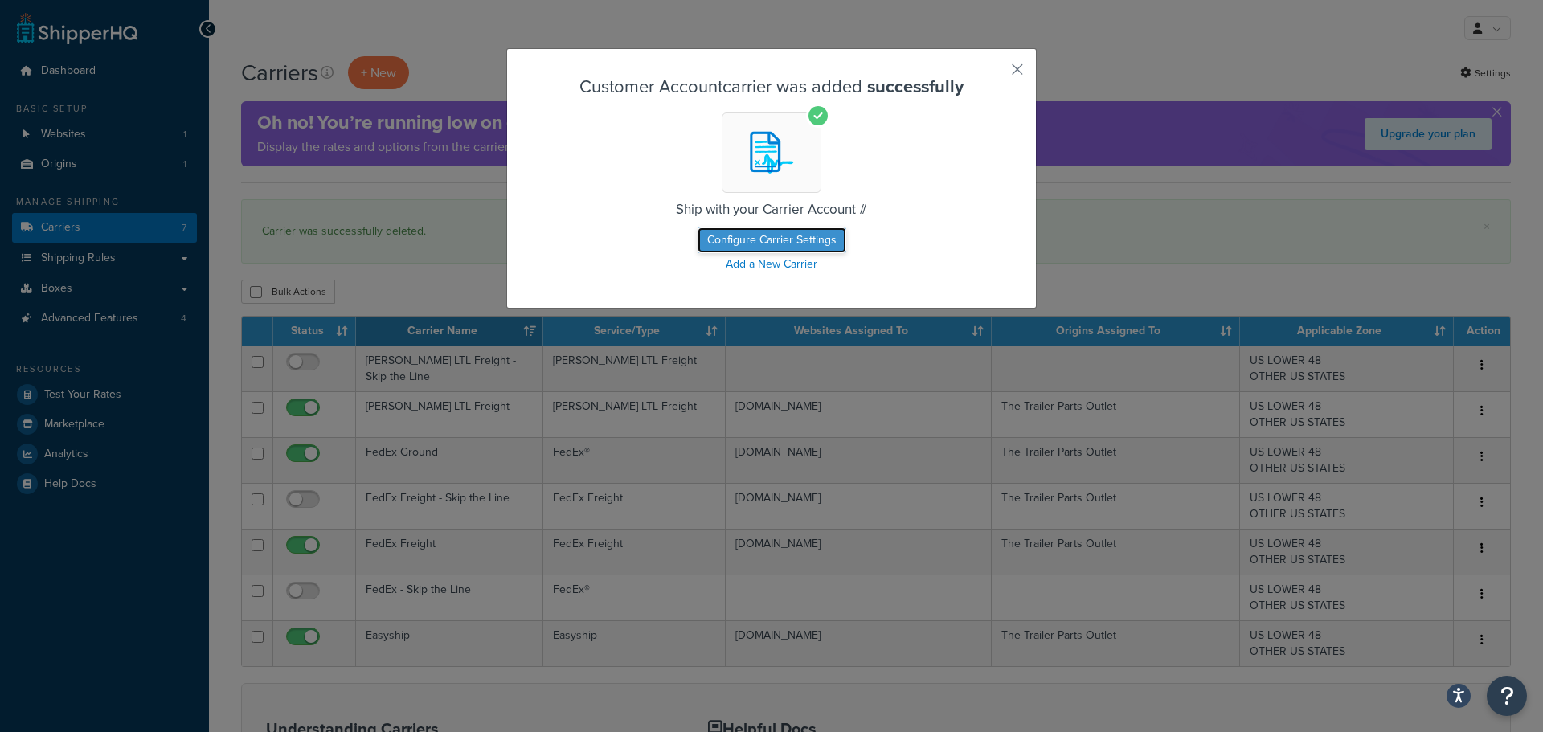
click at [785, 239] on button "Configure Carrier Settings" at bounding box center [772, 240] width 149 height 26
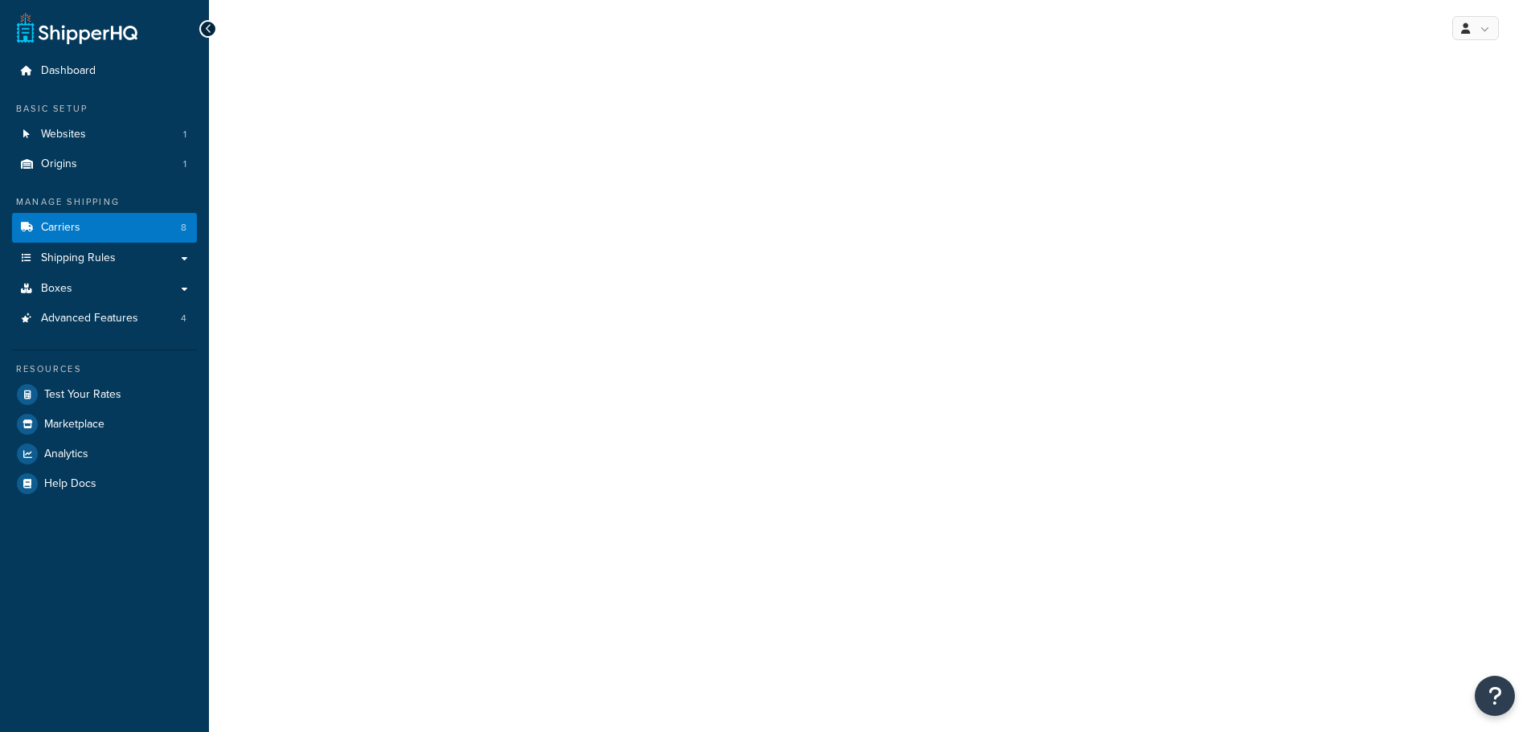
select select "customerAccount"
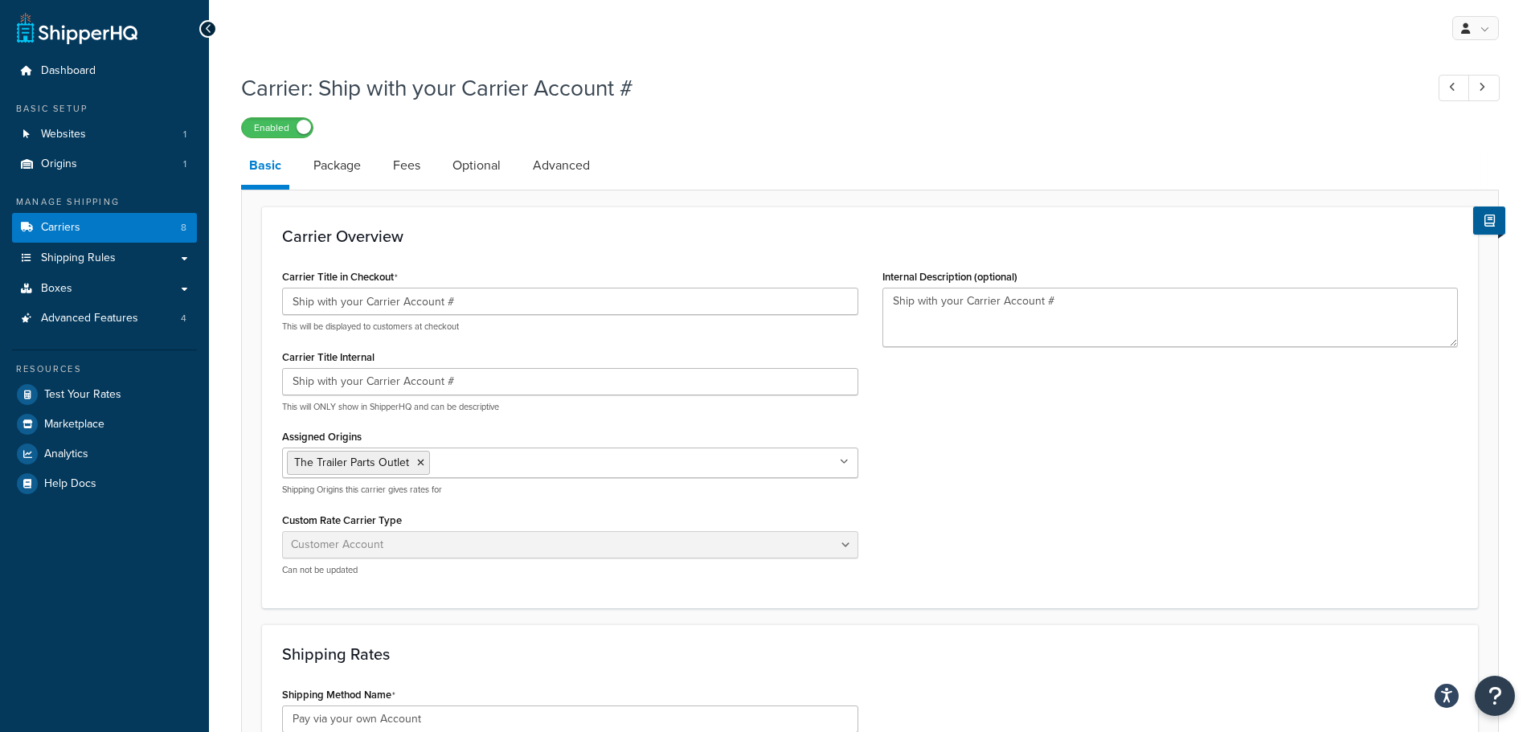
click at [296, 106] on div "Carrier: Ship with your Carrier Account # Enabled" at bounding box center [870, 101] width 1258 height 74
click at [300, 132] on span at bounding box center [304, 127] width 14 height 14
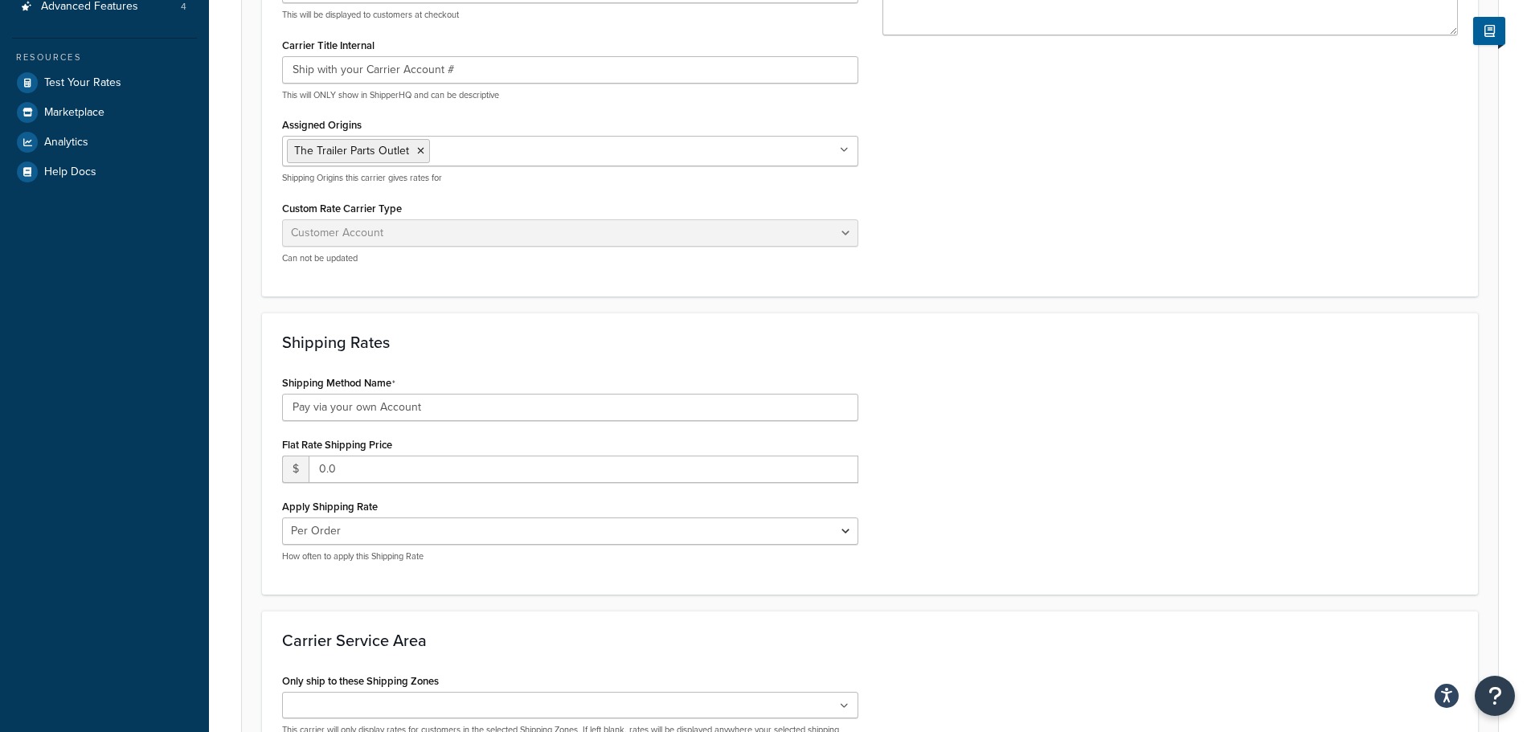
scroll to position [322, 0]
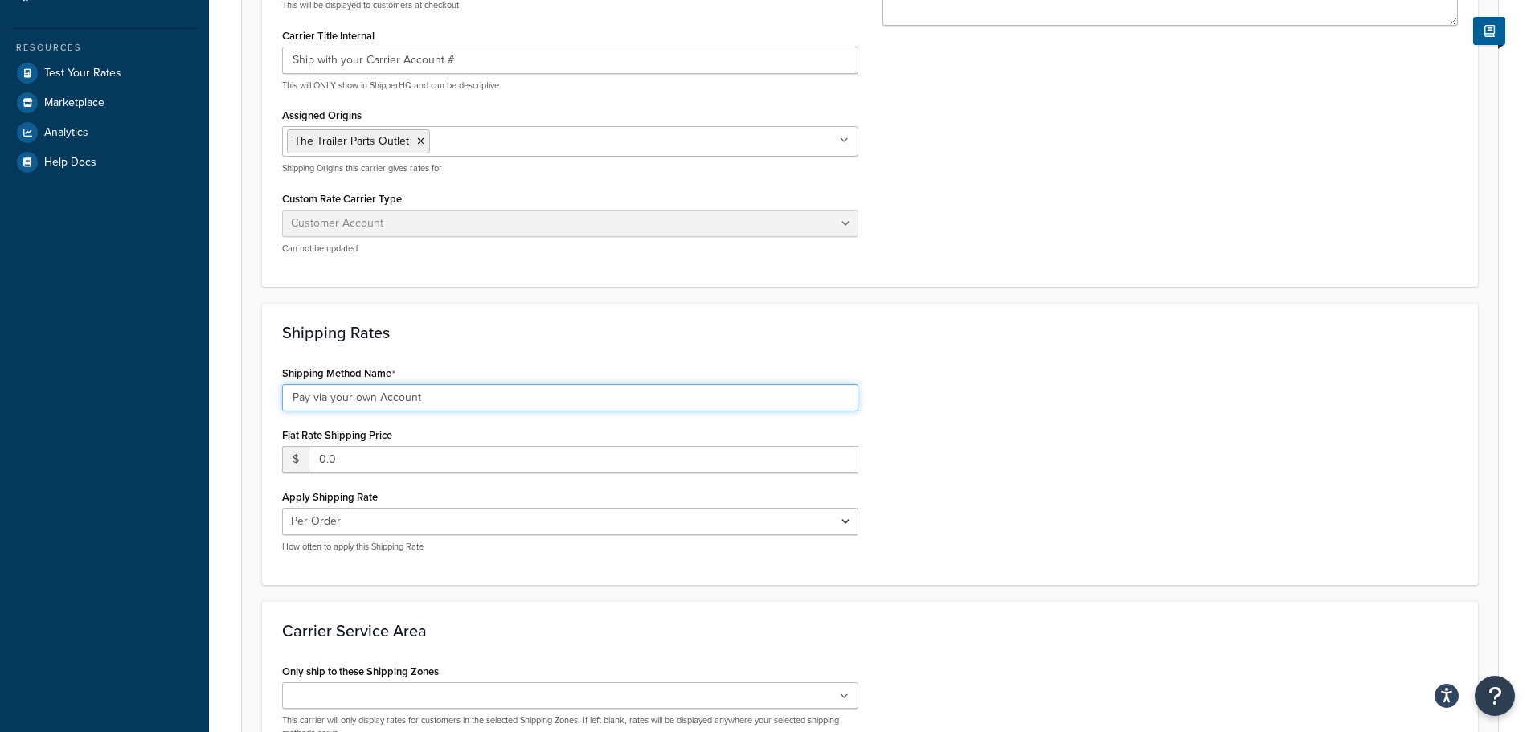
click at [450, 400] on input "Pay via your own Account" at bounding box center [570, 397] width 576 height 27
click at [371, 519] on select "Per Order Per Item Per Package" at bounding box center [570, 521] width 576 height 27
click at [375, 518] on select "Per Order Per Item Per Package" at bounding box center [570, 521] width 576 height 27
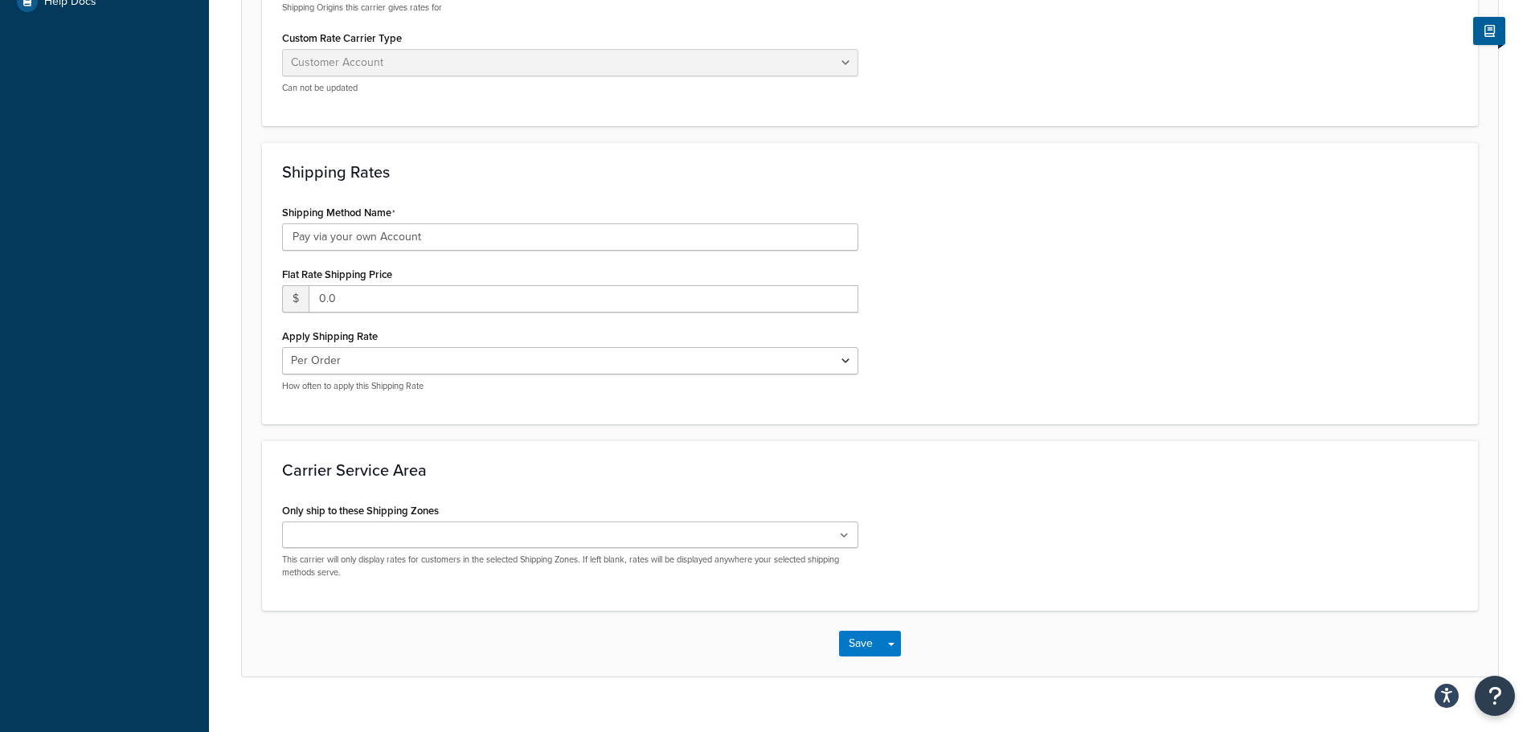
click at [404, 538] on input "Only ship to these Shipping Zones" at bounding box center [358, 536] width 142 height 18
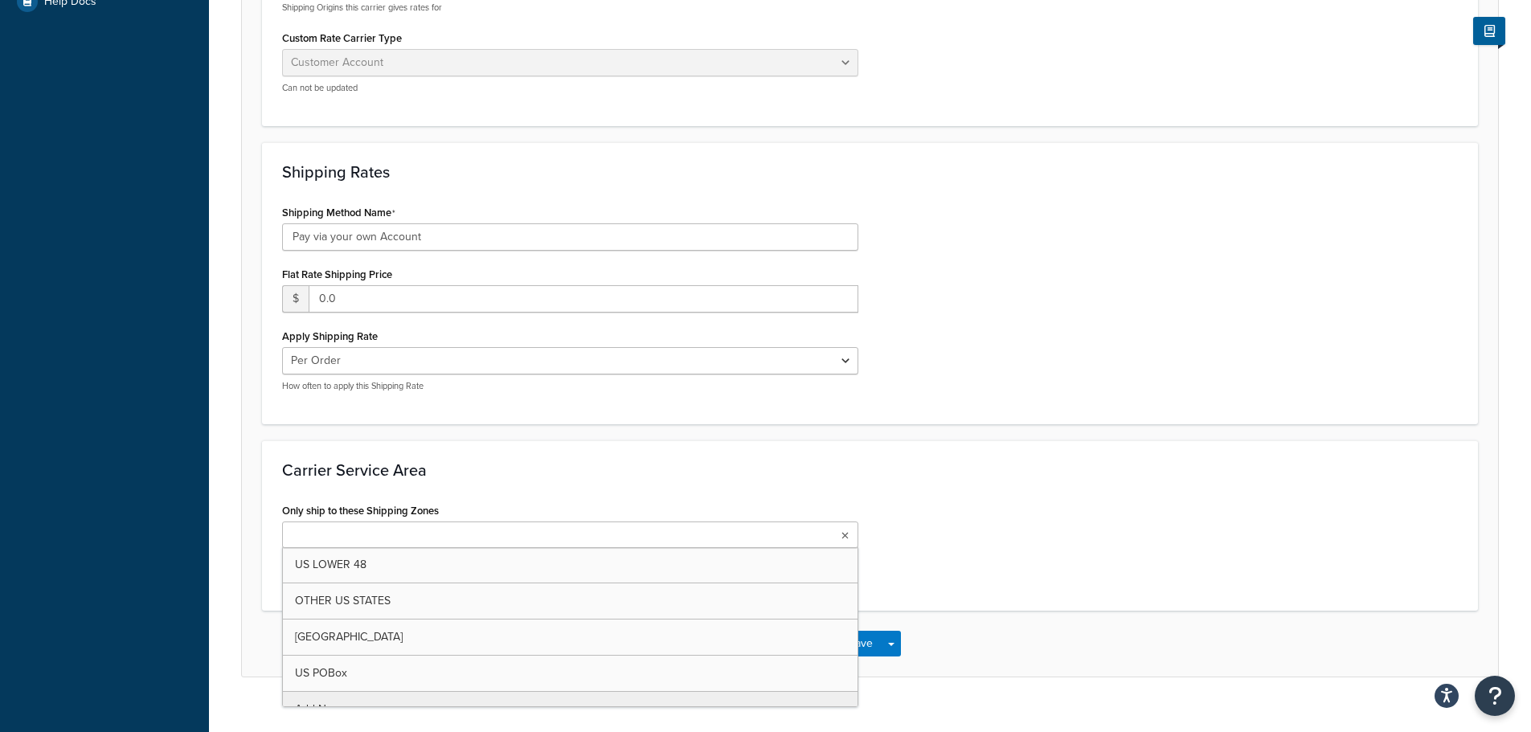
click at [404, 538] on input "Only ship to these Shipping Zones" at bounding box center [358, 536] width 142 height 18
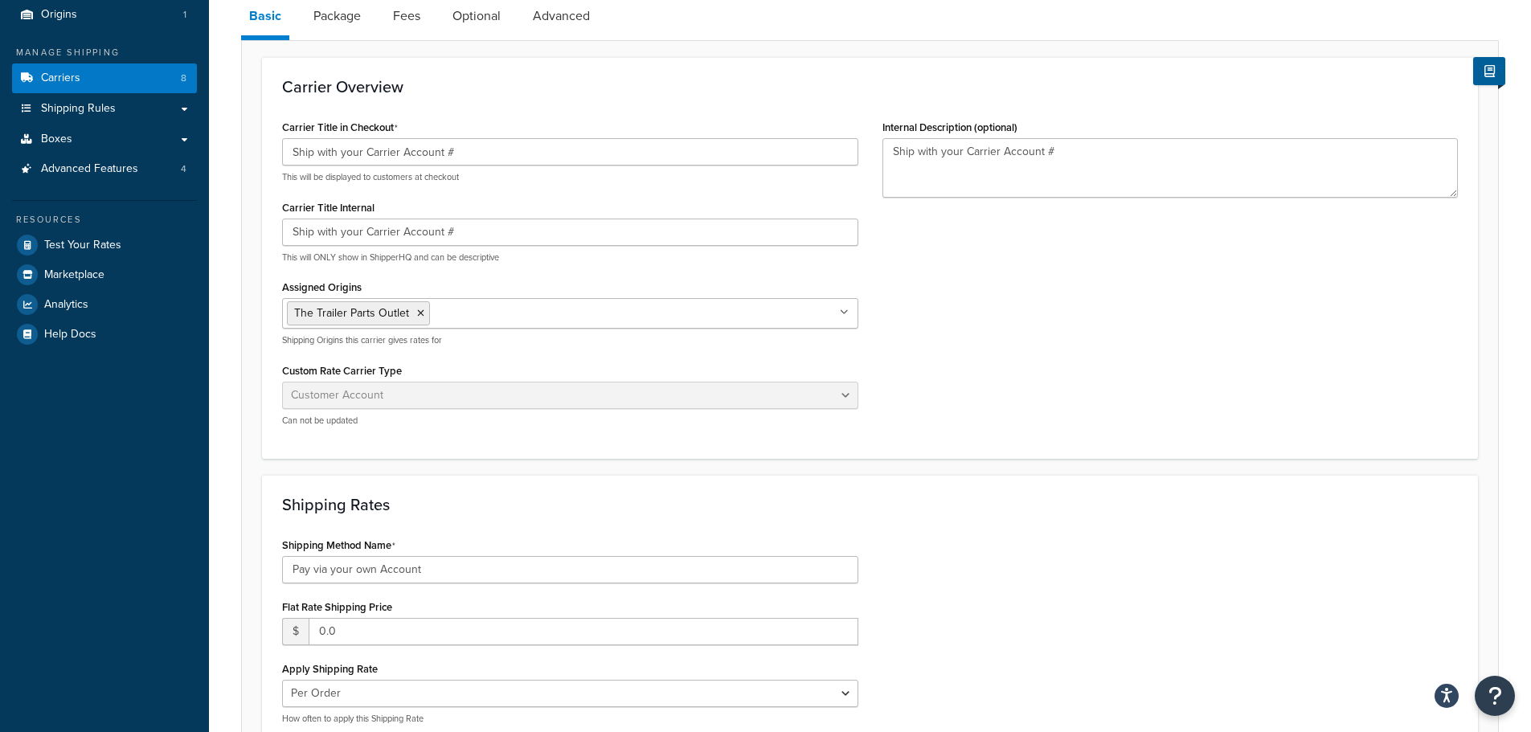
scroll to position [0, 0]
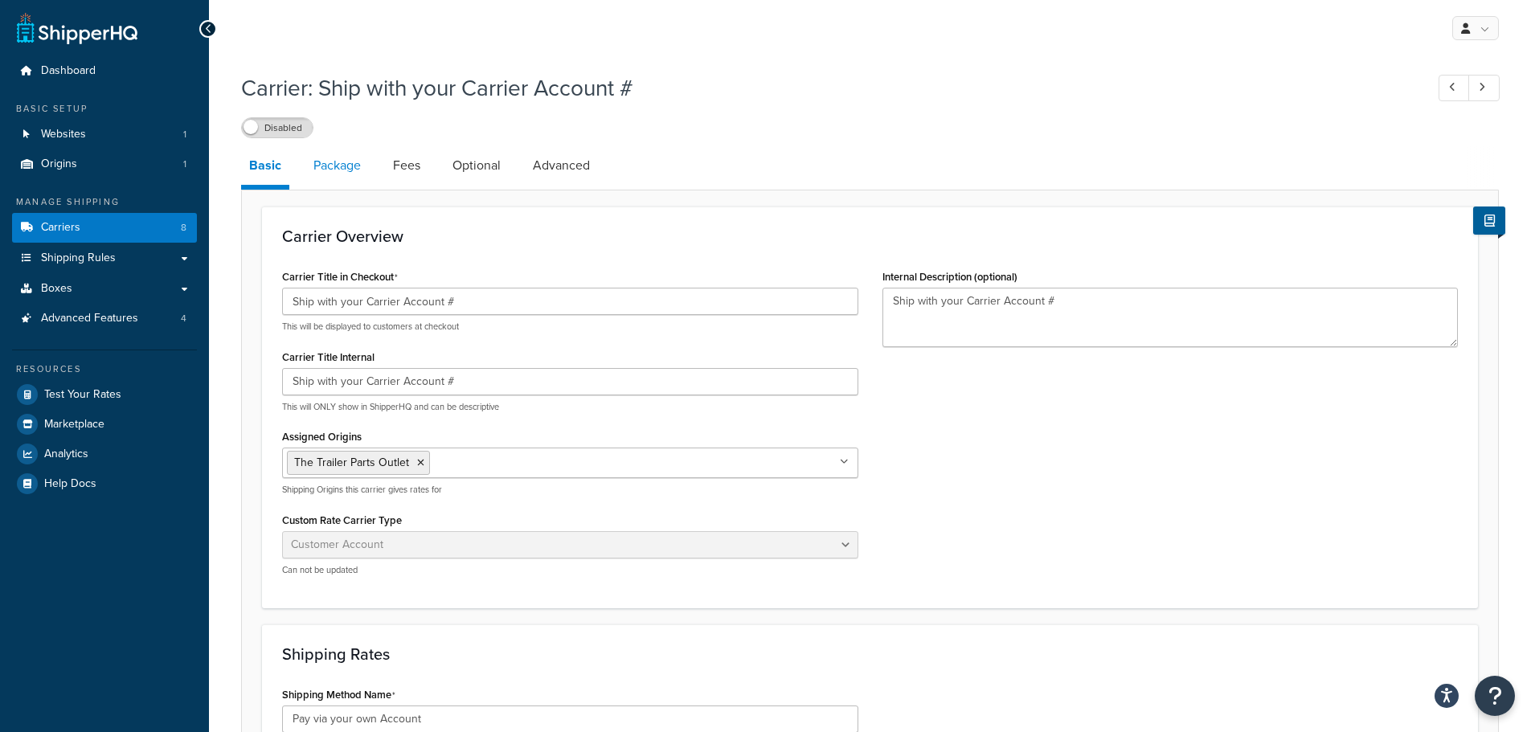
click at [355, 174] on link "Package" at bounding box center [337, 165] width 64 height 39
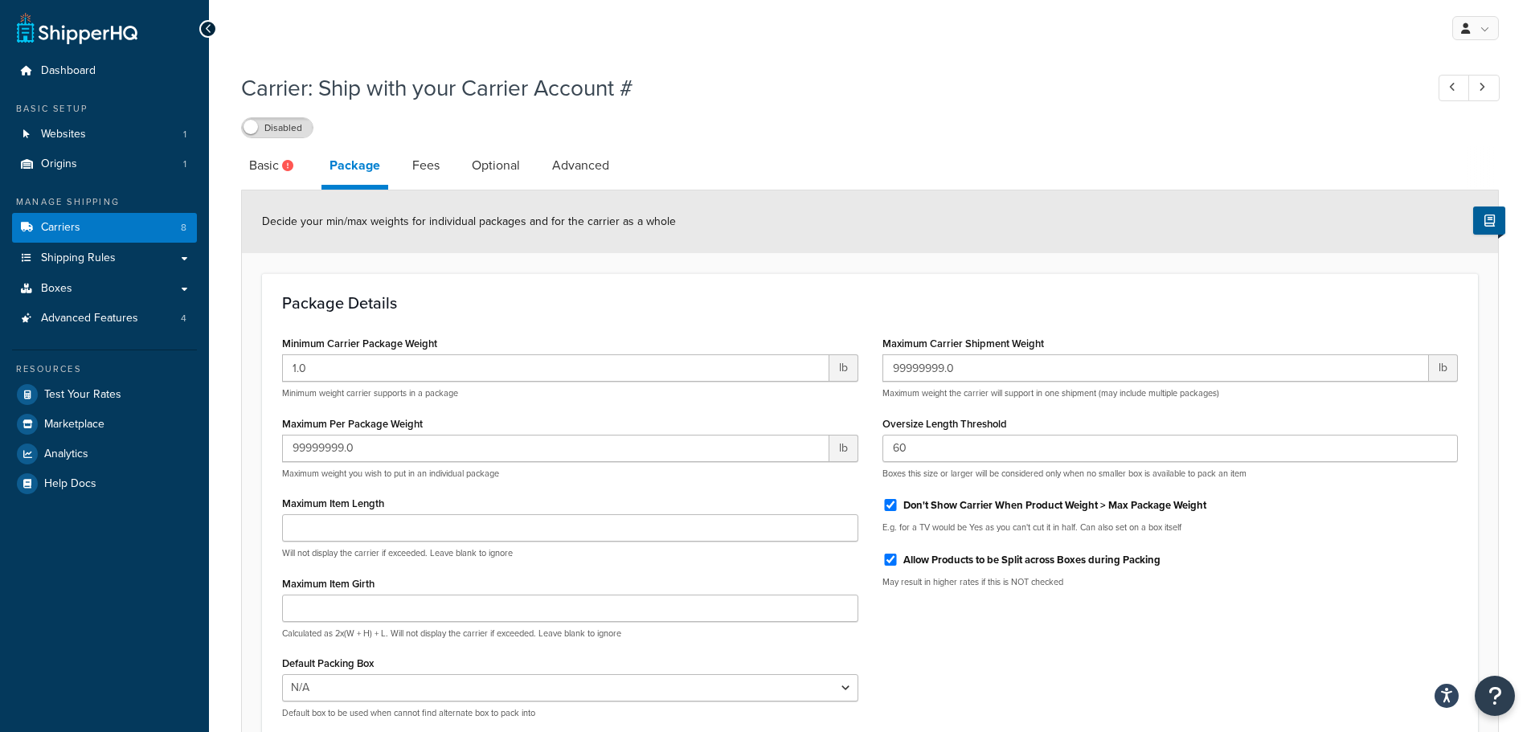
click at [401, 167] on li "Package" at bounding box center [363, 167] width 83 height 43
click at [447, 175] on link "Fees" at bounding box center [425, 165] width 43 height 39
select select "AFTER"
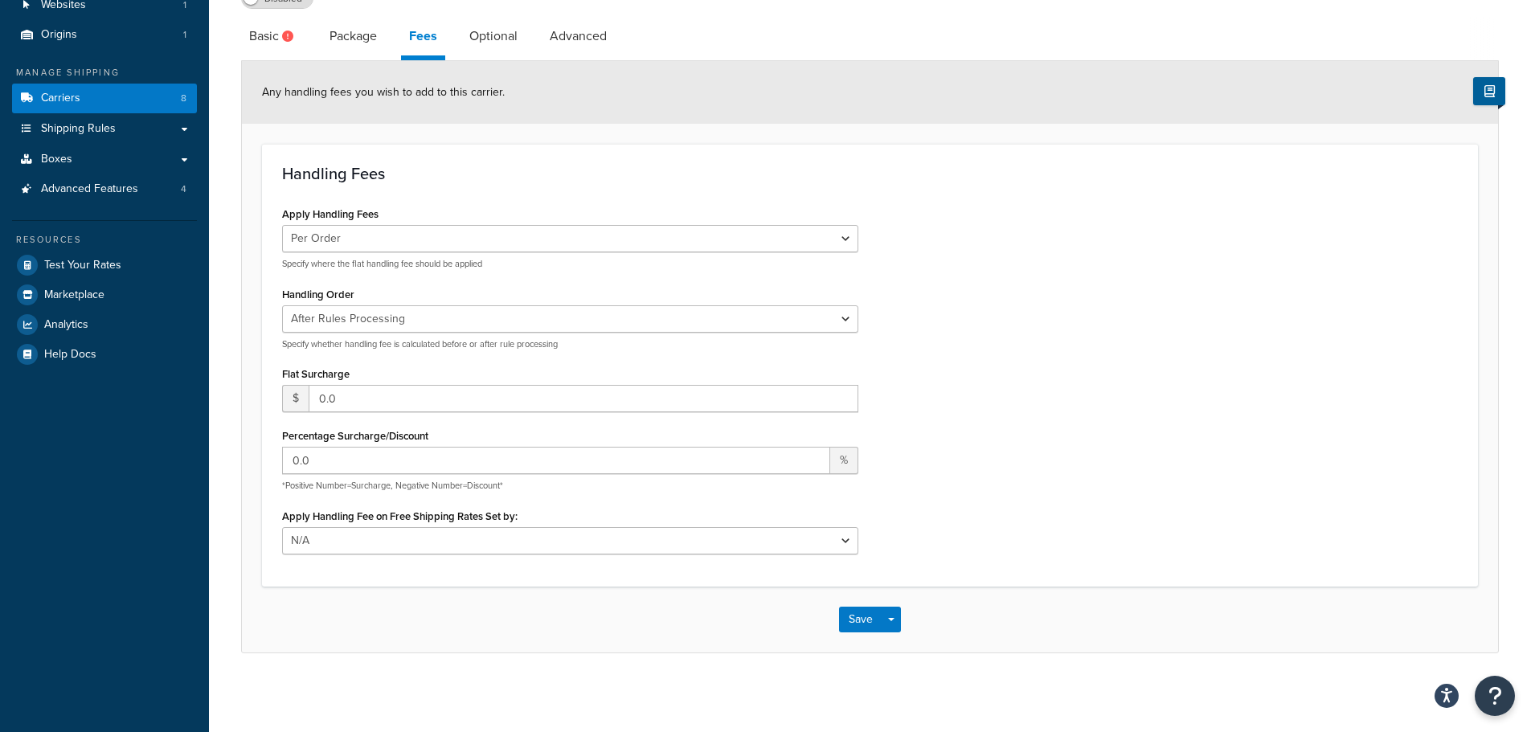
scroll to position [131, 0]
click at [508, 40] on link "Optional" at bounding box center [493, 34] width 64 height 39
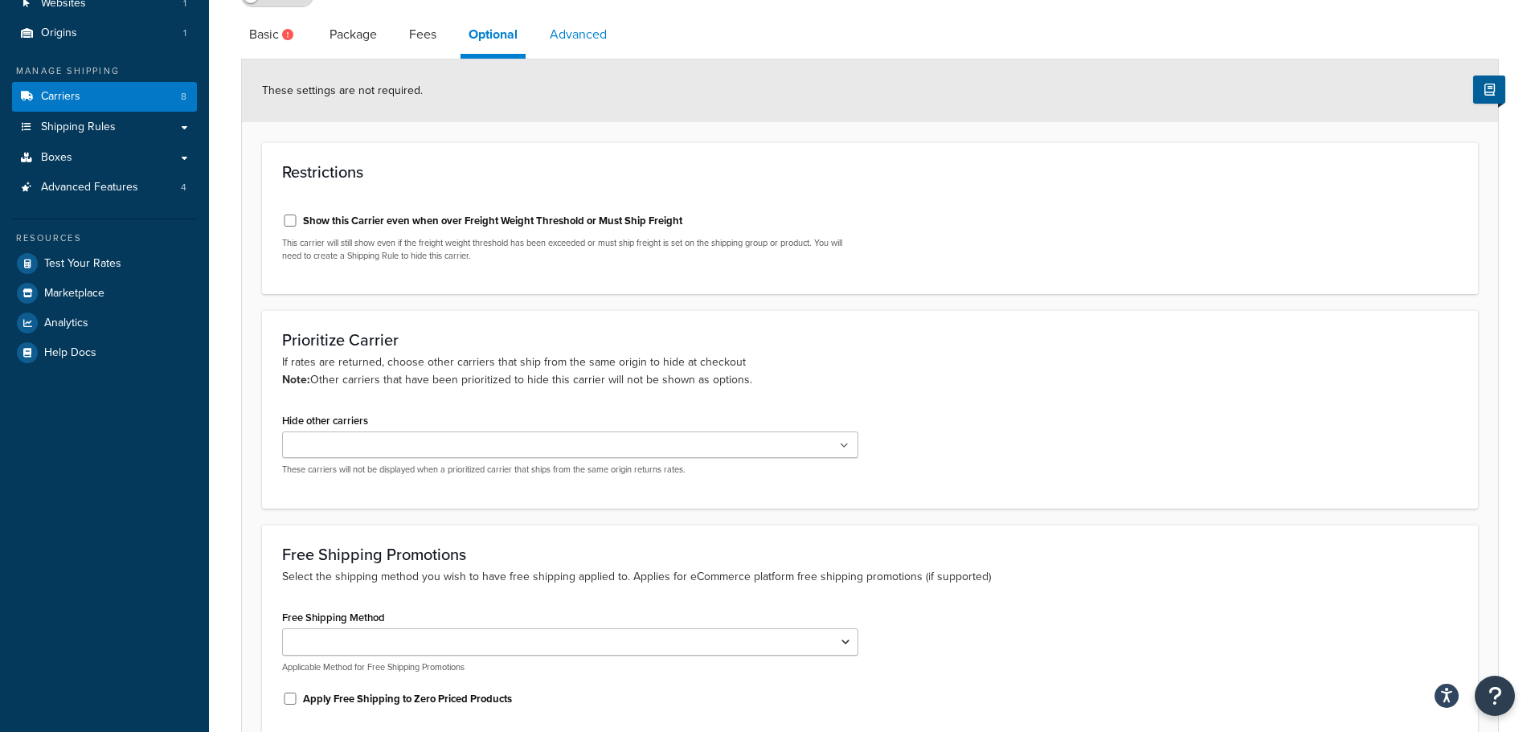
click at [587, 38] on link "Advanced" at bounding box center [578, 34] width 73 height 39
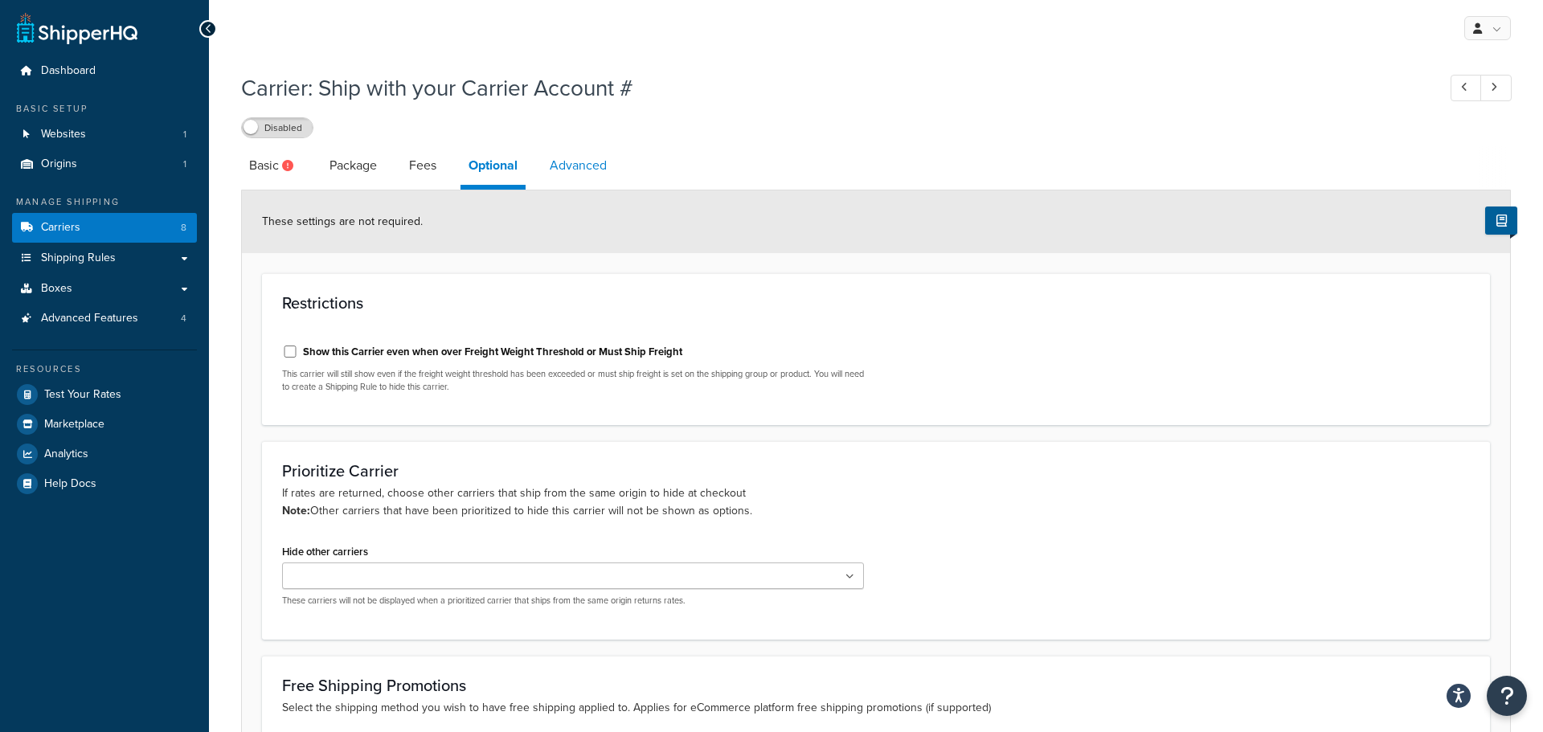
select select "false"
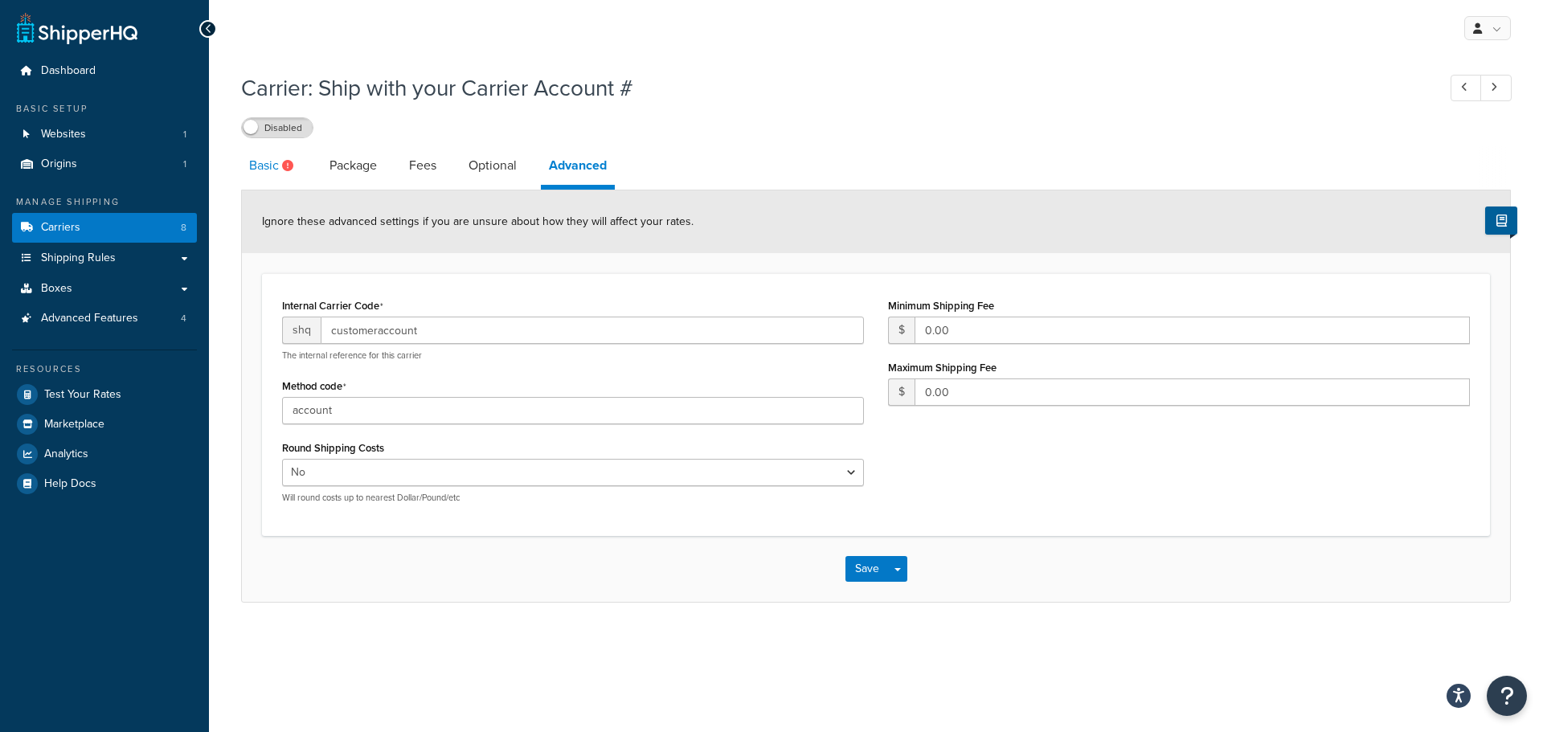
click at [269, 171] on link "Basic" at bounding box center [273, 165] width 64 height 39
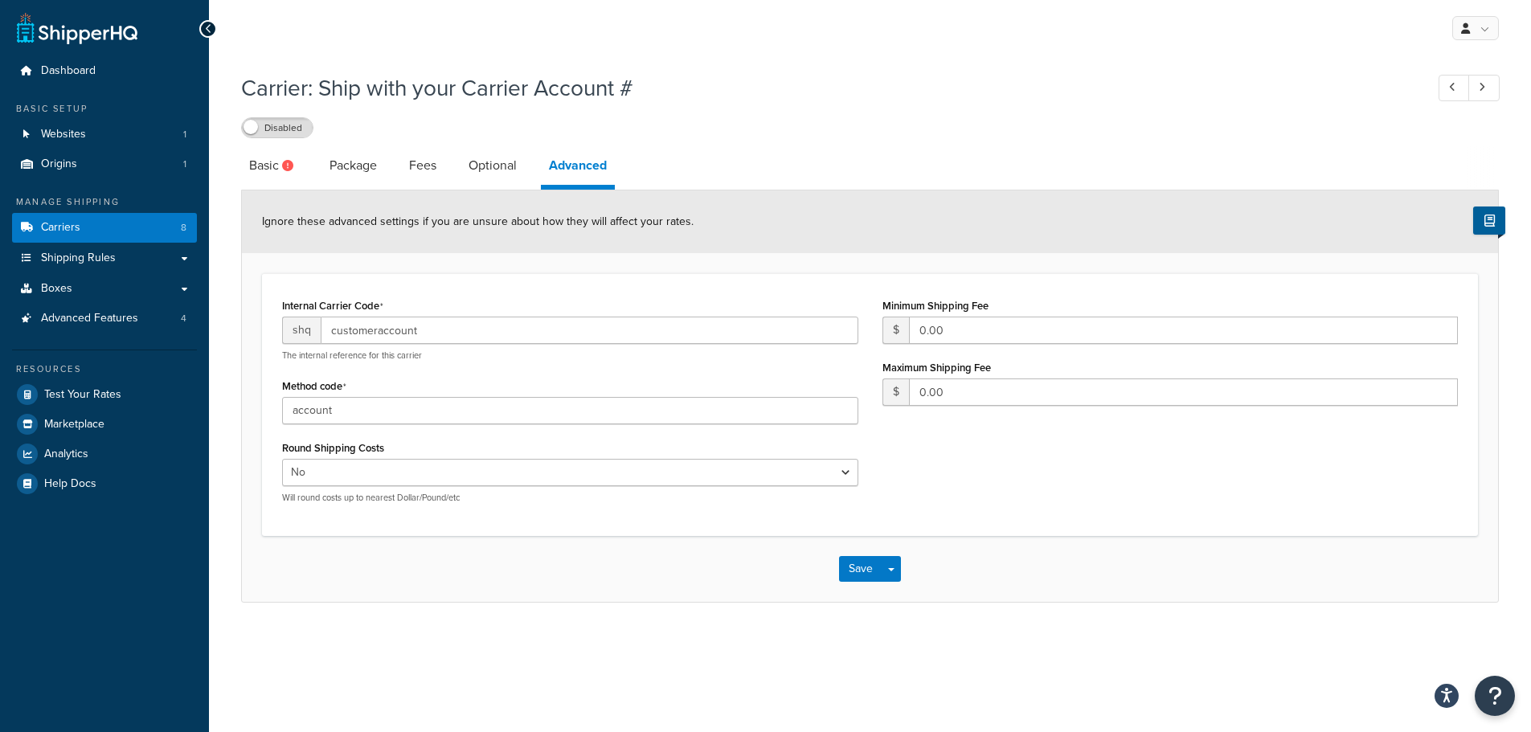
select select "customerAccount"
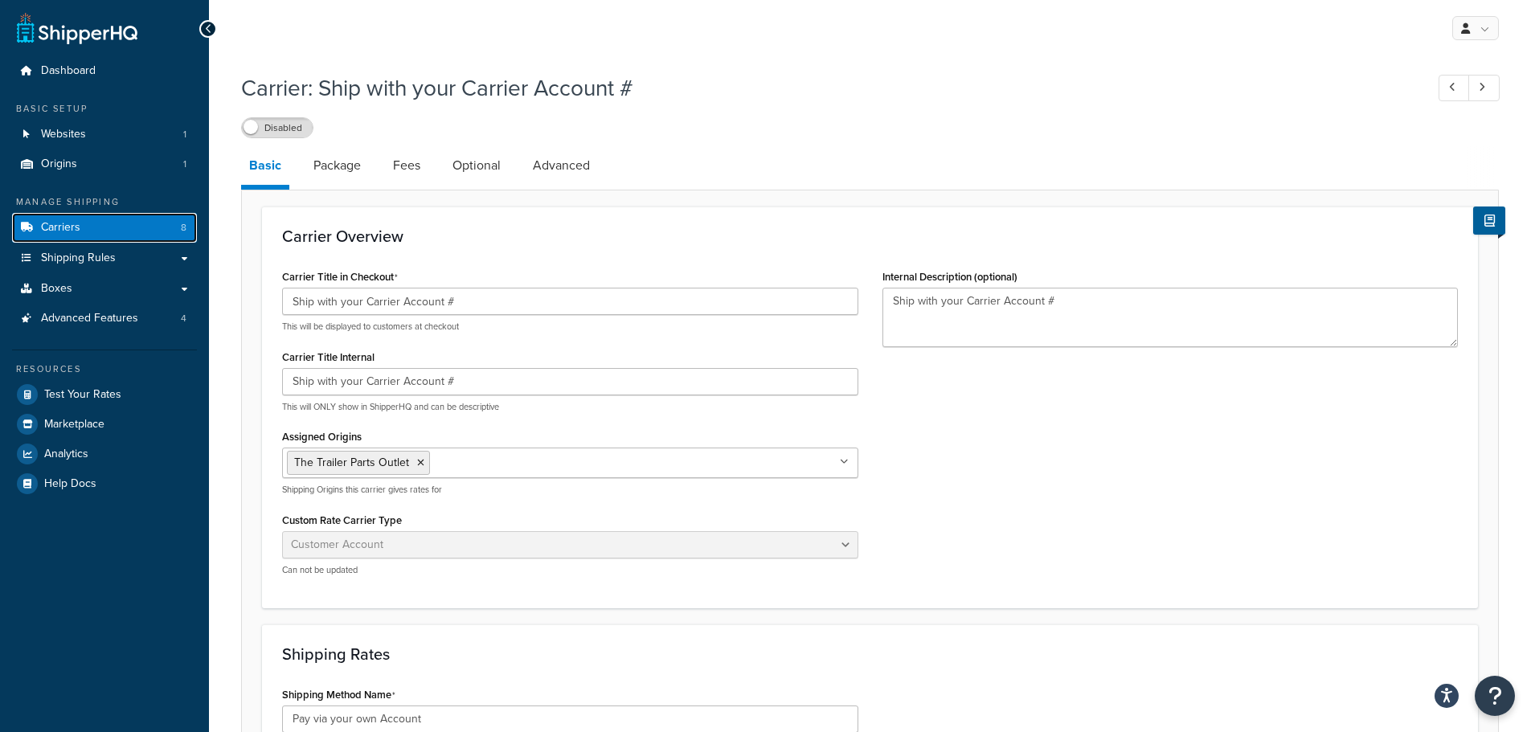
click at [140, 223] on link "Carriers 8" at bounding box center [104, 228] width 185 height 30
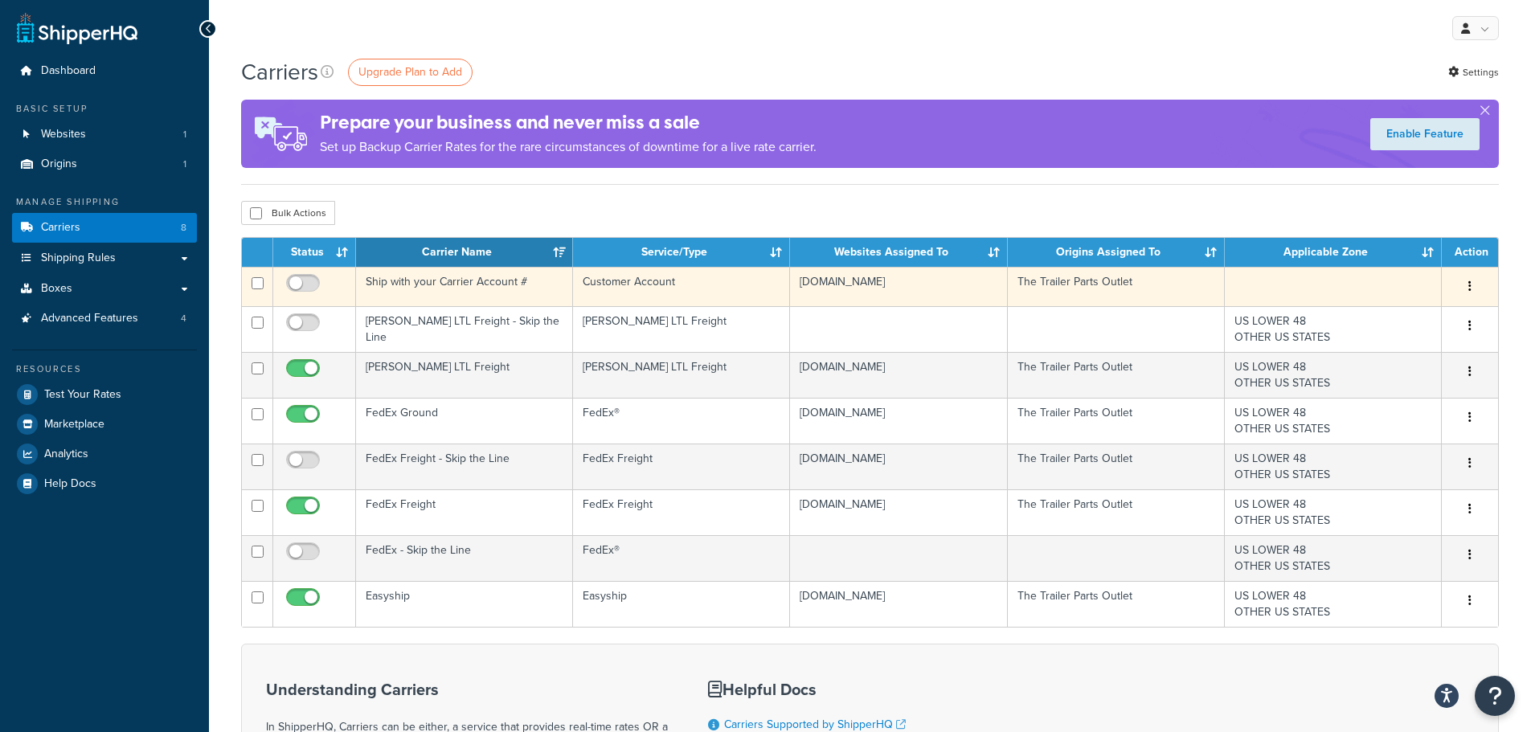
click at [1470, 285] on icon "button" at bounding box center [1470, 286] width 3 height 11
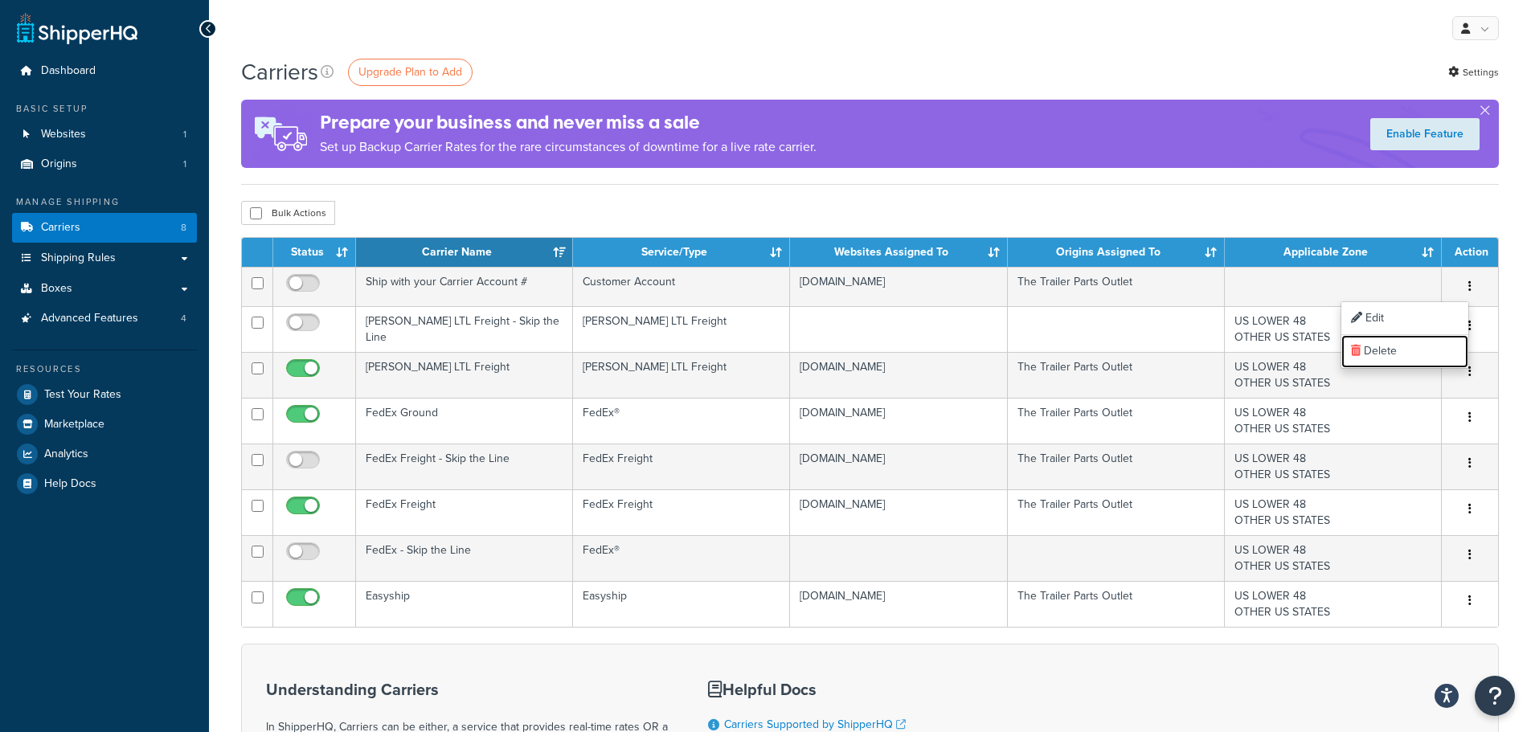
click at [1394, 359] on link "Delete" at bounding box center [1405, 351] width 127 height 33
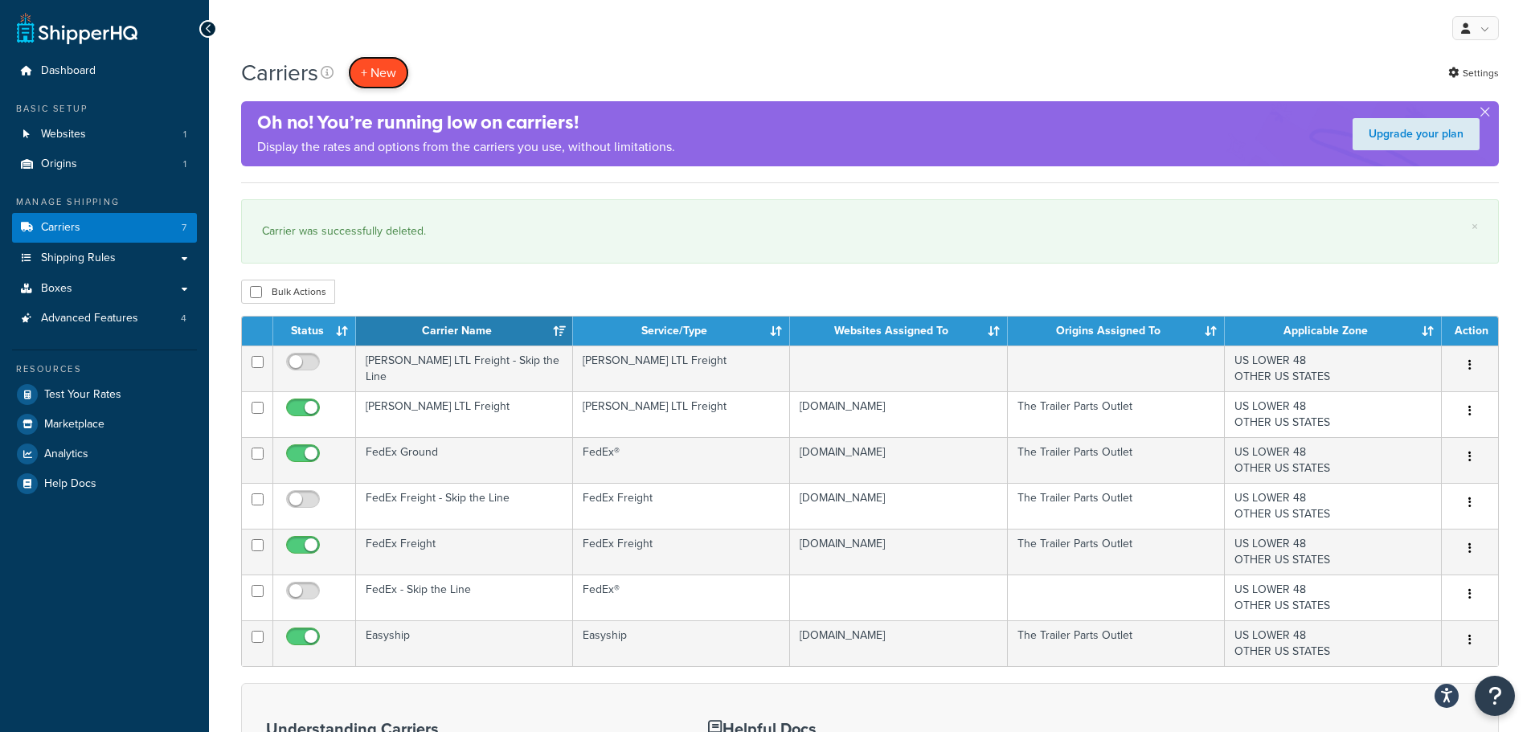
click at [388, 64] on button "+ New" at bounding box center [378, 72] width 61 height 33
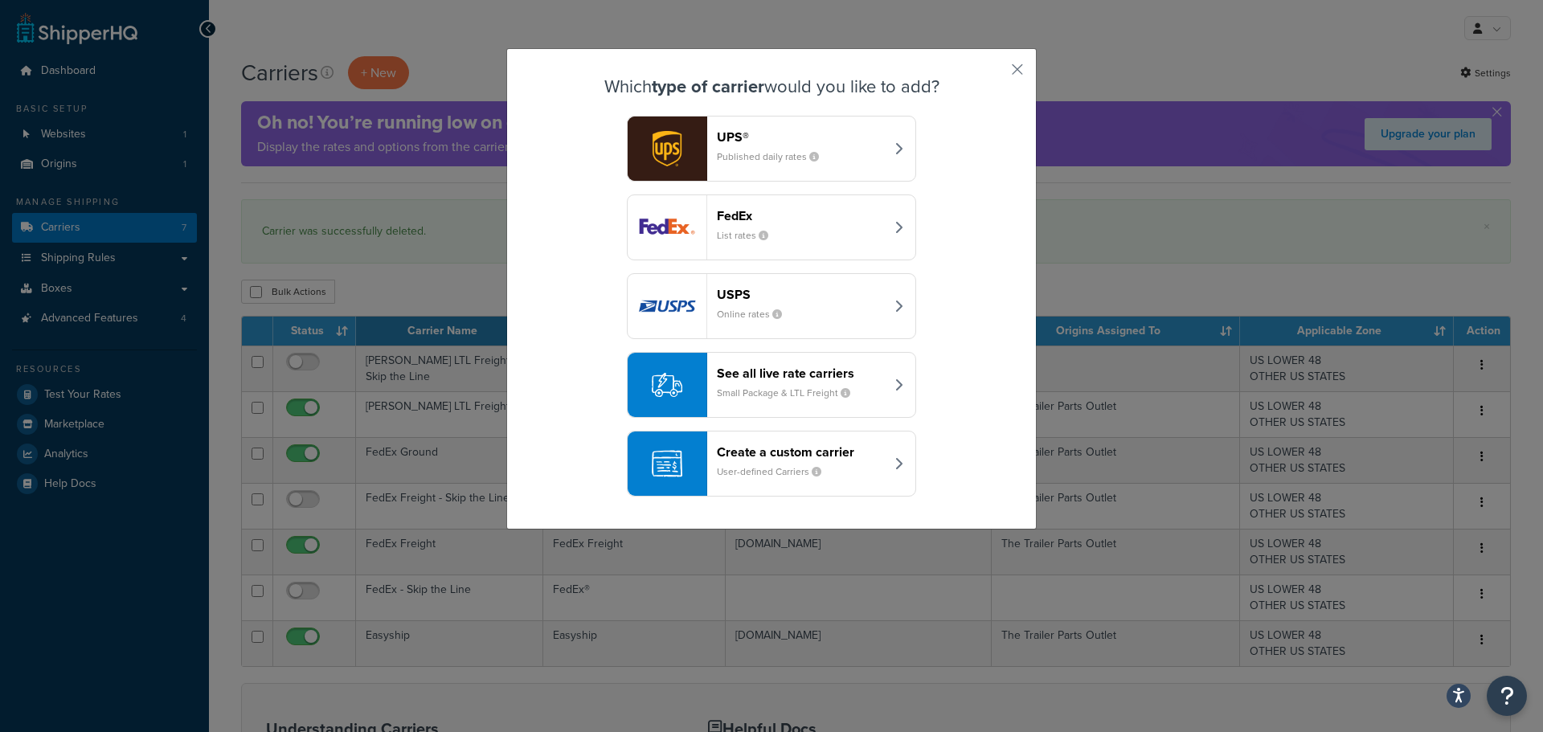
click at [806, 387] on small "Small Package & LTL Freight" at bounding box center [790, 393] width 146 height 14
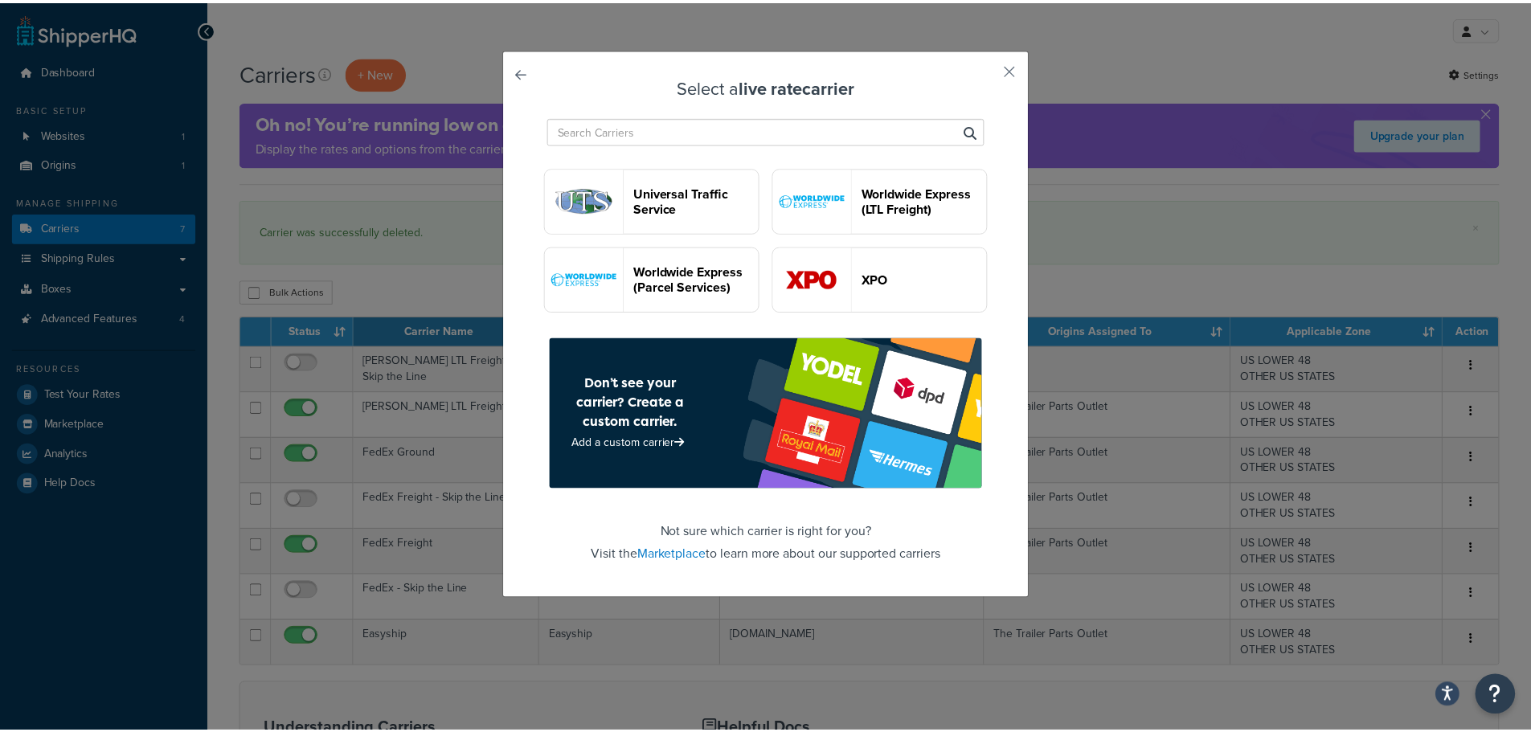
scroll to position [4582, 0]
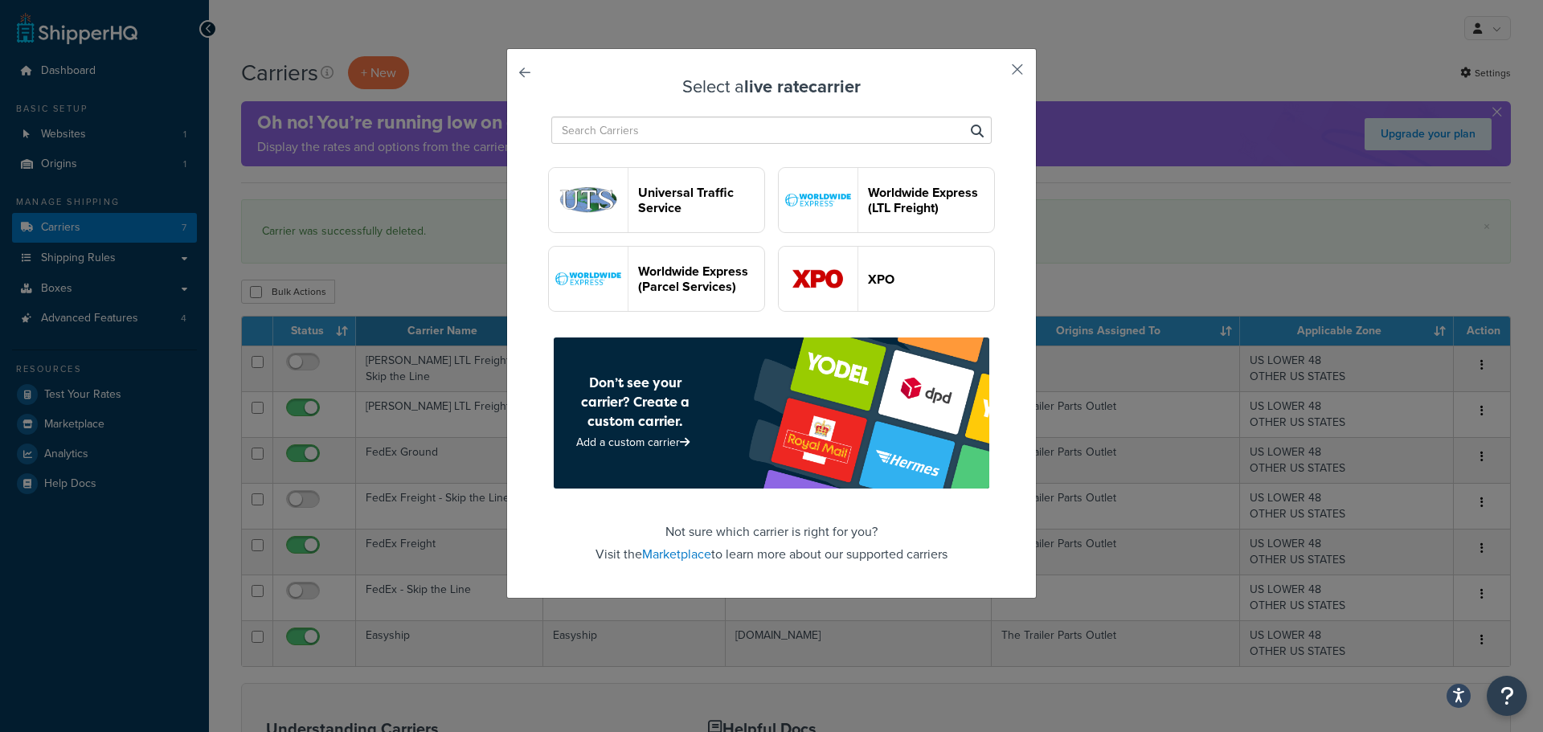
click at [996, 73] on button "button" at bounding box center [994, 75] width 4 height 4
